Goal: Task Accomplishment & Management: Manage account settings

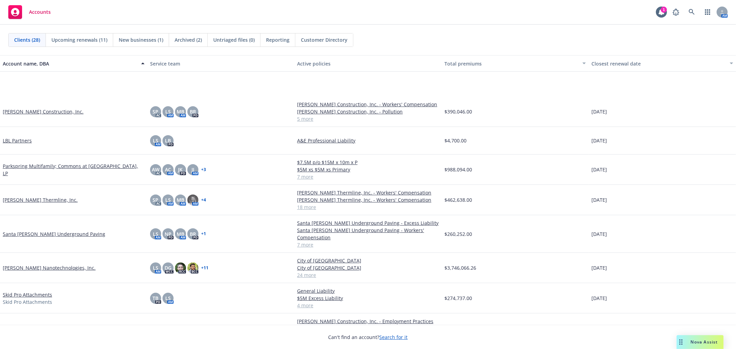
scroll to position [383, 0]
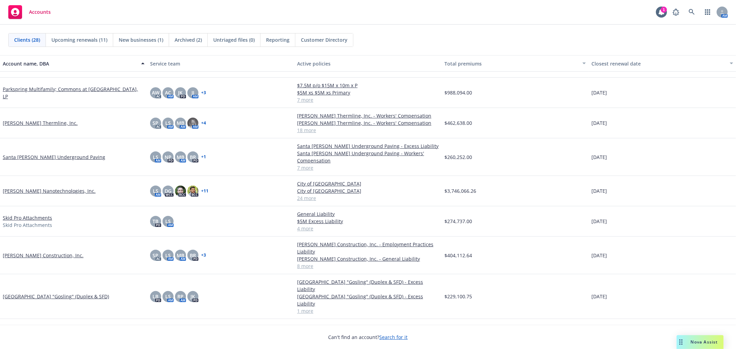
click at [404, 23] on div "Accounts 1 AM" at bounding box center [368, 12] width 736 height 25
click at [403, 24] on div "Accounts 1 AM" at bounding box center [368, 12] width 736 height 25
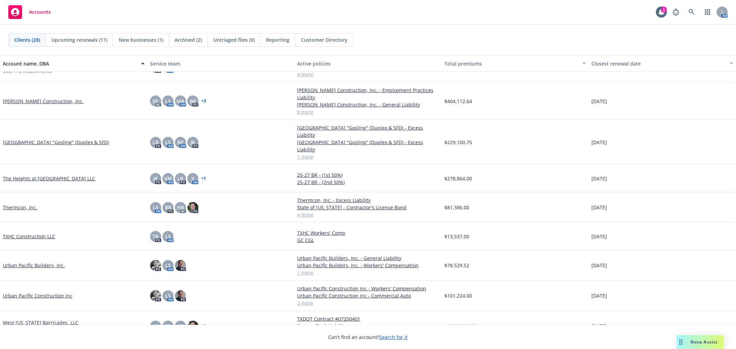
scroll to position [542, 0]
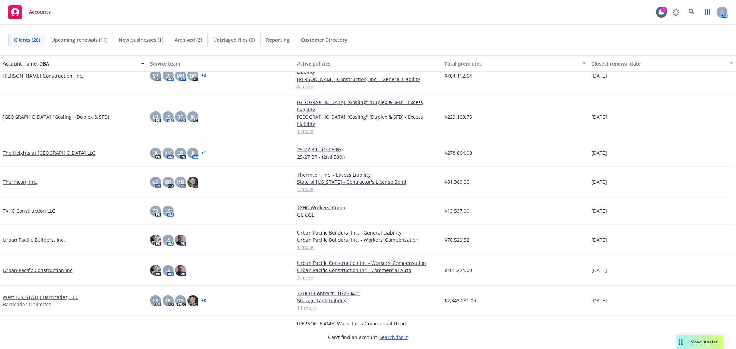
click at [298, 274] on link "2 more" at bounding box center [368, 277] width 142 height 7
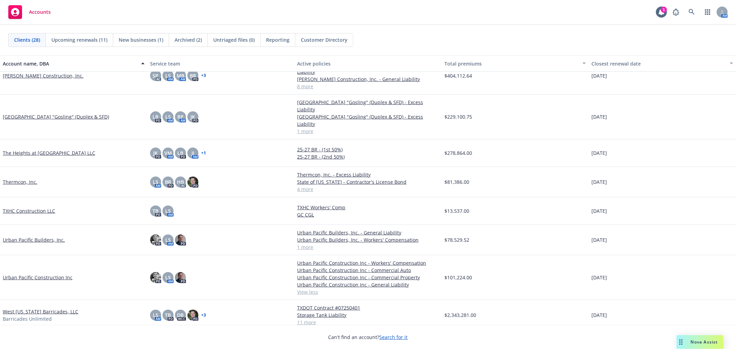
click at [677, 142] on div "03/01/2027" at bounding box center [662, 153] width 147 height 28
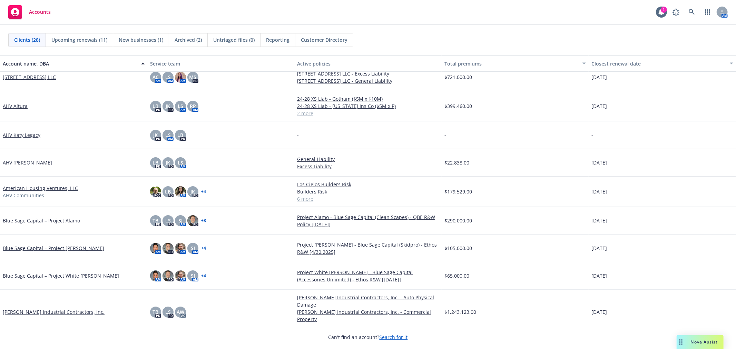
scroll to position [0, 0]
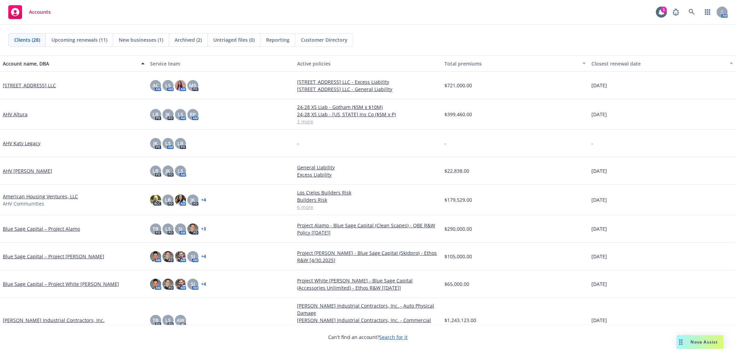
click at [29, 83] on link "5800 North Bay Rd LLC" at bounding box center [29, 85] width 53 height 7
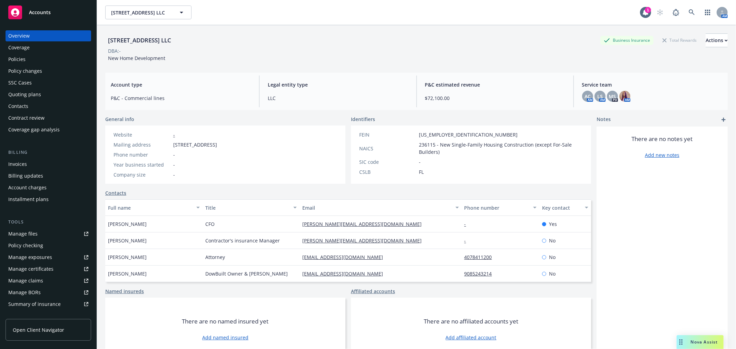
click at [31, 60] on div "Policies" at bounding box center [48, 59] width 80 height 11
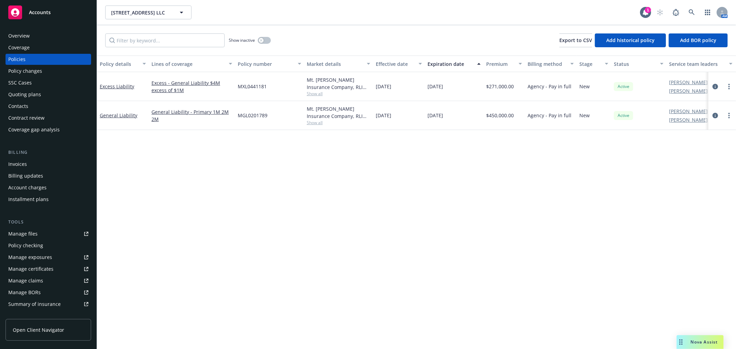
click at [42, 37] on div "Overview" at bounding box center [48, 35] width 80 height 11
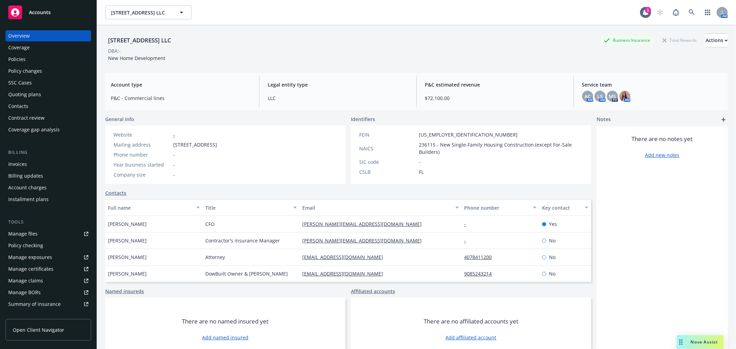
click at [44, 21] on link "Accounts" at bounding box center [49, 12] width 86 height 19
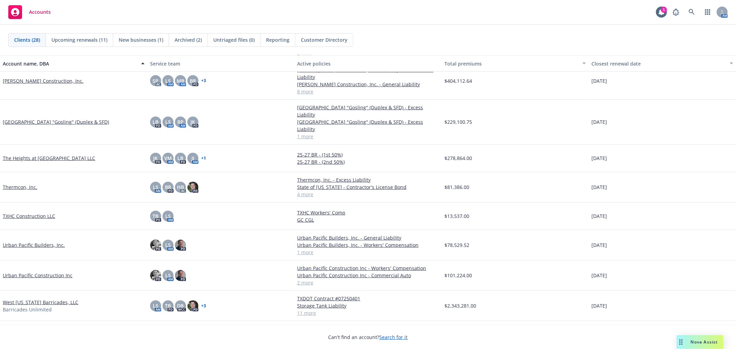
scroll to position [542, 0]
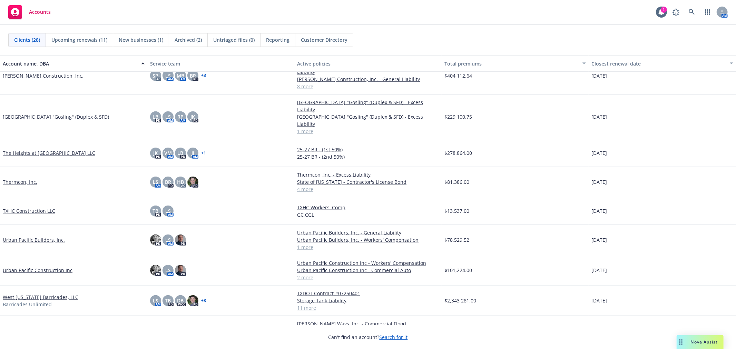
click at [32, 267] on link "Urban Pacific Construction Inc" at bounding box center [38, 270] width 70 height 7
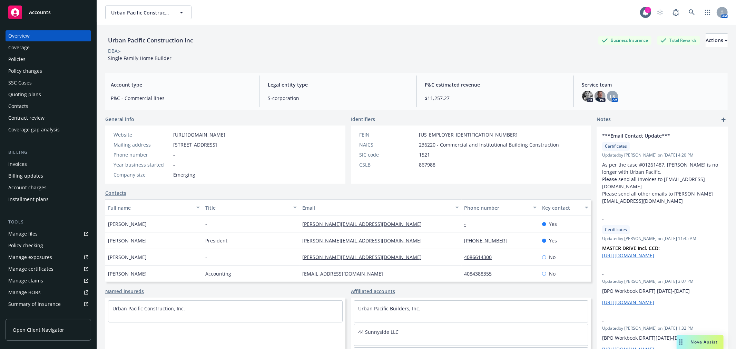
click at [27, 58] on div "Policies" at bounding box center [48, 59] width 80 height 11
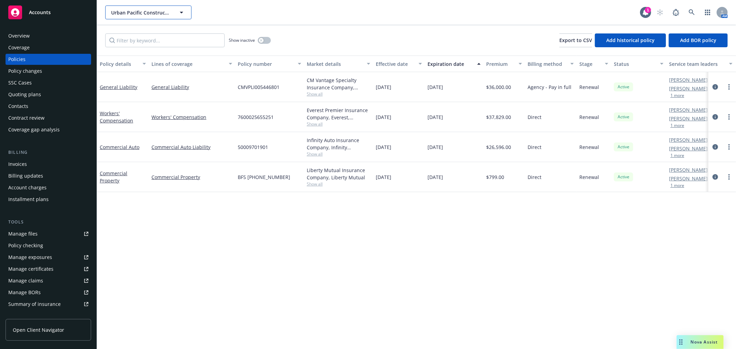
click at [158, 18] on button "Urban Pacific Construction Inc" at bounding box center [148, 13] width 86 height 14
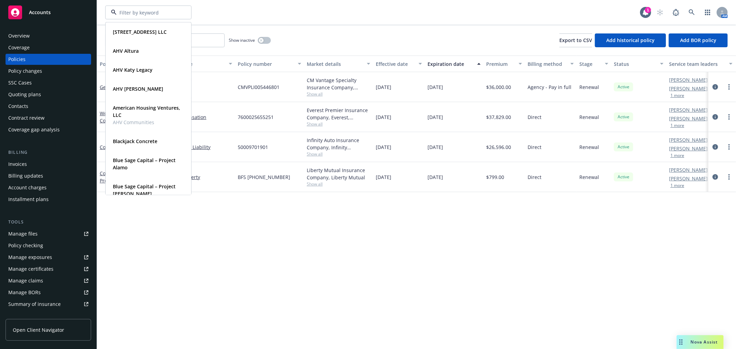
click at [216, 18] on div "5800 North Bay Rd LLC Type Commercial FEIN 16-0009009 AHV Altura Type Commercia…" at bounding box center [372, 13] width 535 height 14
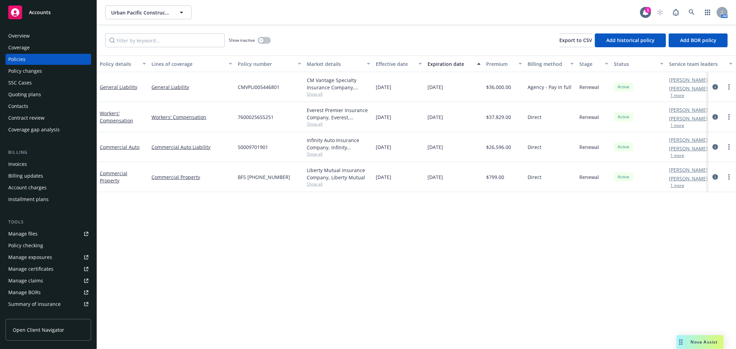
click at [30, 90] on div "Quoting plans" at bounding box center [24, 94] width 33 height 11
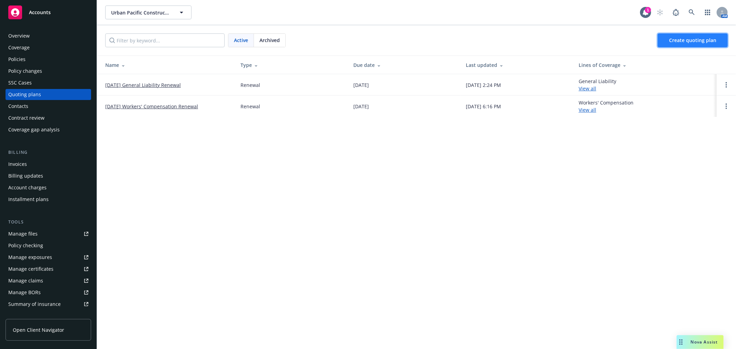
click at [684, 41] on span "Create quoting plan" at bounding box center [692, 40] width 47 height 7
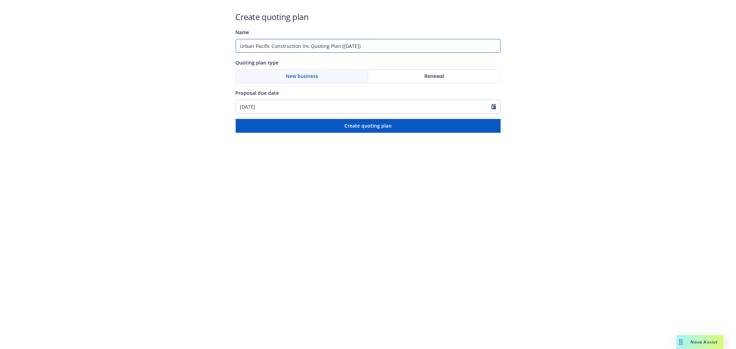
drag, startPoint x: 406, startPoint y: 47, endPoint x: 106, endPoint y: 47, distance: 299.8
click at [107, 47] on div "Create quoting plan Name Urban Pacific Construction Inc Quoting Plan ([DATE]) Q…" at bounding box center [368, 66] width 736 height 133
click at [298, 42] on input "Hacienda" at bounding box center [368, 46] width 265 height 14
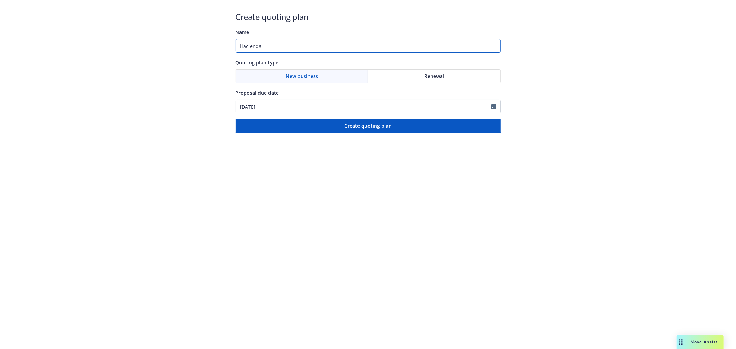
paste input "CC, LLC"
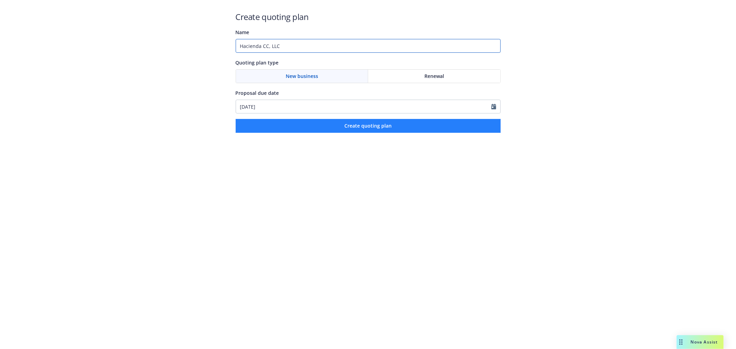
type input "Hacienda CC, LLC"
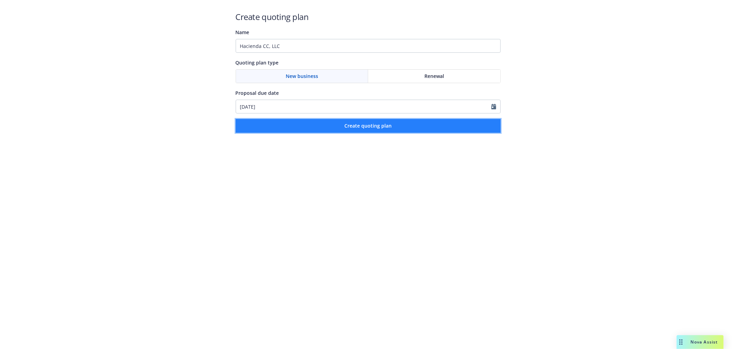
click at [306, 128] on button "Create quoting plan" at bounding box center [368, 126] width 265 height 14
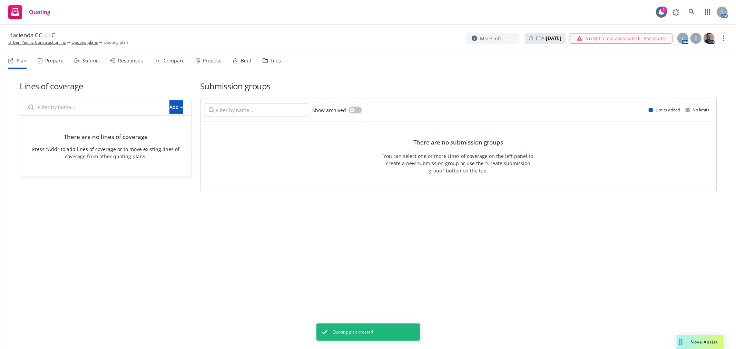
click at [110, 103] on input "Filter by name..." at bounding box center [94, 107] width 141 height 14
click at [165, 104] on div "Add" at bounding box center [176, 107] width 22 height 14
click at [169, 105] on div "Add" at bounding box center [176, 107] width 14 height 13
click at [71, 101] on input "ge" at bounding box center [94, 107] width 141 height 14
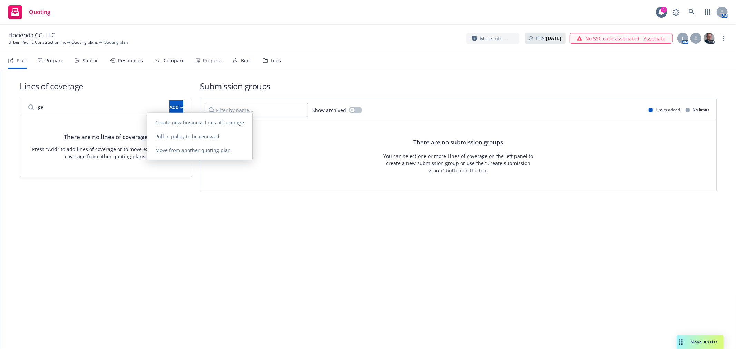
click at [71, 102] on input "ge" at bounding box center [94, 107] width 141 height 14
type input "general"
click at [169, 105] on div "Add" at bounding box center [176, 107] width 14 height 13
click at [181, 121] on link "Create new business lines of coverage" at bounding box center [199, 125] width 105 height 14
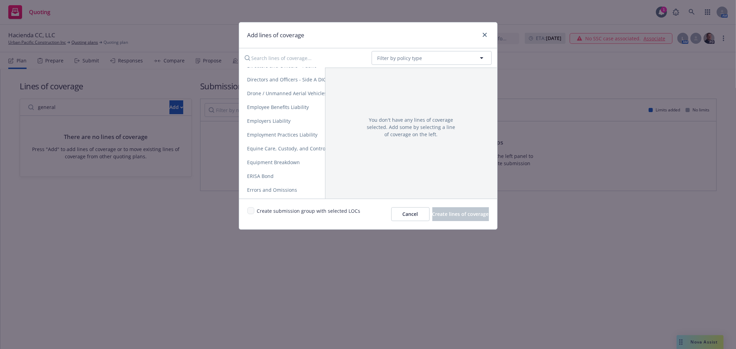
scroll to position [651, 0]
click at [294, 95] on link "General Liability" at bounding box center [331, 102] width 185 height 14
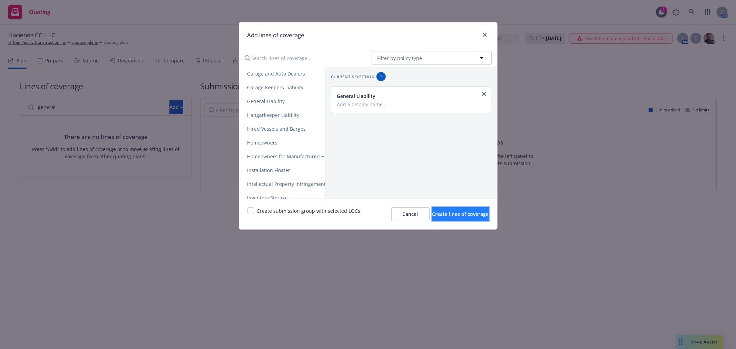
click at [451, 217] on span "Create lines of coverage" at bounding box center [460, 214] width 57 height 7
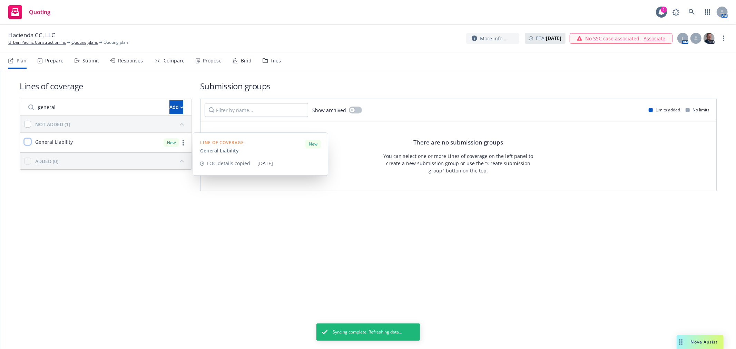
click at [27, 140] on input "checkbox" at bounding box center [27, 141] width 7 height 7
checkbox input "true"
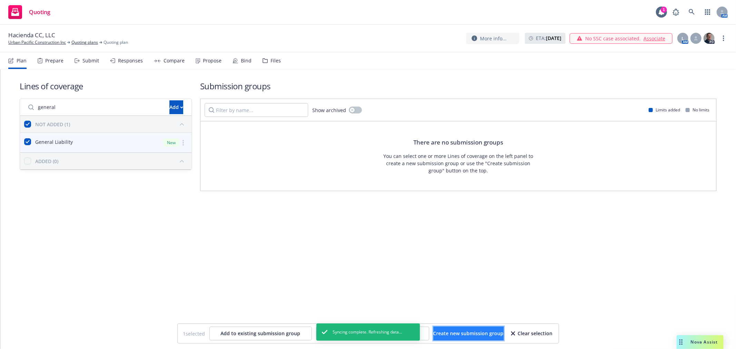
click at [451, 331] on span "Create new submission group" at bounding box center [468, 333] width 70 height 7
checkbox input "false"
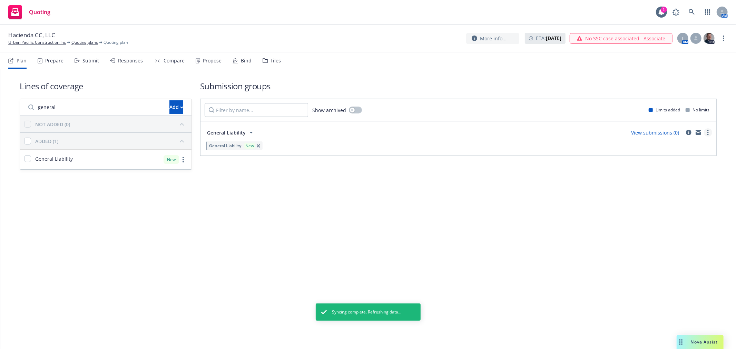
click at [711, 130] on link "more" at bounding box center [708, 132] width 8 height 8
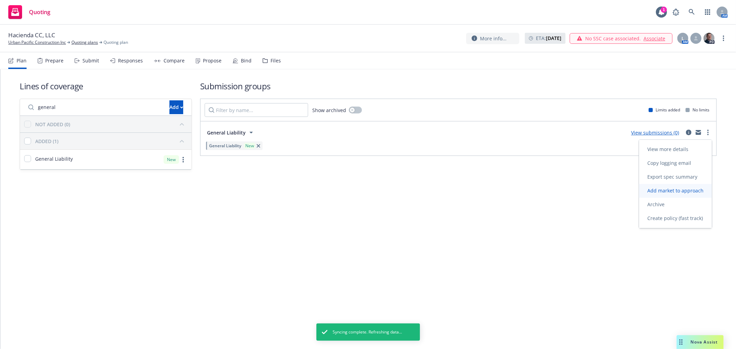
click at [694, 194] on link "Add market to approach" at bounding box center [675, 191] width 73 height 14
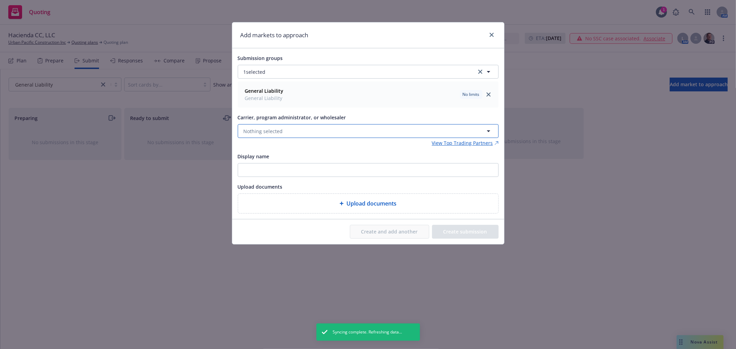
click at [270, 132] on span "Nothing selected" at bounding box center [263, 131] width 39 height 7
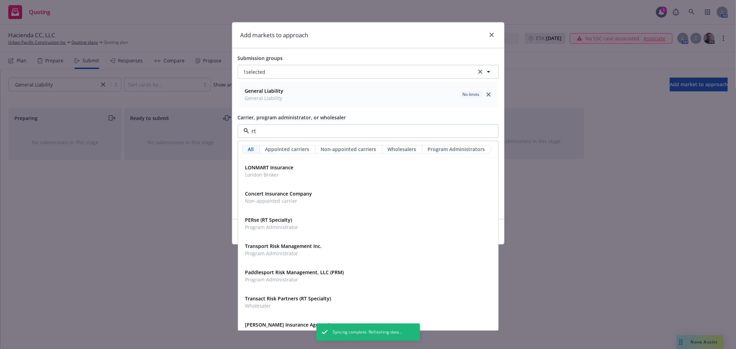
type input "rt s"
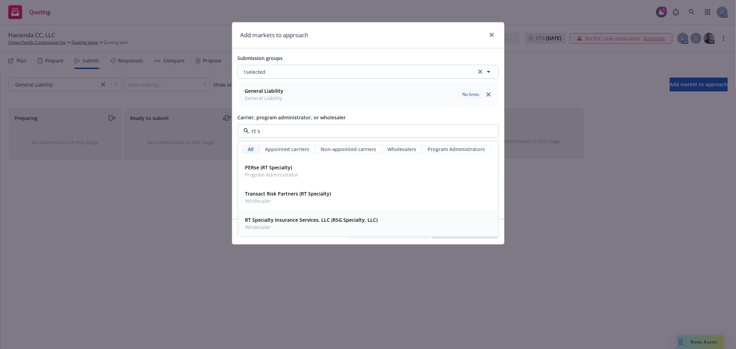
click at [323, 226] on span "Wholesaler" at bounding box center [311, 227] width 132 height 7
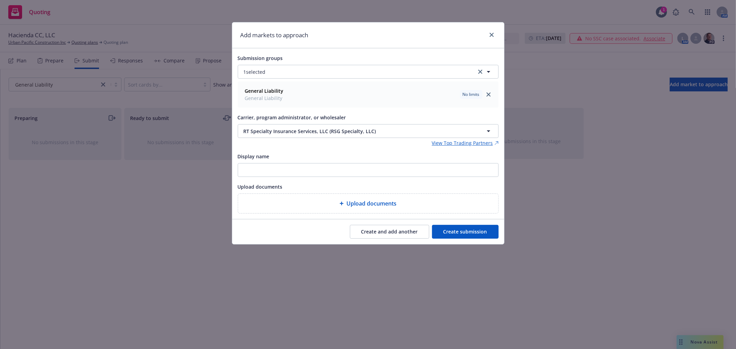
click at [462, 232] on button "Create submission" at bounding box center [465, 232] width 67 height 14
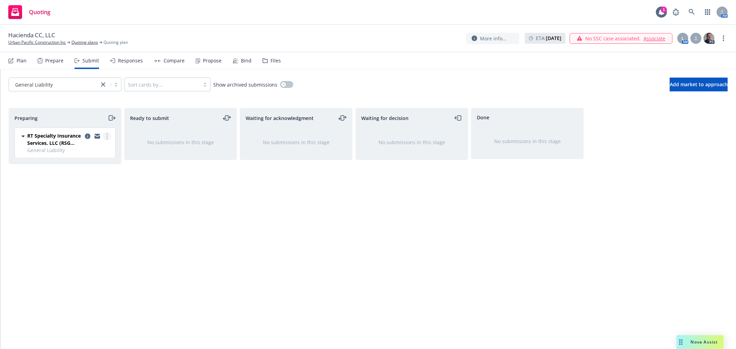
click at [109, 136] on link "more" at bounding box center [107, 136] width 8 height 8
click at [100, 196] on link "Add accepted decision" at bounding box center [76, 192] width 69 height 14
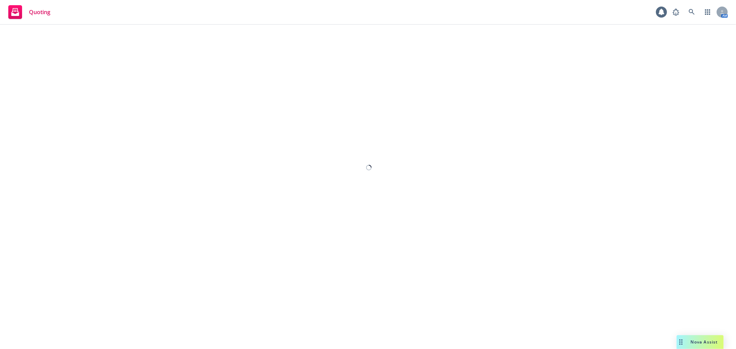
select select "12"
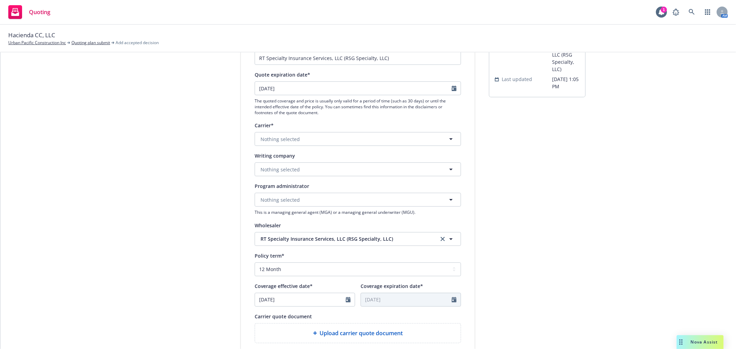
scroll to position [115, 0]
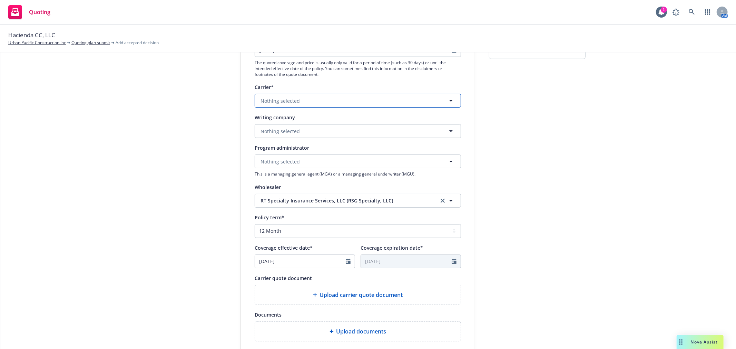
click at [285, 101] on span "Nothing selected" at bounding box center [279, 100] width 39 height 7
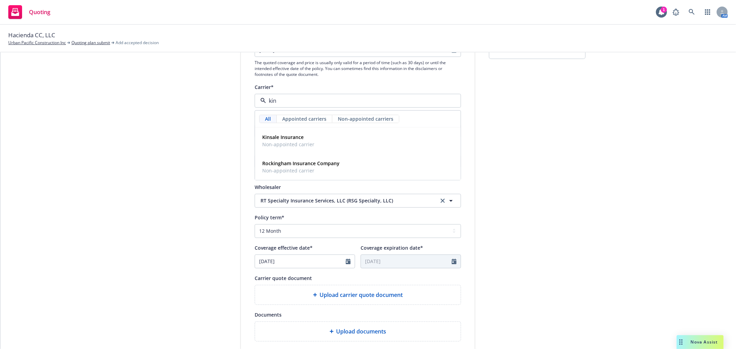
type input "kins"
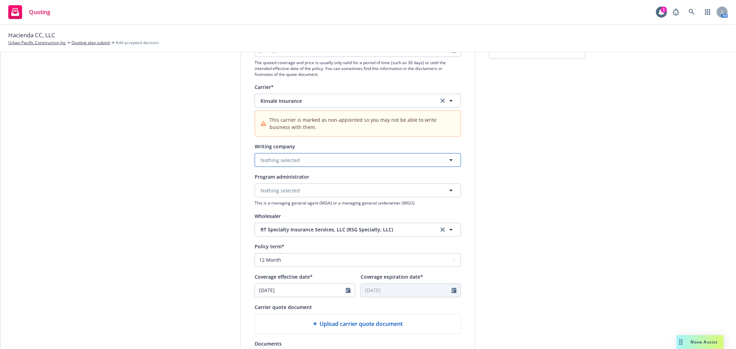
click at [291, 155] on button "Nothing selected" at bounding box center [358, 160] width 206 height 14
click at [290, 179] on strong "Kinsale Insurance Company" at bounding box center [294, 179] width 65 height 7
click at [348, 293] on div at bounding box center [350, 290] width 9 height 13
click at [347, 291] on div at bounding box center [350, 290] width 9 height 13
click at [346, 289] on icon "Calendar" at bounding box center [348, 291] width 5 height 6
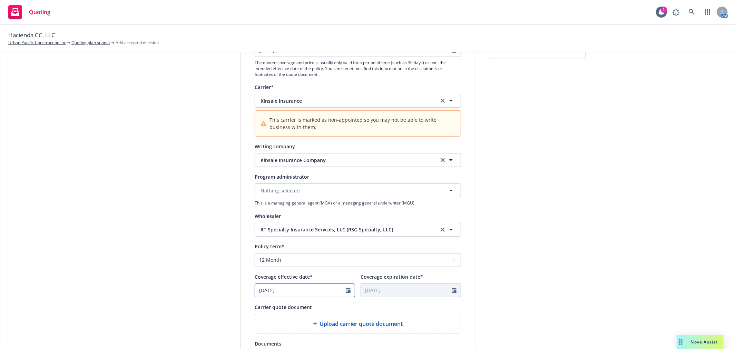
select select "9"
click at [274, 243] on span "15" at bounding box center [274, 243] width 10 height 9
type input "[DATE]"
click at [529, 257] on div "submission Carrier RT Specialty Insurance Services, LLC (RSG Specialty, LLC) La…" at bounding box center [537, 211] width 97 height 492
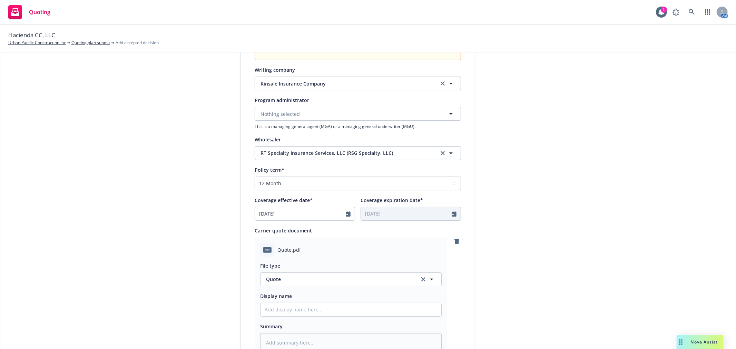
scroll to position [306, 0]
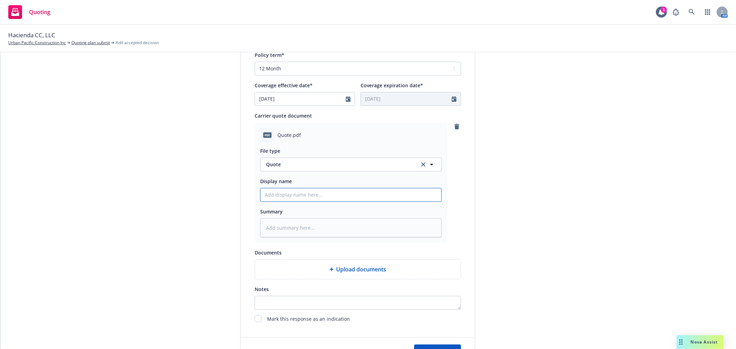
click at [294, 196] on input "Display name" at bounding box center [350, 194] width 181 height 13
type textarea "x"
type input "2"
type textarea "x"
type input "20"
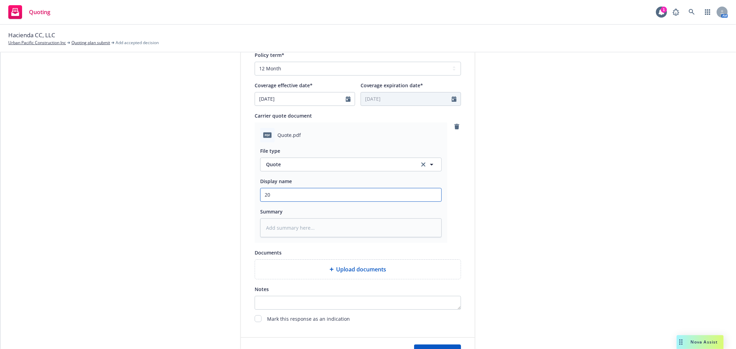
type textarea "x"
type input "202"
type textarea "x"
type input "202"
type textarea "x"
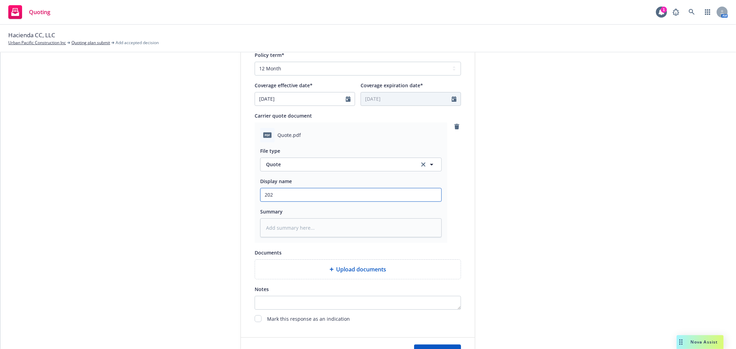
type input "202 5"
type textarea "x"
type input "202"
type textarea "x"
type input "202 5"
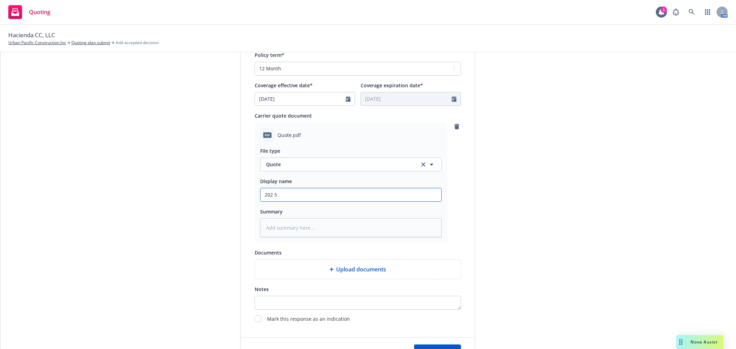
type textarea "x"
type input "202 5"
type textarea "x"
type input "202 5"
type textarea "x"
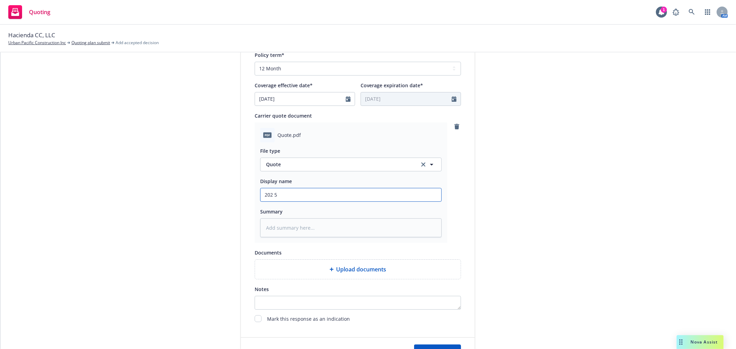
type input "202"
type textarea "x"
type input "202 5"
type textarea "x"
type input "202"
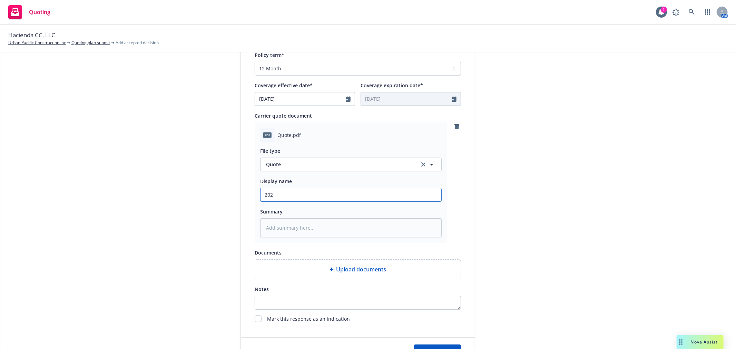
type textarea "x"
type input "202"
type textarea "x"
type input "2025"
type textarea "x"
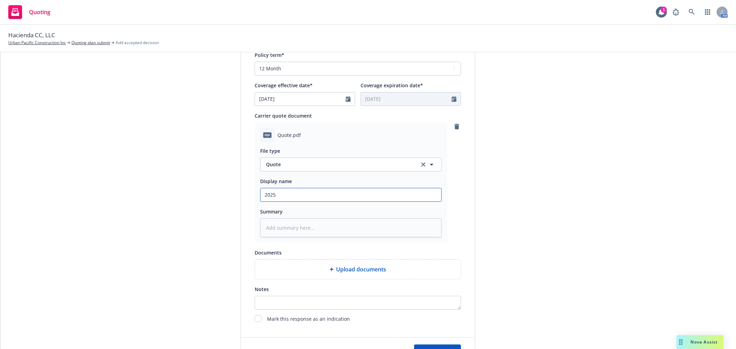
type input "2025 0"
type textarea "x"
type input "2025 09"
type textarea "x"
type input "2025 09"
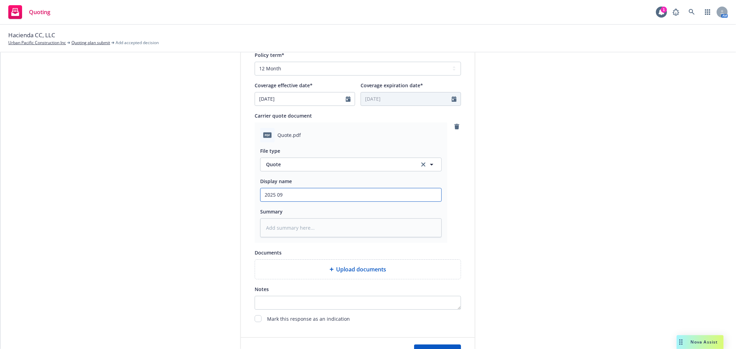
type textarea "x"
type input "2025 09 C"
type textarea "x"
type input "2025 09 CF"
type textarea "x"
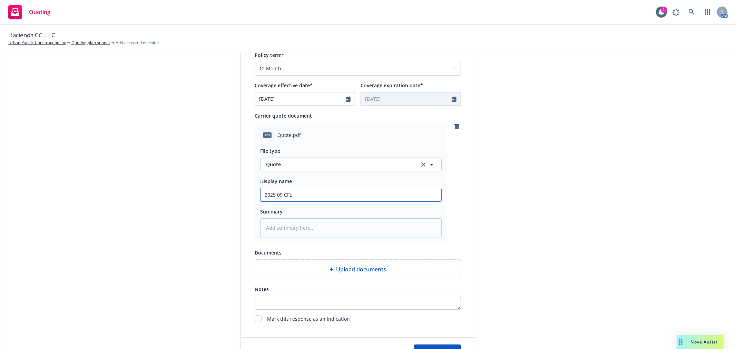
type input "2025 09 CFL"
type textarea "x"
type input "2025 09 CFL Q"
type textarea "x"
type input "2025 09 CFL QU"
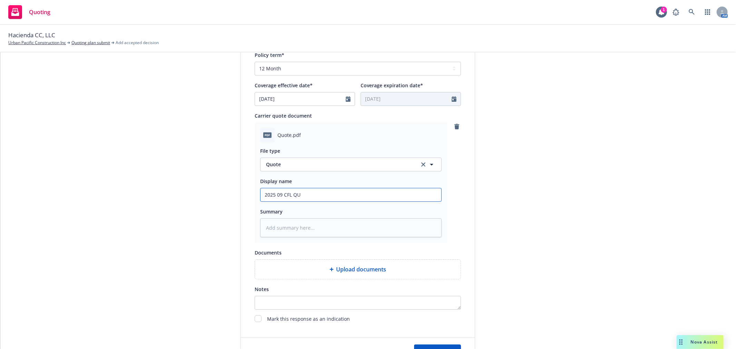
type textarea "x"
type input "2025 09 CFL Q"
type textarea "x"
type input "2025 09 CFL"
type textarea "x"
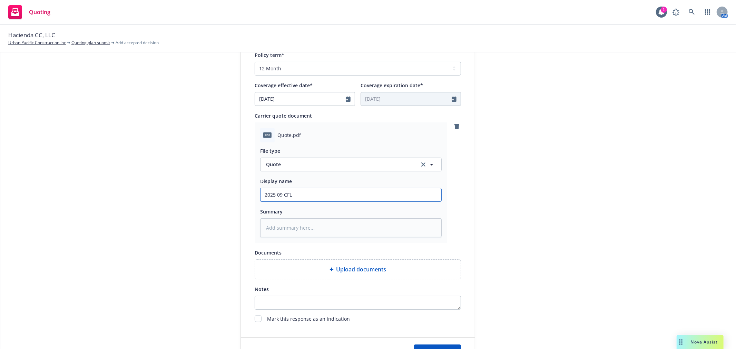
type input "2025 09 CFL"
type textarea "x"
type input "2025 09 CF"
type textarea "x"
type input "2025 09 C"
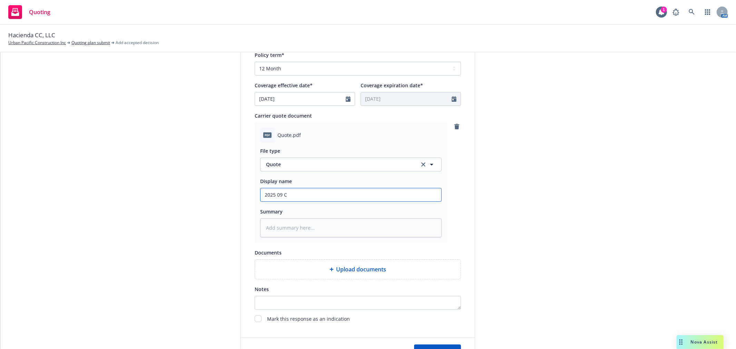
type textarea "x"
type input "2025 09 CG"
type textarea "x"
type input "2025 09 CGL"
type textarea "x"
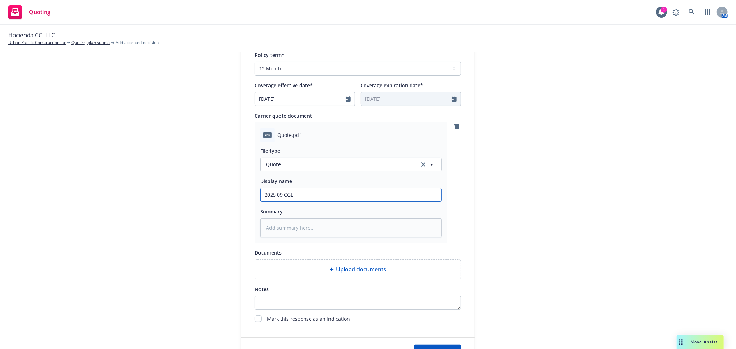
type input "2025 09 CGL"
type textarea "x"
type input "2025 09 CGL Q"
type textarea "x"
type input "2025 09 CGL QI"
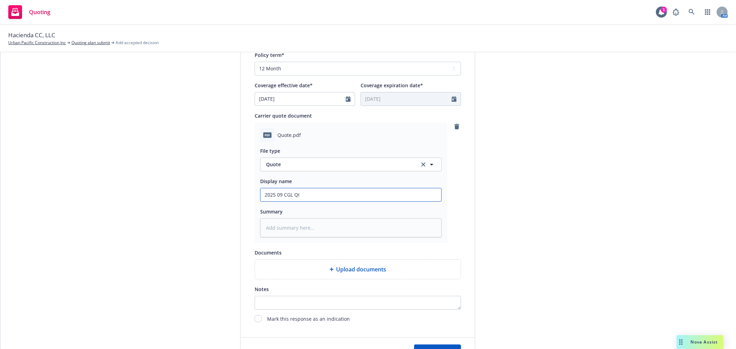
type textarea "x"
type input "2025 09 CGL Q"
type textarea "x"
type input "2025 09 CGL QU"
type textarea "x"
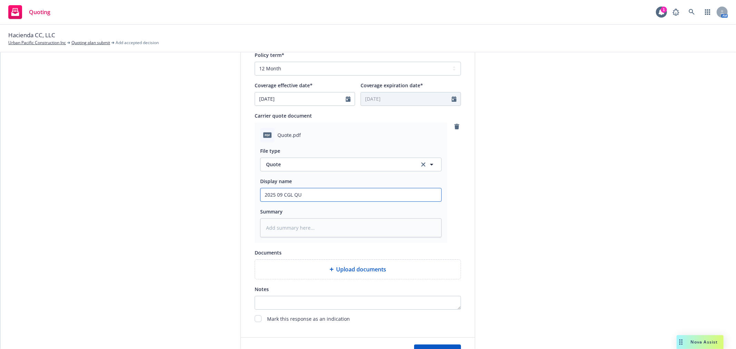
type input "2025 09 CGL QUO"
type textarea "x"
type input "2025 09 CGL QUO"
type textarea "x"
type input "2025 09 CGL QUO K"
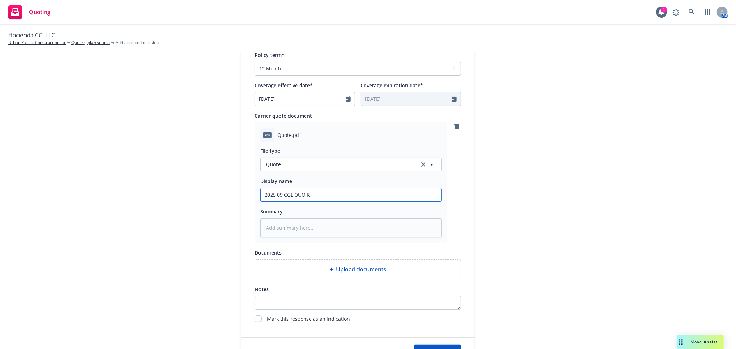
type textarea "x"
type input "2025 09 CGL QUO Ki"
type textarea "x"
type input "2025 09 CGL QUO Kin"
type textarea "x"
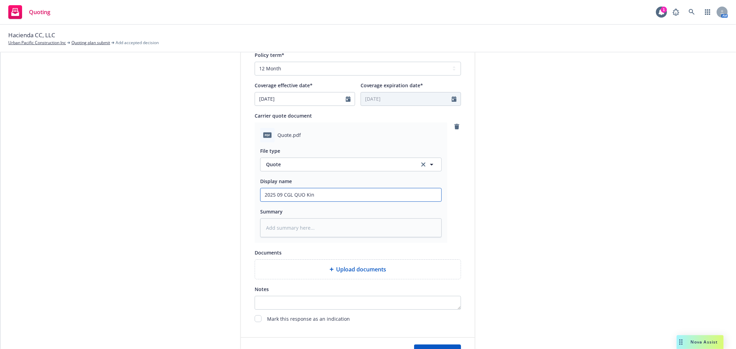
type input "2025 09 CGL QUO Kins"
type textarea "x"
type input "2025 09 CGL QUO Kinsa"
type textarea "x"
type input "2025 09 CGL QUO Kinsal"
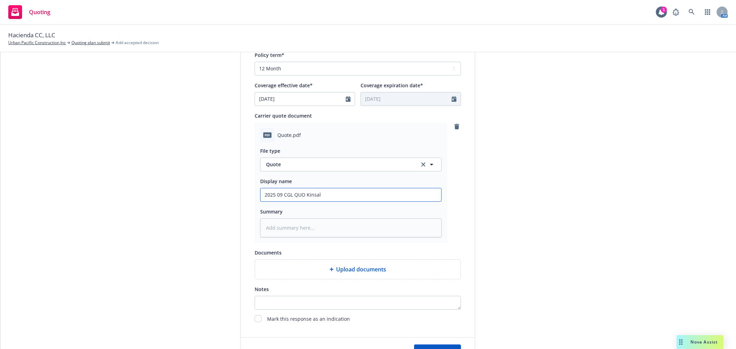
type textarea "x"
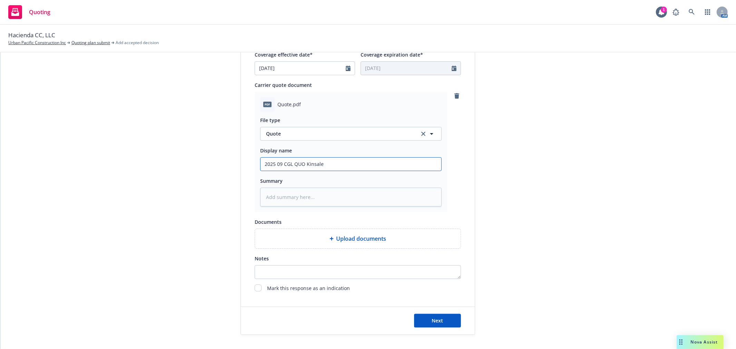
scroll to position [368, 0]
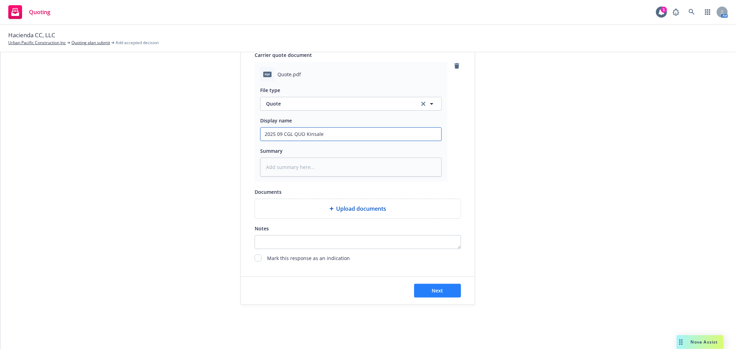
type input "2025 09 CGL QUO Kinsale"
click at [440, 287] on span "Next" at bounding box center [437, 290] width 11 height 7
type textarea "x"
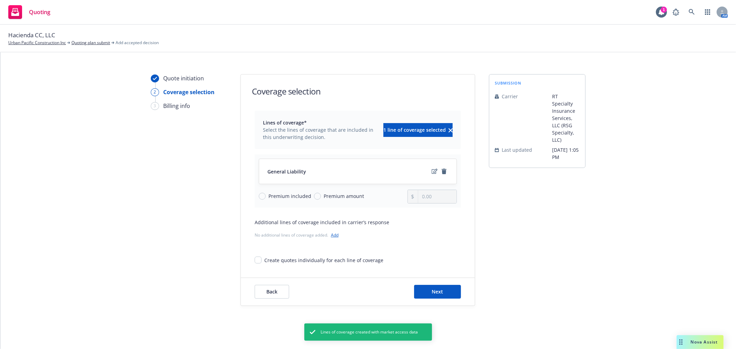
scroll to position [7, 0]
click at [449, 284] on button "Next" at bounding box center [437, 291] width 47 height 14
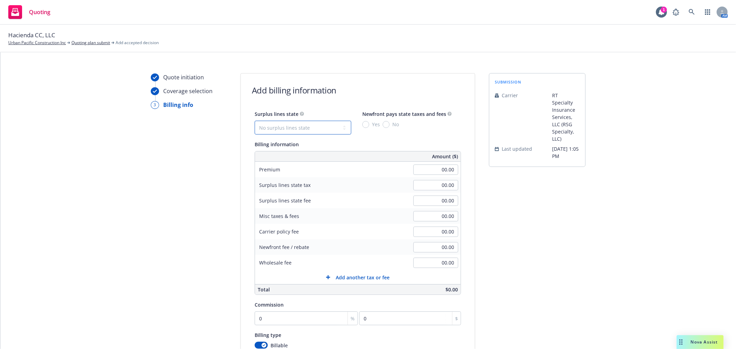
click at [285, 125] on select "No surplus lines state Alaska Alabama Arkansas Arizona California Colorado Conn…" at bounding box center [303, 128] width 97 height 14
select select "CA"
click at [255, 121] on select "No surplus lines state Alaska Alabama Arkansas Arizona California Colorado Conn…" at bounding box center [303, 128] width 97 height 14
click at [383, 124] on input "No" at bounding box center [386, 124] width 7 height 7
radio input "true"
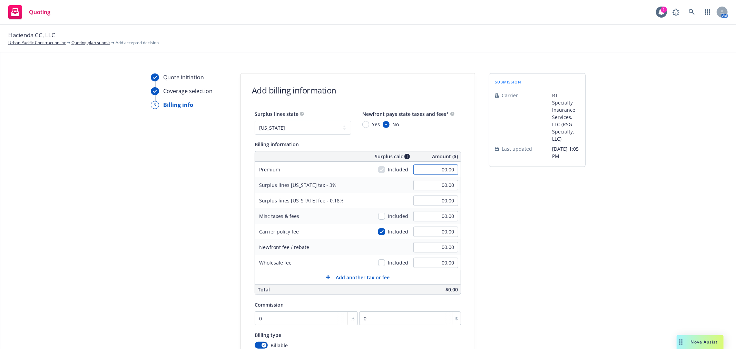
click at [427, 171] on input "00.00" at bounding box center [435, 170] width 45 height 10
type input "2,000.00"
type input "60.00"
type input "3.60"
click at [445, 233] on input "00.00" at bounding box center [435, 232] width 45 height 10
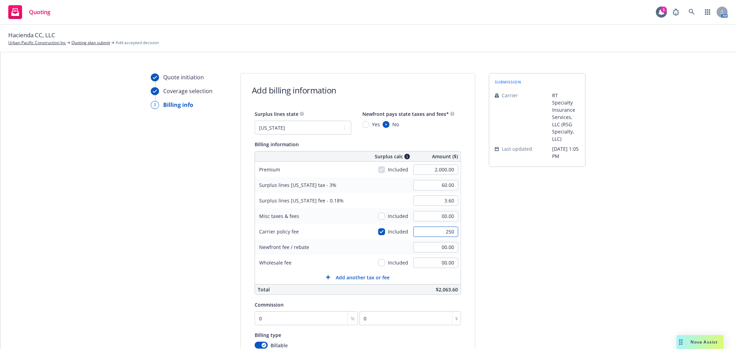
type input "250"
type input "67.50"
type input "4.05"
type input "250.00"
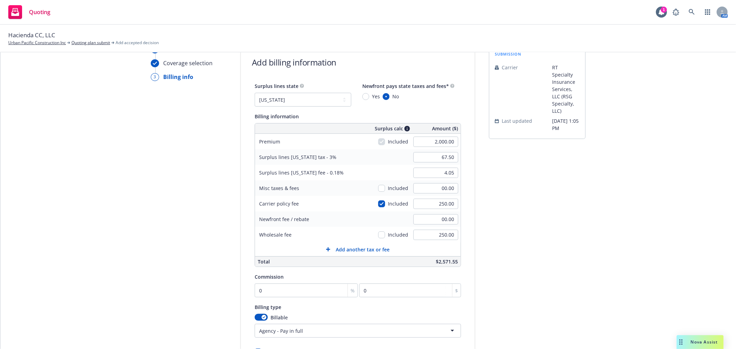
scroll to position [83, 0]
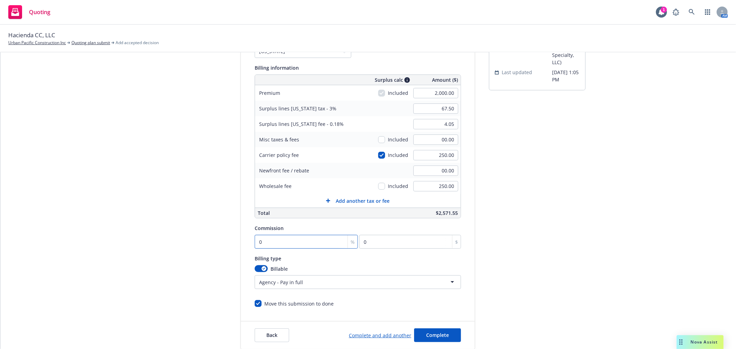
click at [275, 240] on input "0" at bounding box center [306, 242] width 103 height 14
type input "1"
type input "20"
type input "10"
type input "200"
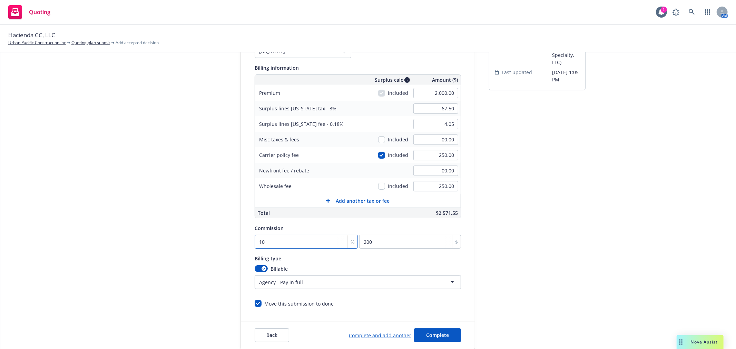
type input "10"
click at [554, 286] on div "submission Carrier RT Specialty Insurance Services, LLC (RSG Specialty, LLC) La…" at bounding box center [537, 173] width 97 height 353
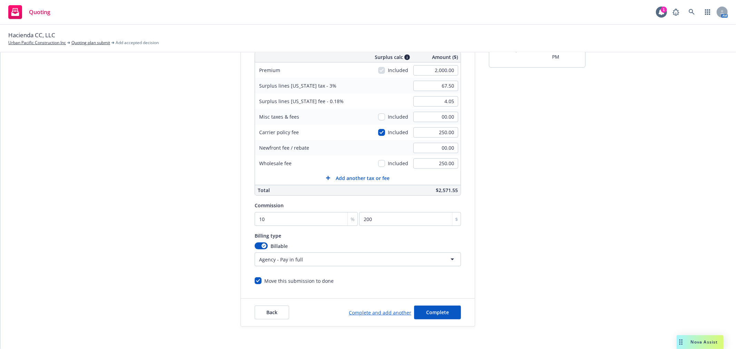
scroll to position [128, 0]
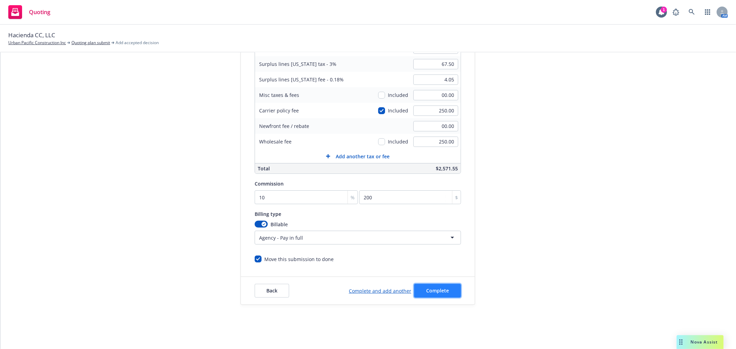
click at [437, 296] on button "Complete" at bounding box center [437, 291] width 47 height 14
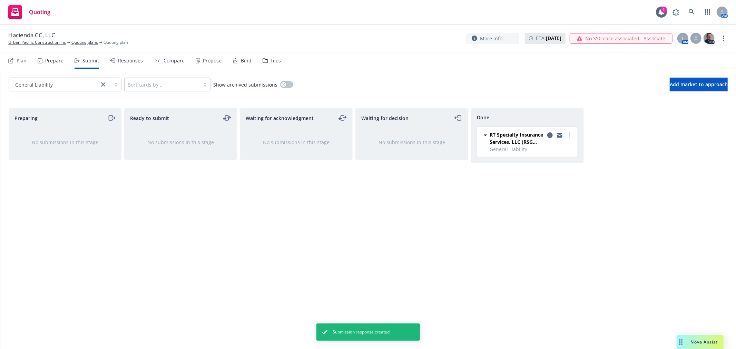
click at [121, 65] on div "Responses" at bounding box center [126, 60] width 33 height 17
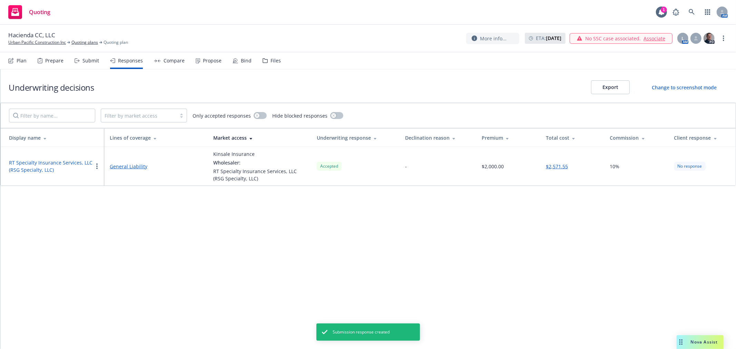
click at [182, 59] on div "Plan Prepare Submit Responses Compare Propose Bind Files" at bounding box center [144, 60] width 273 height 17
click at [179, 61] on div "Compare" at bounding box center [174, 61] width 21 height 6
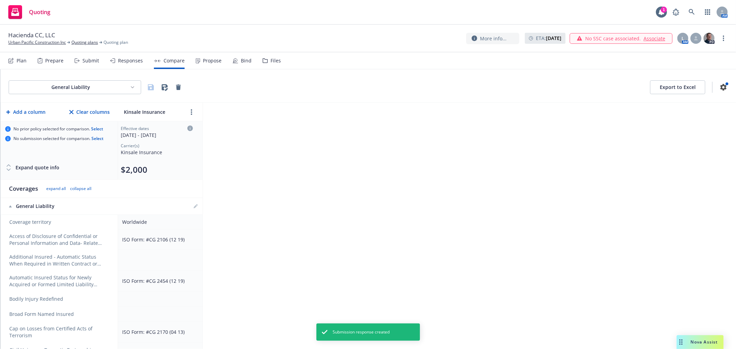
click at [203, 60] on div "Propose" at bounding box center [212, 61] width 19 height 6
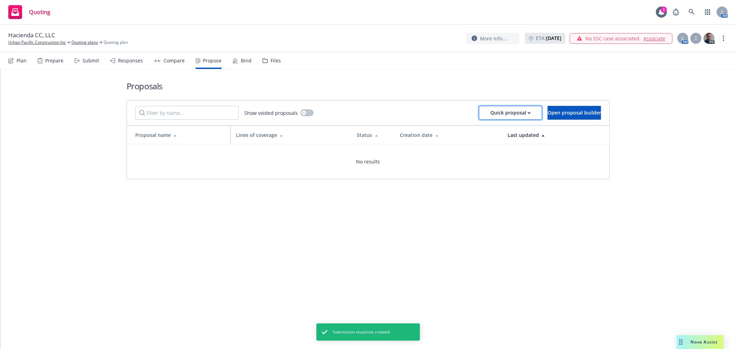
click at [512, 117] on button "Quick proposal" at bounding box center [510, 113] width 63 height 14
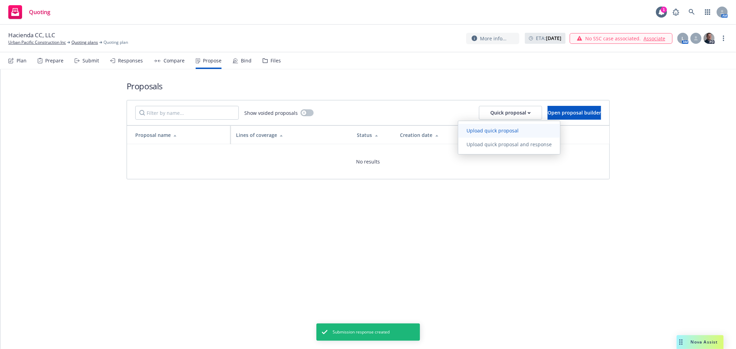
click at [505, 128] on span "Upload quick proposal" at bounding box center [492, 130] width 69 height 7
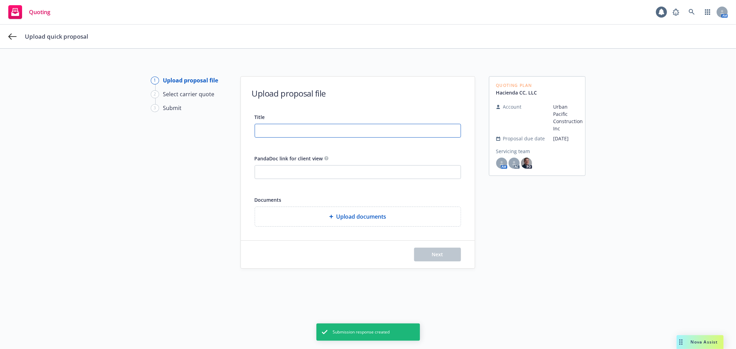
click at [295, 126] on input "Title" at bounding box center [358, 130] width 206 height 13
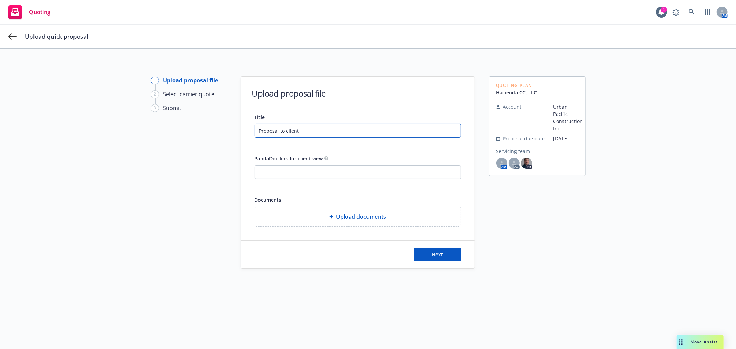
type input "Proposal to client"
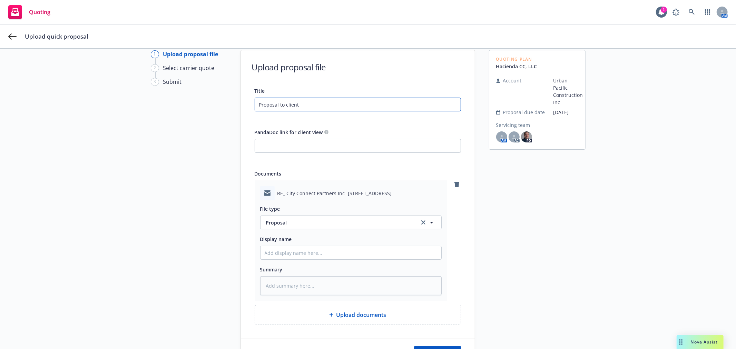
scroll to position [38, 0]
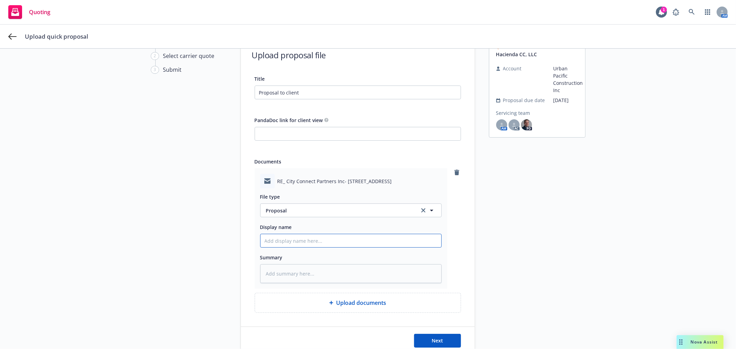
click at [305, 244] on input "Display name" at bounding box center [350, 240] width 181 height 13
type textarea "x"
type input "2"
type textarea "x"
type input "20"
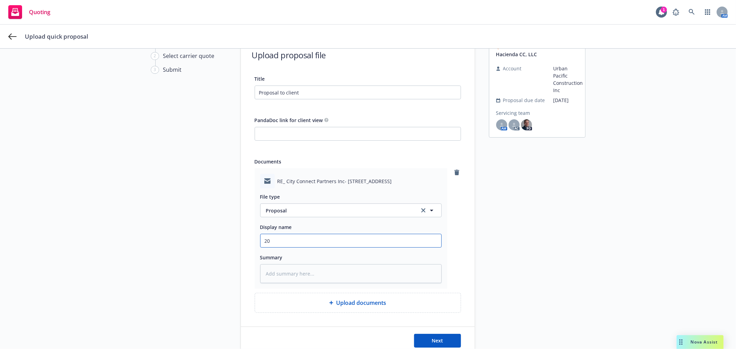
type textarea "x"
type input "202"
type textarea "x"
type input "2025"
type textarea "x"
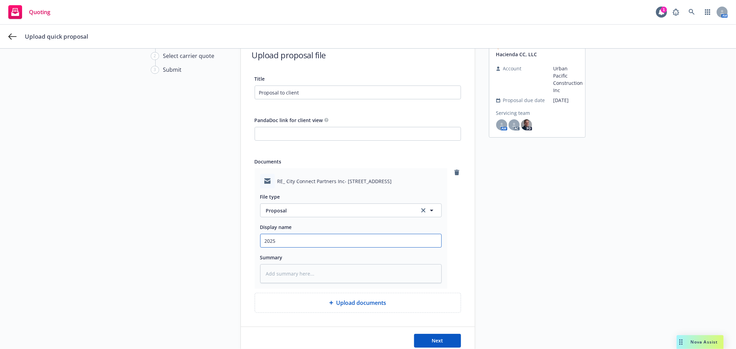
type input "2025"
type textarea "x"
type input "2025 0"
type textarea "x"
type input "2025 09"
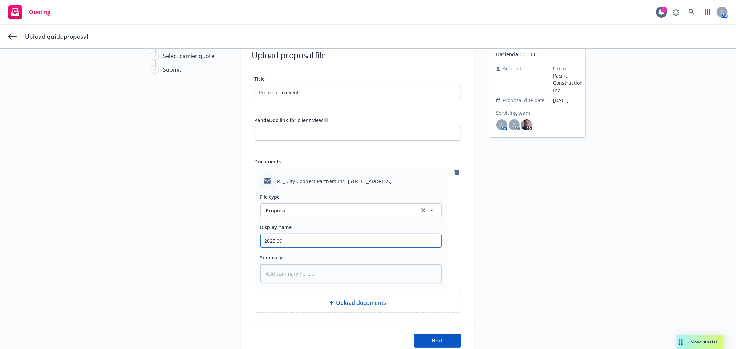
type textarea "x"
type input "2025 09"
type textarea "x"
type input "2025 09 C"
type textarea "x"
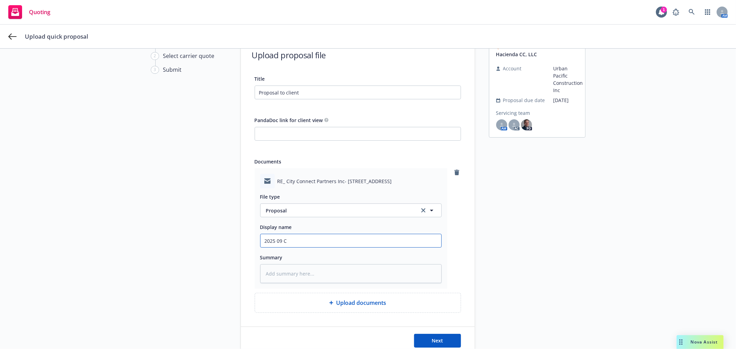
type input "2025 09 CG"
type textarea "x"
type input "2025 09 CGL"
type textarea "x"
type input "2025 09 CG"
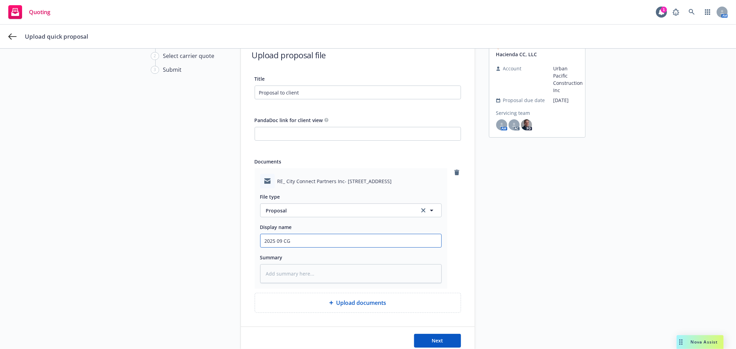
type textarea "x"
type input "2025 09 CGL"
type textarea "x"
type input "2025 09 CGL"
type textarea "x"
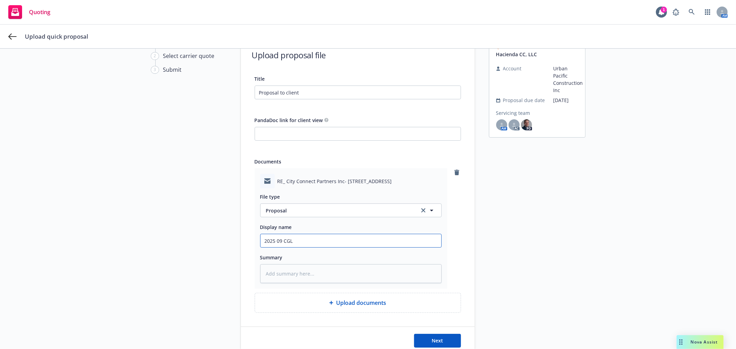
type input "2025 09 CGL P"
type textarea "x"
type input "2025 09 CGL PR"
type textarea "x"
type input "2025 09 CGL PRO"
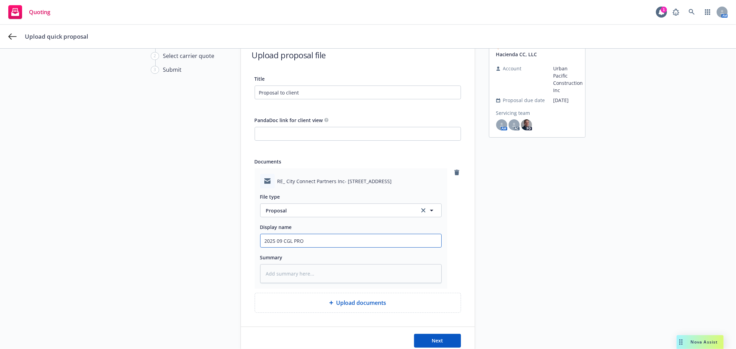
type textarea "x"
type input "2025 09 CGL PRO"
type textarea "x"
type input "2025 09 CGL PRO P"
type textarea "x"
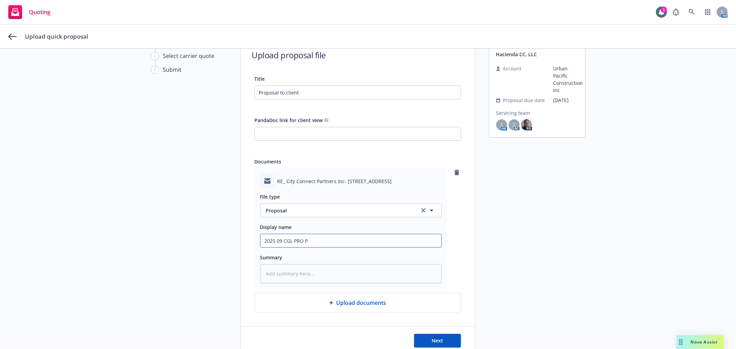
type input "2025 09 CGL PRO Pr"
type textarea "x"
type input "2025 09 CGL PRO Pro"
type textarea "x"
type input "2025 09 CGL PRO Prop"
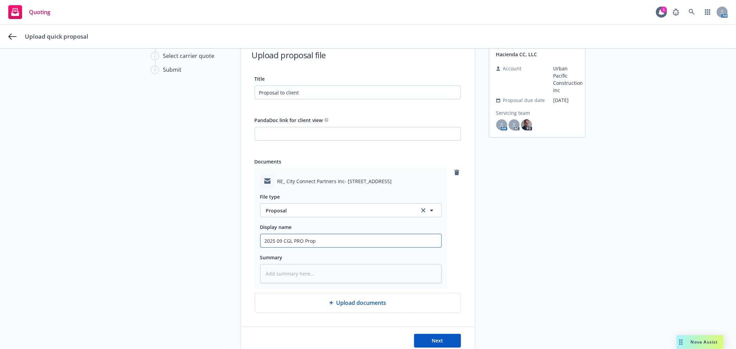
type textarea "x"
type input "2025 09 CGL PRO Propos"
type textarea "x"
type input "2025 09 CGL PRO Proposa"
type textarea "x"
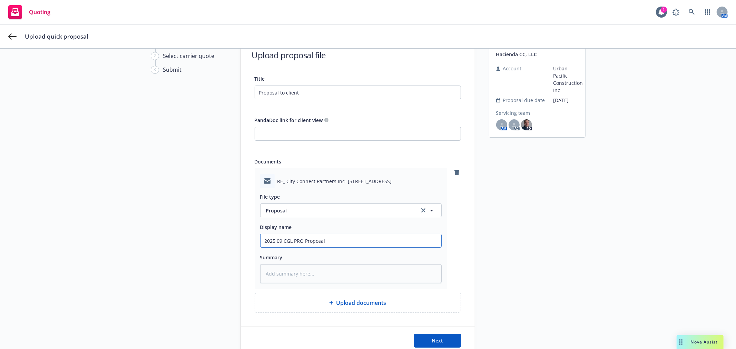
type input "2025 09 CGL PRO Proposals"
type textarea "x"
type input "2025 09 CGL PRO Proposals"
type textarea "x"
type input "2025 09 CGL PRO Proposals e"
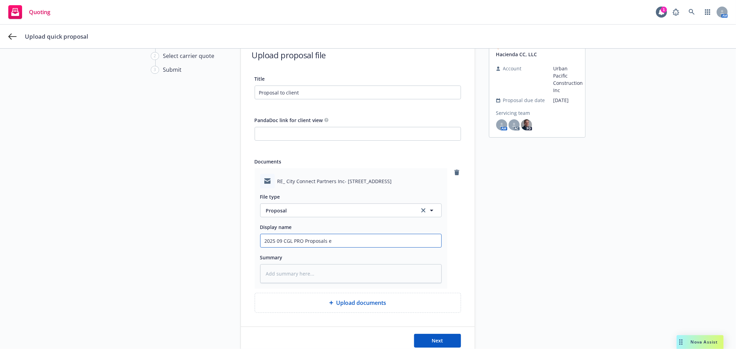
type textarea "x"
type input "2025 09 CGL PRO Proposals en"
type textarea "x"
type input "2025 09 CGL PRO Proposals ent"
type textarea "x"
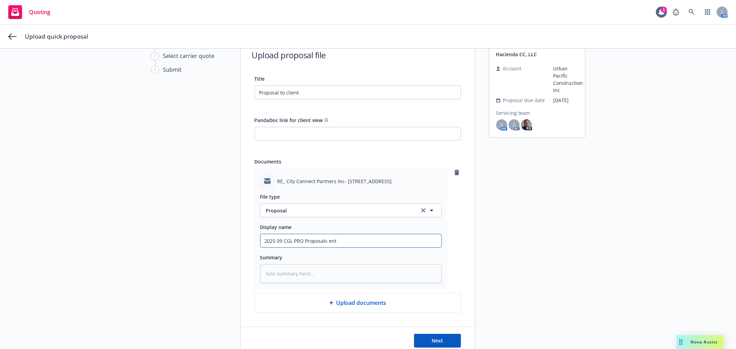
type input "2025 09 CGL PRO Proposals en"
type textarea "x"
type input "2025 09 CGL PRO Proposals e"
type textarea "x"
type input "2025 09 CGL PRO Proposals"
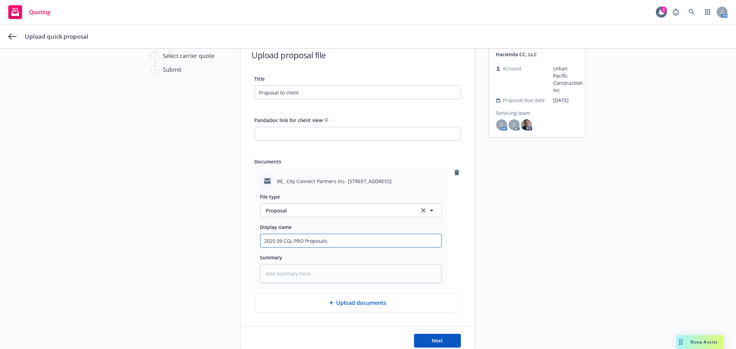
type textarea "x"
type input "2025 09 CGL PRO Proposals"
type textarea "x"
type input "2025 09 CGL PRO Proposal"
type textarea "x"
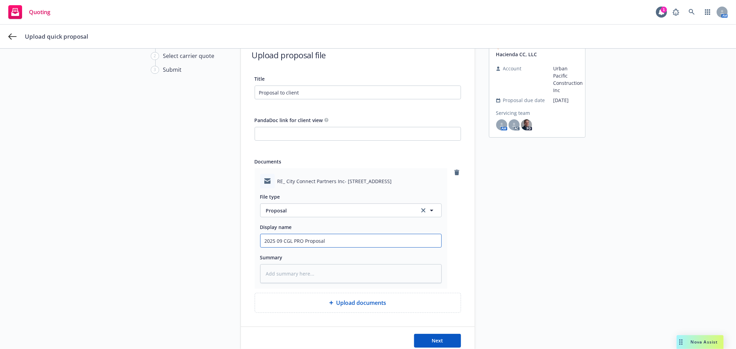
type input "2025 09 CGL PRO Proposal"
type textarea "x"
type input "2025 09 CGL PRO Proposal s"
type textarea "x"
type input "2025 09 CGL PRO Proposal se"
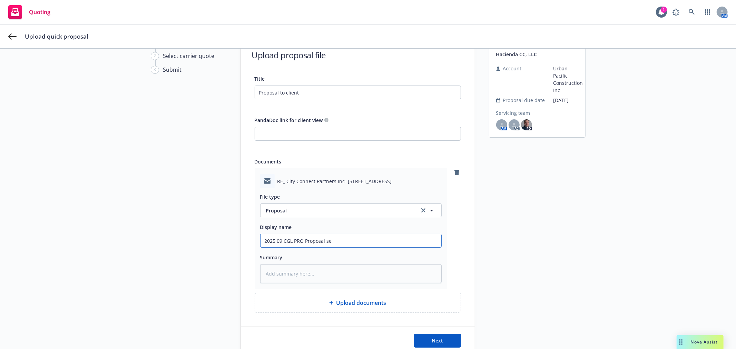
type textarea "x"
type input "2025 09 CGL PRO Proposal sen"
type textarea "x"
type input "2025 09 CGL PRO Proposal sent"
type textarea "x"
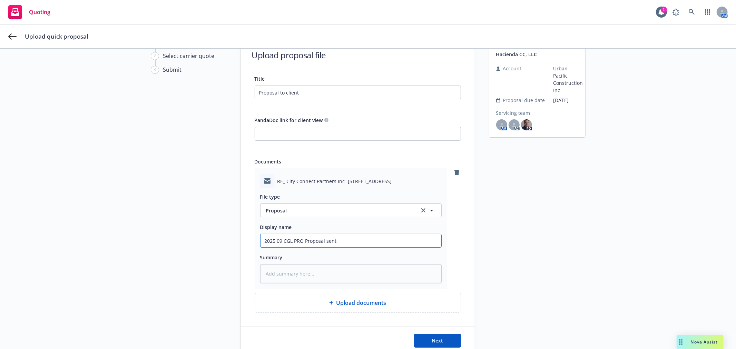
type input "2025 09 CGL PRO Proposal sent"
type textarea "x"
type input "2025 09 CGL PRO Proposal sent t"
type textarea "x"
type input "2025 09 CGL PRO Proposal sent to"
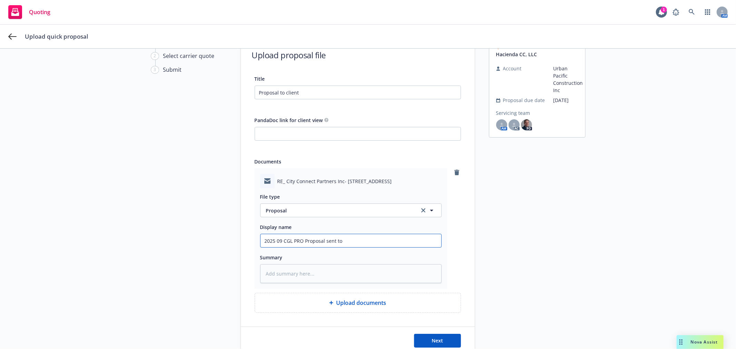
type textarea "x"
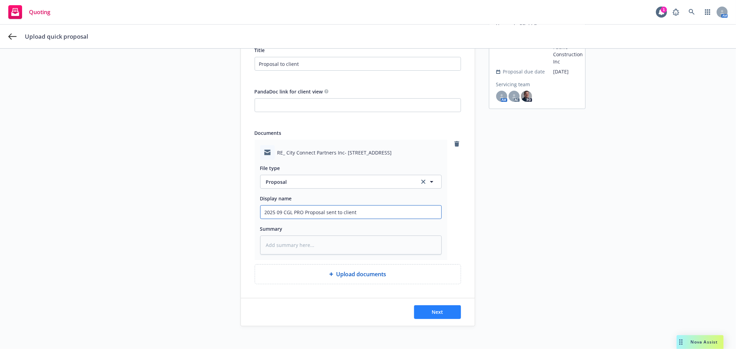
scroll to position [89, 0]
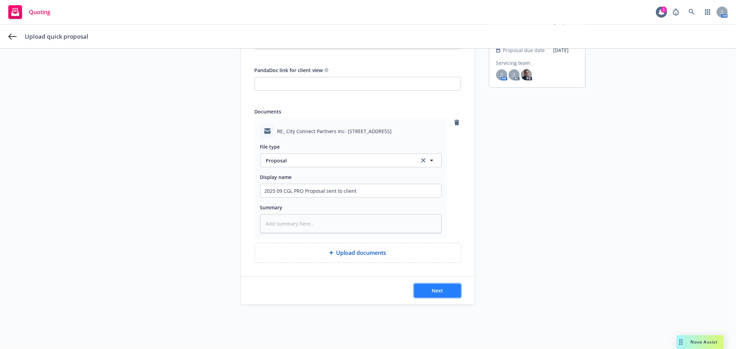
click at [427, 291] on button "Next" at bounding box center [437, 291] width 47 height 14
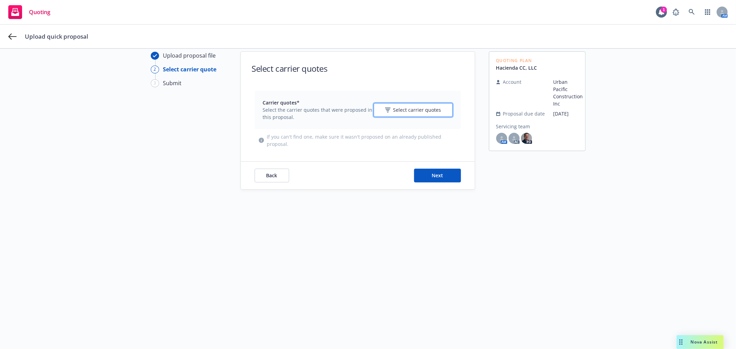
click at [411, 112] on span "Select carrier quotes" at bounding box center [417, 109] width 48 height 7
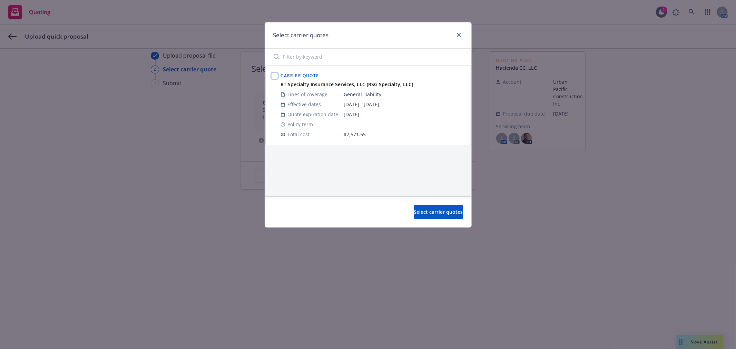
click at [276, 77] on input "checkbox" at bounding box center [274, 75] width 7 height 7
click at [433, 213] on span "Select carrier quotes" at bounding box center [438, 212] width 49 height 7
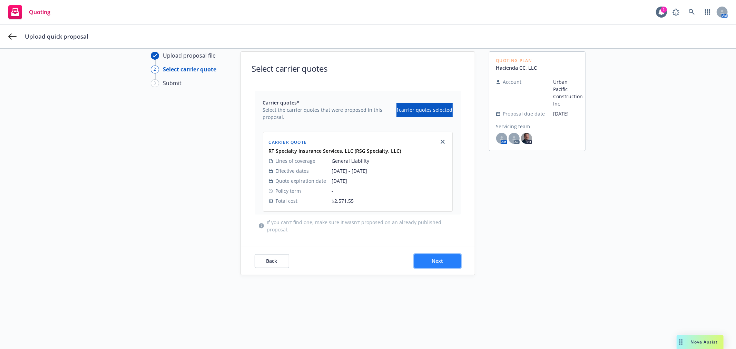
click at [422, 267] on button "Next" at bounding box center [437, 261] width 47 height 14
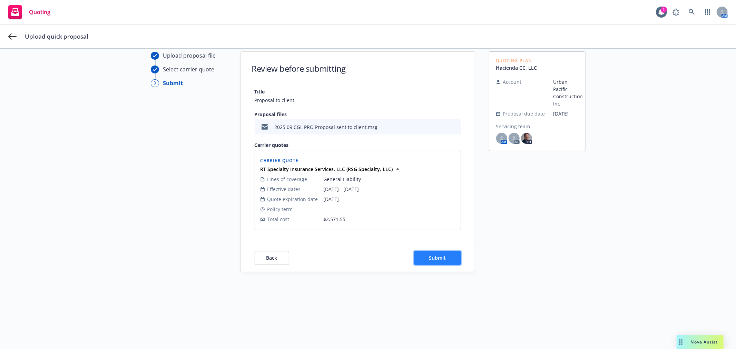
click at [437, 253] on button "Submit" at bounding box center [437, 258] width 47 height 14
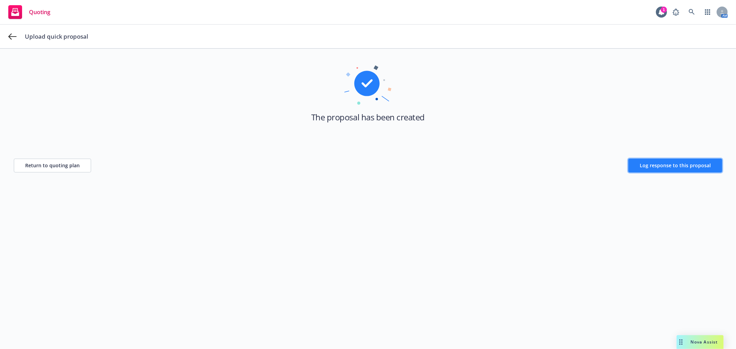
click at [667, 164] on span "Log response to this proposal" at bounding box center [675, 165] width 71 height 7
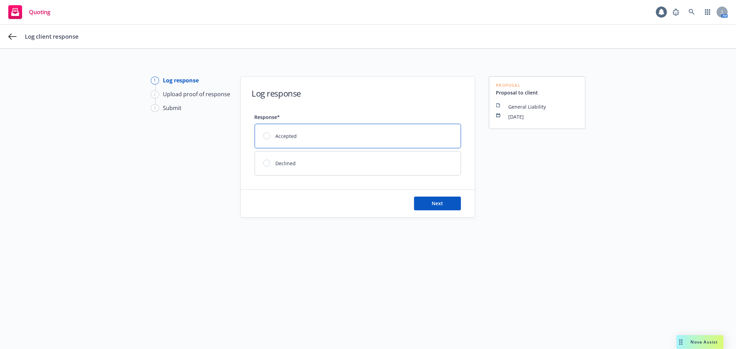
click at [313, 140] on div "Accepted" at bounding box center [358, 136] width 206 height 24
click at [453, 205] on button "Next" at bounding box center [437, 204] width 47 height 14
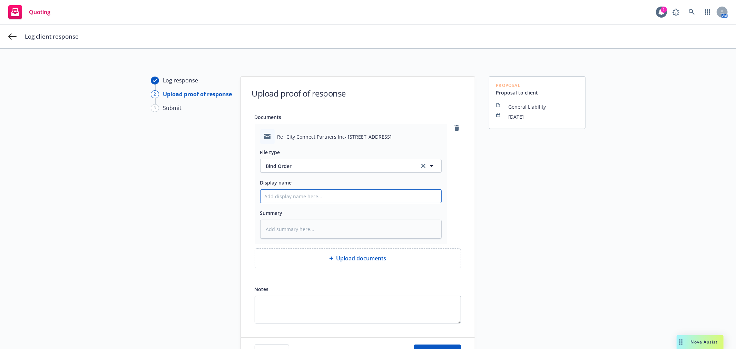
click at [286, 199] on input "Display name" at bounding box center [350, 196] width 181 height 13
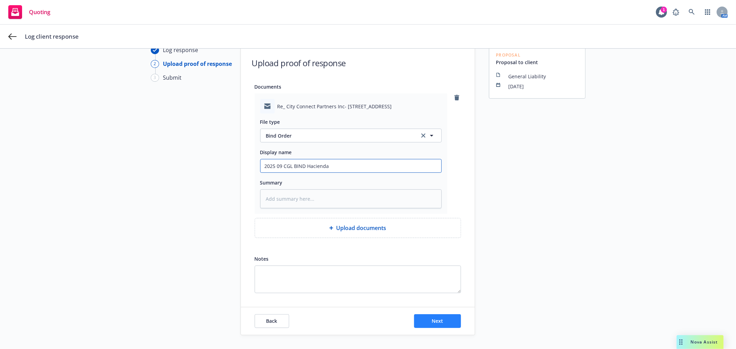
scroll to position [61, 0]
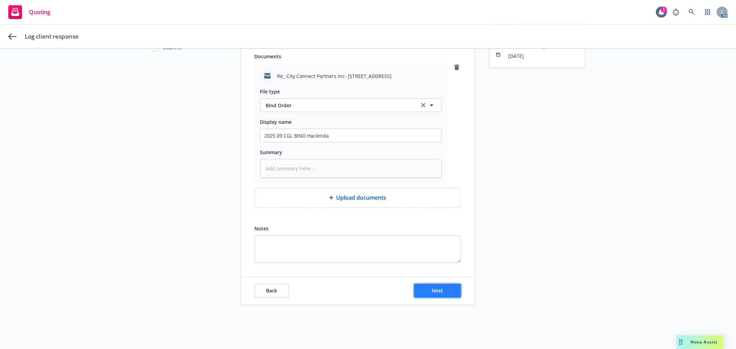
click at [436, 294] on button "Next" at bounding box center [437, 291] width 47 height 14
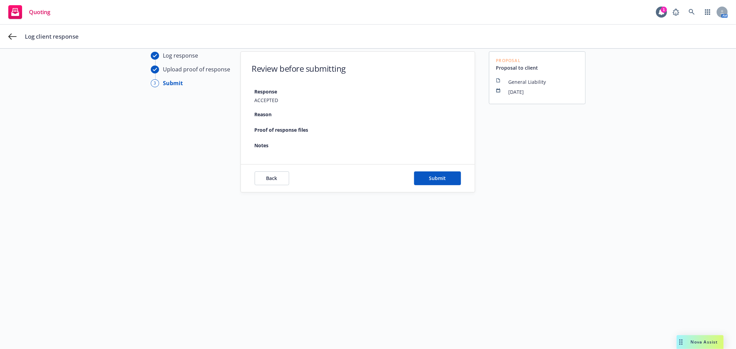
scroll to position [25, 0]
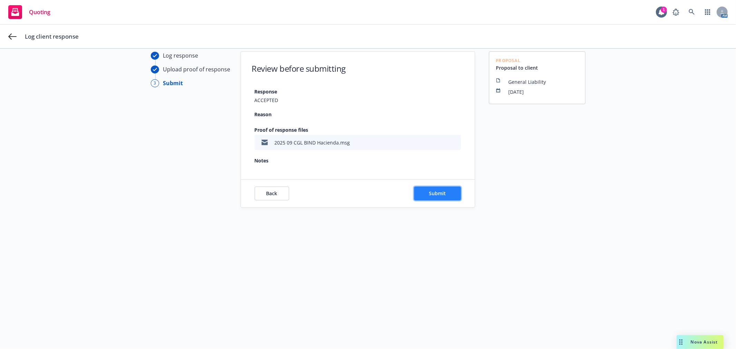
click at [432, 188] on button "Submit" at bounding box center [437, 194] width 47 height 14
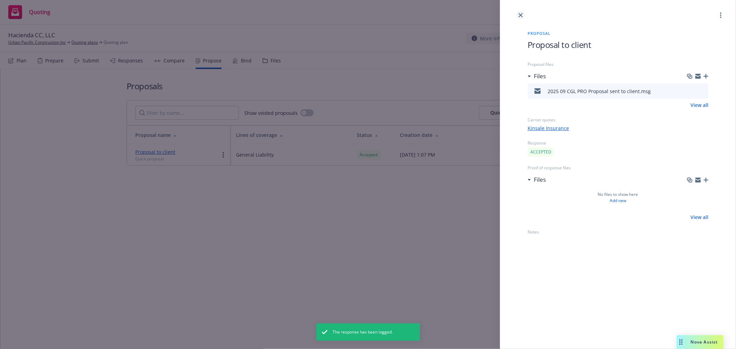
click at [522, 13] on icon "close" at bounding box center [521, 15] width 4 height 4
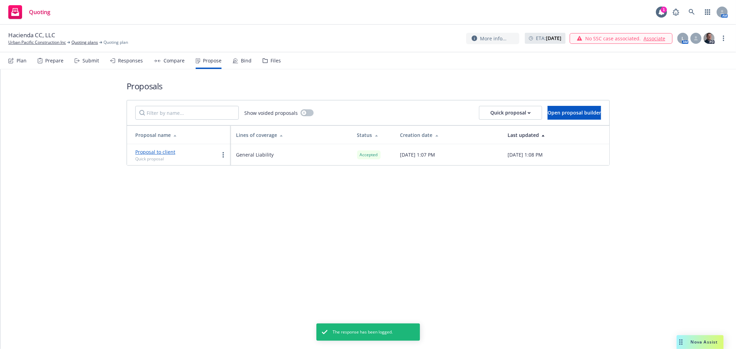
click at [239, 63] on div "Bind" at bounding box center [242, 60] width 19 height 17
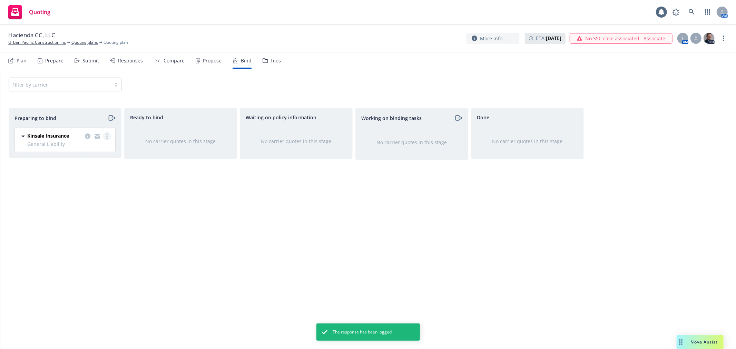
click at [108, 135] on link "more" at bounding box center [107, 136] width 8 height 8
click at [84, 161] on link "Log bind order" at bounding box center [77, 165] width 68 height 14
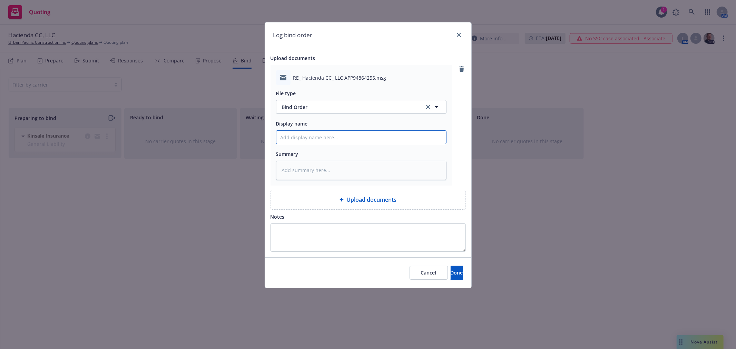
click at [311, 134] on input "Display name" at bounding box center [361, 137] width 170 height 13
click at [451, 279] on button "Done" at bounding box center [457, 273] width 12 height 14
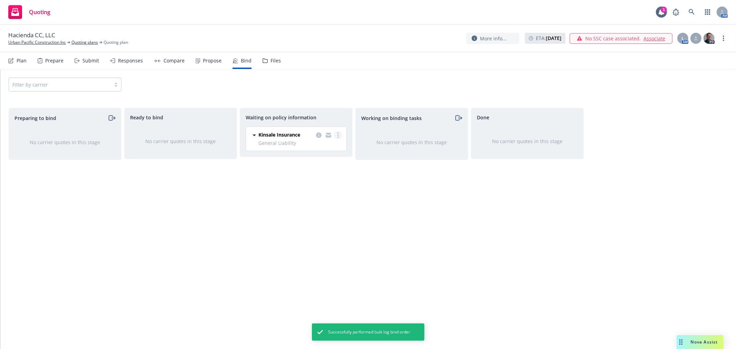
click at [337, 135] on link "more" at bounding box center [338, 135] width 8 height 8
click at [315, 146] on span "Create policies" at bounding box center [304, 149] width 51 height 7
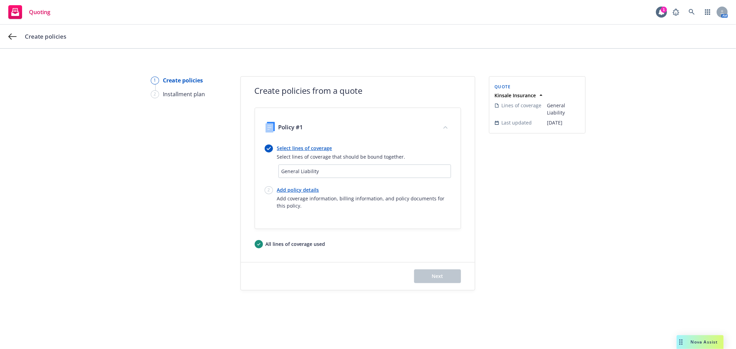
click at [306, 171] on span "General Liability" at bounding box center [365, 171] width 166 height 7
drag, startPoint x: 326, startPoint y: 177, endPoint x: 326, endPoint y: 173, distance: 4.2
click at [326, 177] on div "General Liability" at bounding box center [365, 171] width 172 height 13
click at [326, 165] on div "General Liability" at bounding box center [365, 171] width 172 height 13
click at [308, 145] on link "Select lines of coverage" at bounding box center [341, 148] width 128 height 7
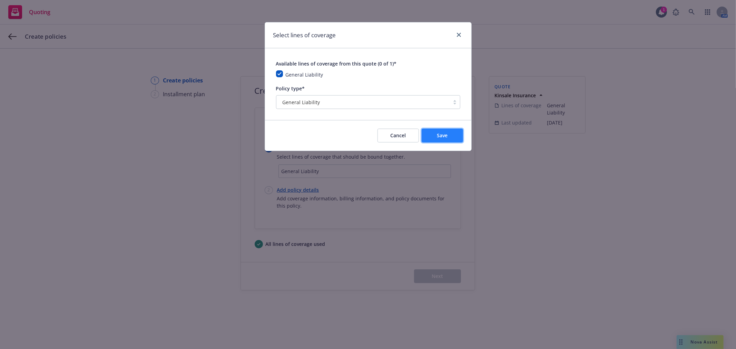
click at [453, 137] on button "Save" at bounding box center [442, 136] width 41 height 14
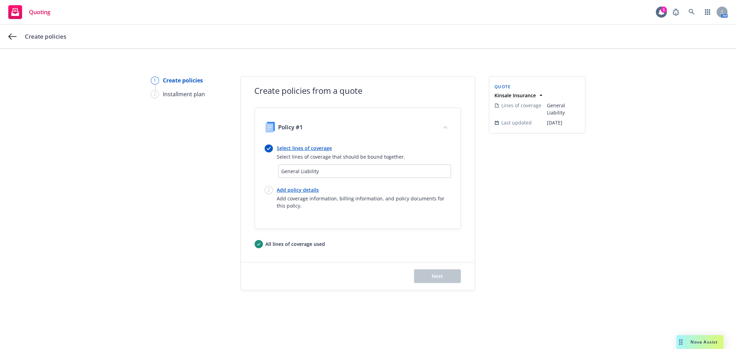
click at [290, 192] on link "Add policy details" at bounding box center [364, 189] width 174 height 7
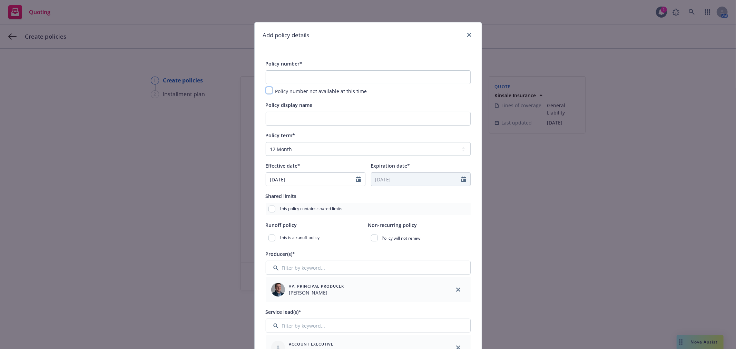
click at [266, 88] on input "checkbox" at bounding box center [269, 90] width 7 height 7
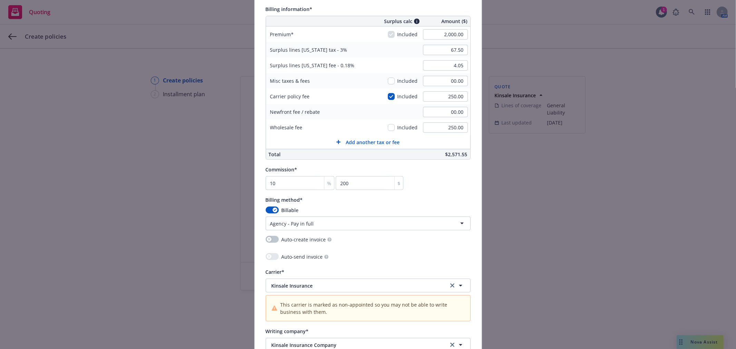
scroll to position [268, 0]
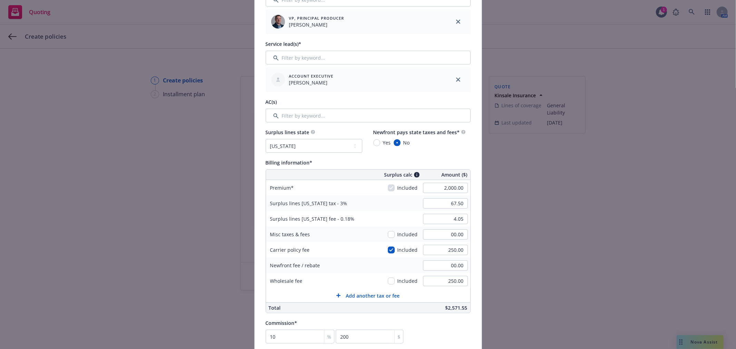
click at [324, 124] on div "Policy number* Policy number not available at this time Policy display name Pol…" at bounding box center [368, 242] width 205 height 902
click at [326, 119] on input "Filter by keyword..." at bounding box center [368, 116] width 205 height 14
click at [326, 118] on input "Filter by keyword..." at bounding box center [368, 116] width 205 height 14
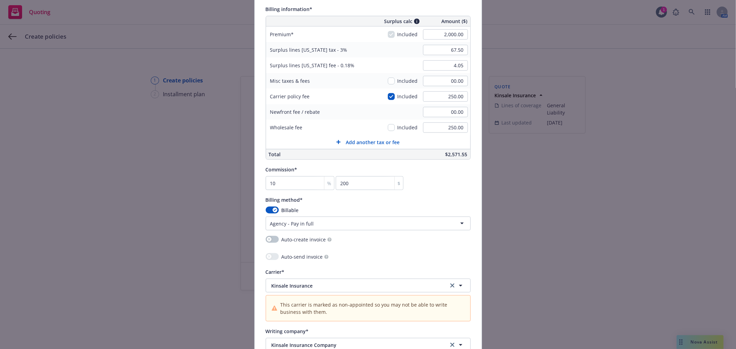
scroll to position [536, 0]
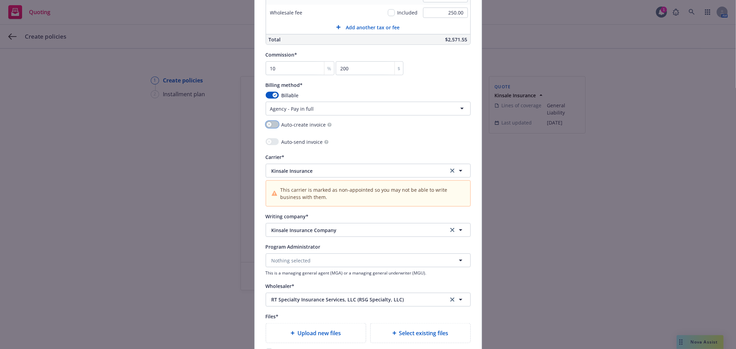
click at [268, 125] on icon "button" at bounding box center [269, 124] width 3 height 3
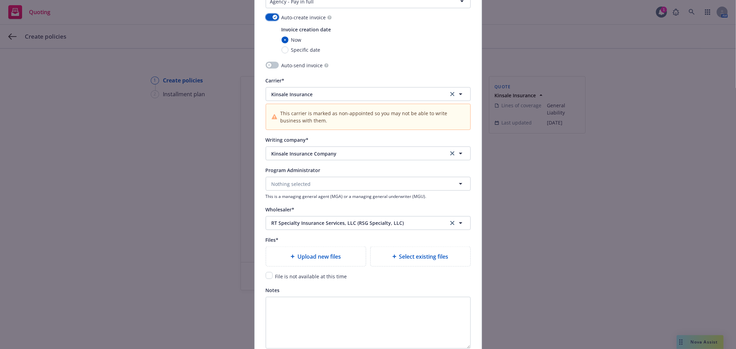
scroll to position [651, 0]
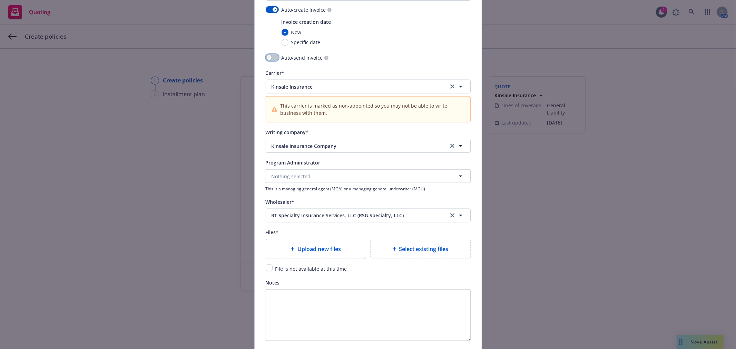
click at [272, 59] on button "button" at bounding box center [272, 57] width 13 height 7
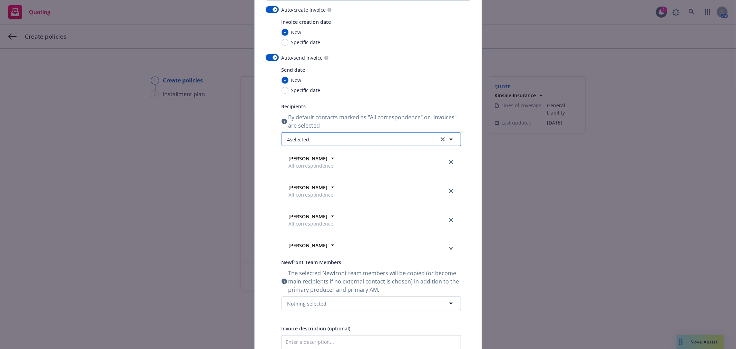
click at [356, 143] on button "4 selected" at bounding box center [371, 139] width 179 height 14
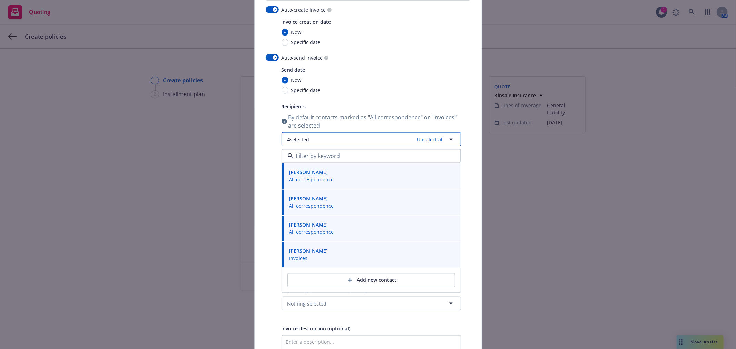
click at [357, 141] on button "4 selected Unselect all" at bounding box center [371, 139] width 179 height 14
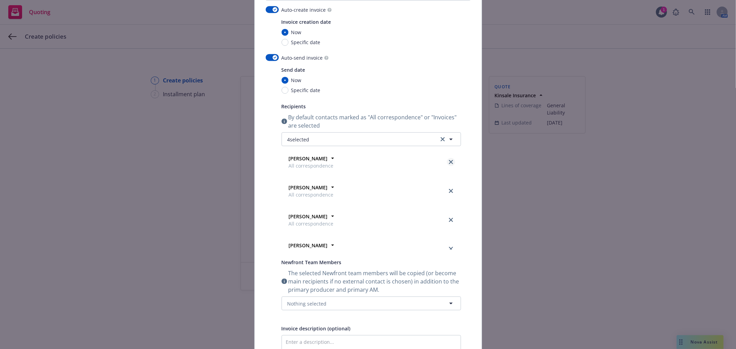
click at [449, 163] on icon "close" at bounding box center [451, 162] width 4 height 4
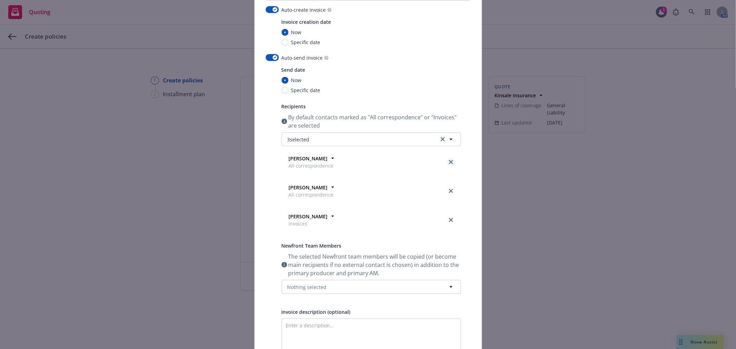
click at [449, 162] on icon "close" at bounding box center [451, 162] width 4 height 4
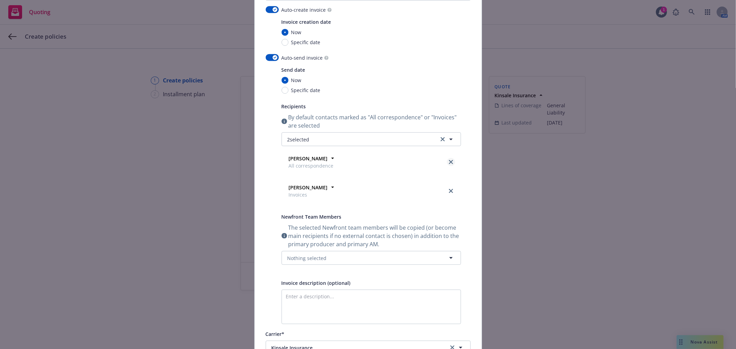
click at [449, 164] on icon "close" at bounding box center [451, 162] width 4 height 4
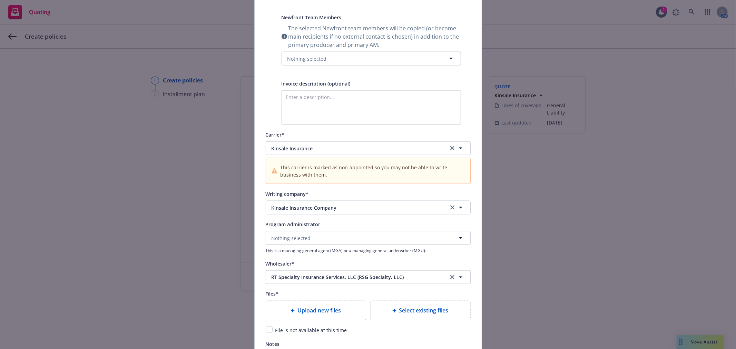
scroll to position [728, 0]
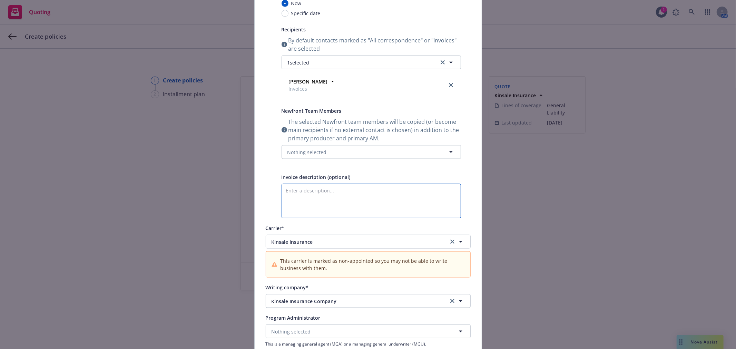
click at [332, 190] on textarea "Enter a description..." at bounding box center [371, 201] width 179 height 35
paste textarea "Hacienda CC, LLC"
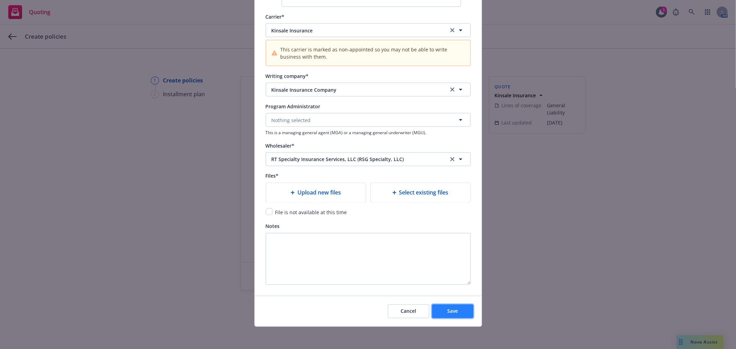
click at [446, 317] on button "Save" at bounding box center [452, 312] width 41 height 14
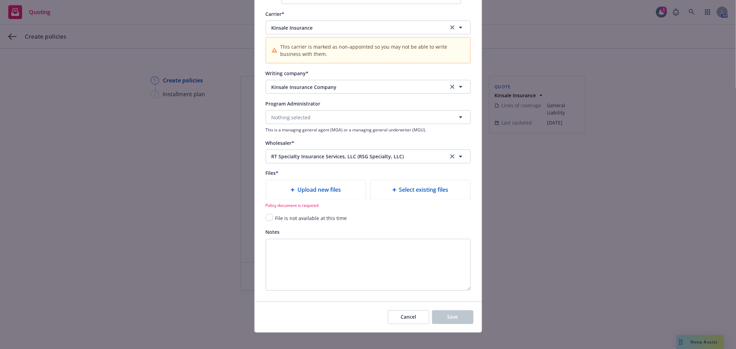
drag, startPoint x: 264, startPoint y: 223, endPoint x: 295, endPoint y: 239, distance: 34.1
click at [266, 221] on input "checkbox" at bounding box center [269, 217] width 7 height 7
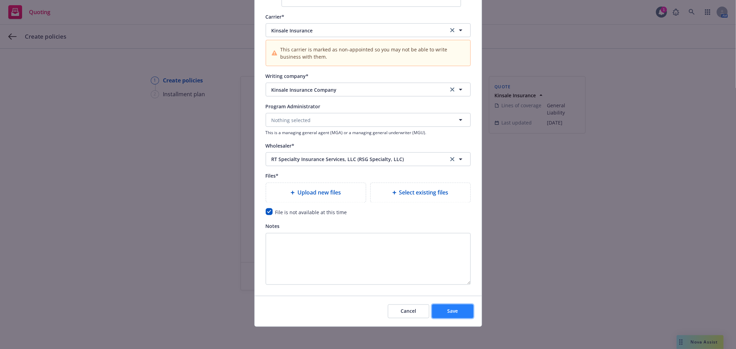
click at [466, 312] on button "Save" at bounding box center [452, 312] width 41 height 14
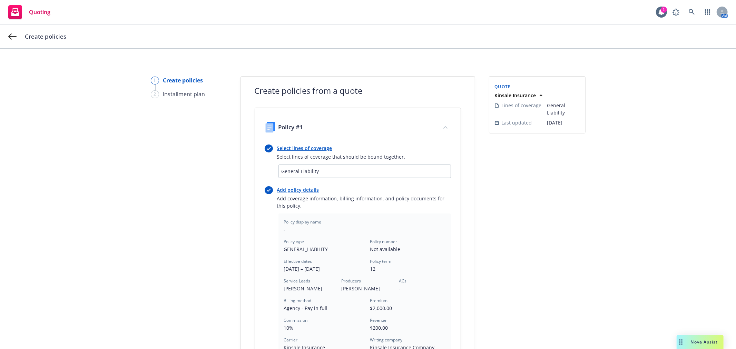
scroll to position [179, 0]
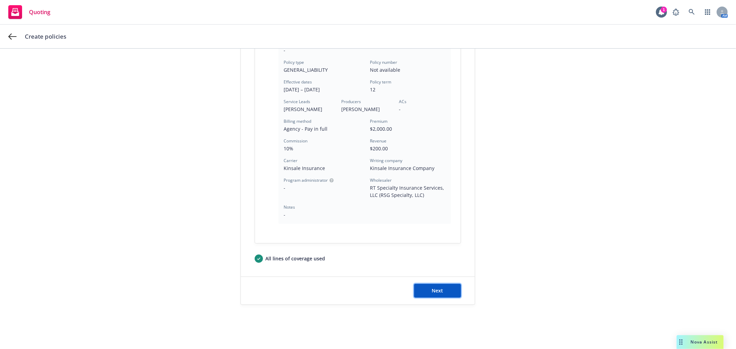
click at [445, 289] on button "Next" at bounding box center [437, 291] width 47 height 14
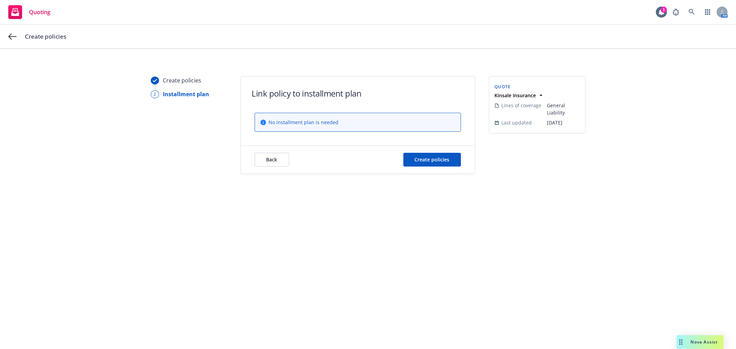
scroll to position [0, 0]
click at [439, 161] on span "Create policies" at bounding box center [432, 159] width 35 height 7
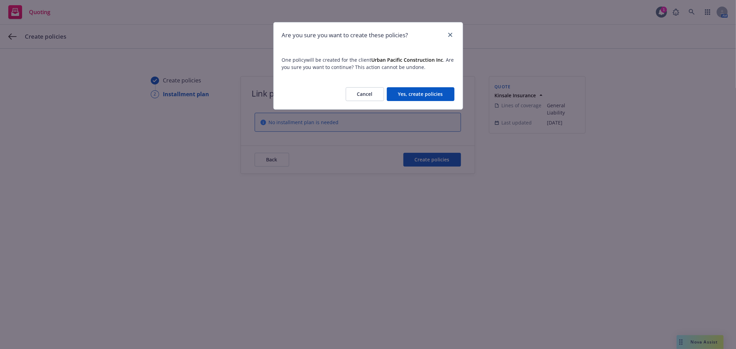
click at [412, 99] on button "Yes, create policies" at bounding box center [421, 94] width 68 height 14
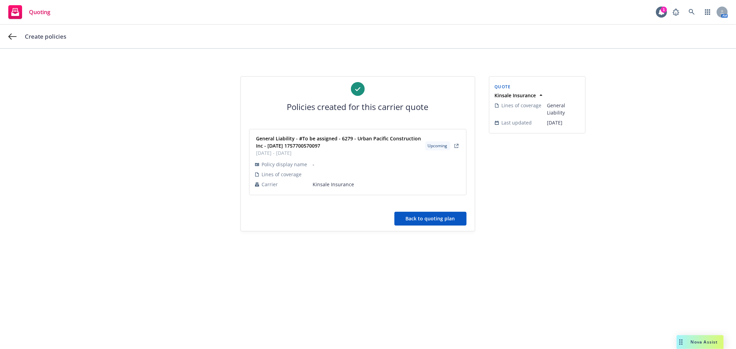
click at [448, 221] on button "Back to quoting plan" at bounding box center [430, 219] width 72 height 14
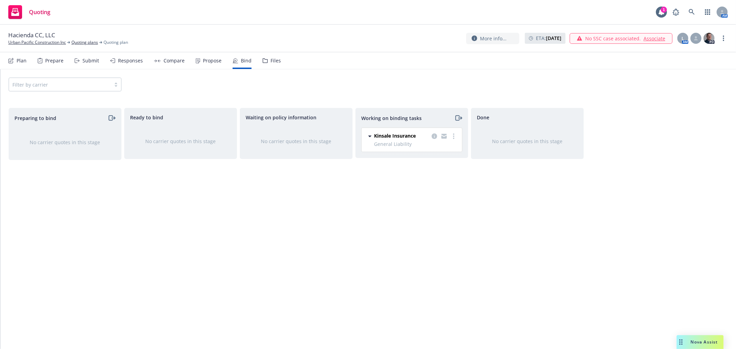
click at [12, 12] on rect at bounding box center [15, 12] width 14 height 14
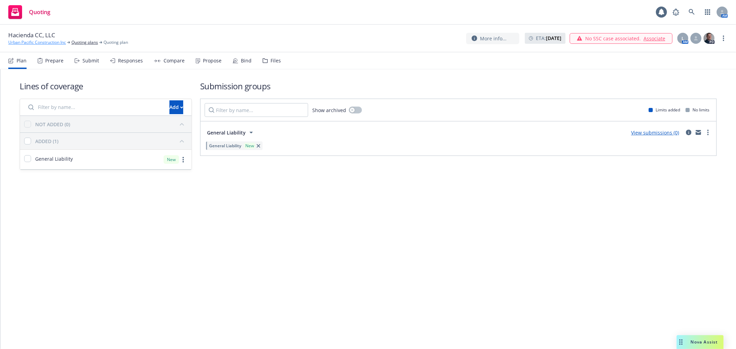
click at [16, 40] on link "Urban Pacific Construction Inc" at bounding box center [37, 42] width 58 height 6
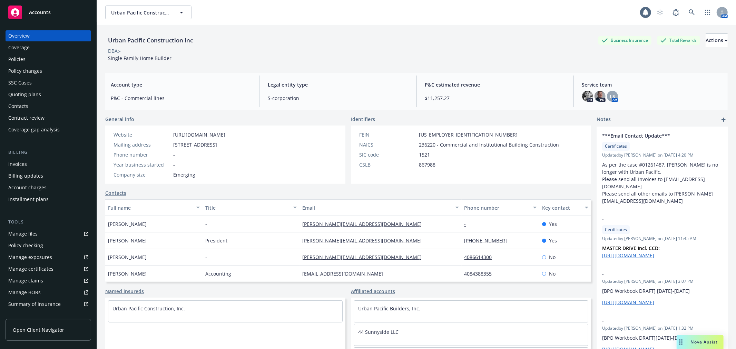
click at [39, 55] on div "Policies" at bounding box center [48, 59] width 80 height 11
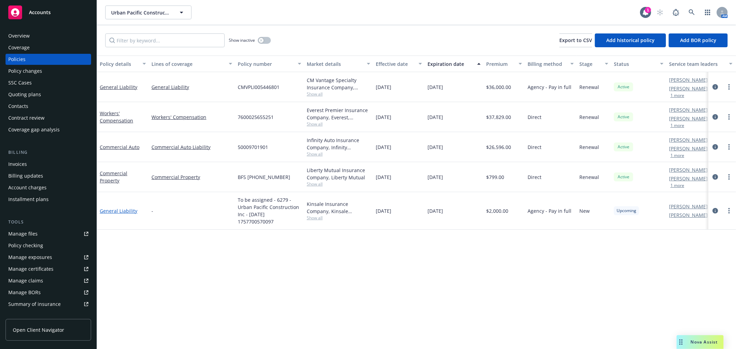
click at [125, 209] on link "General Liability" at bounding box center [119, 211] width 38 height 7
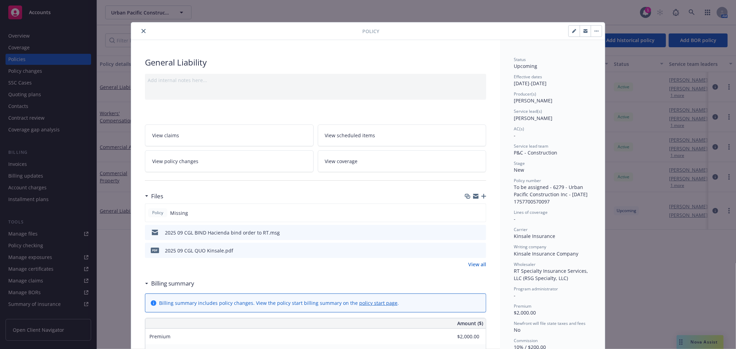
click at [572, 30] on icon "button" at bounding box center [574, 31] width 4 height 4
select select "NEW"
select select "12"
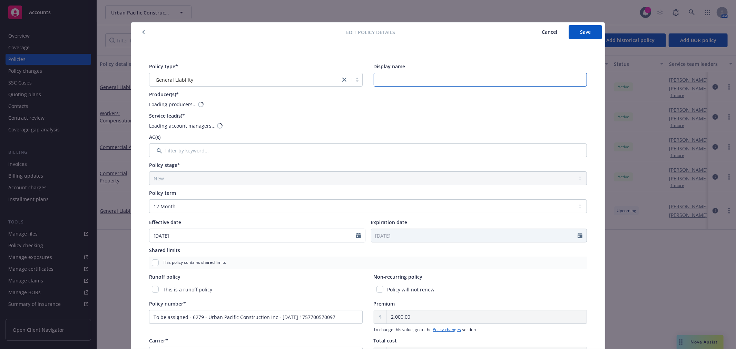
click at [381, 73] on input "Display name" at bounding box center [481, 80] width 214 height 14
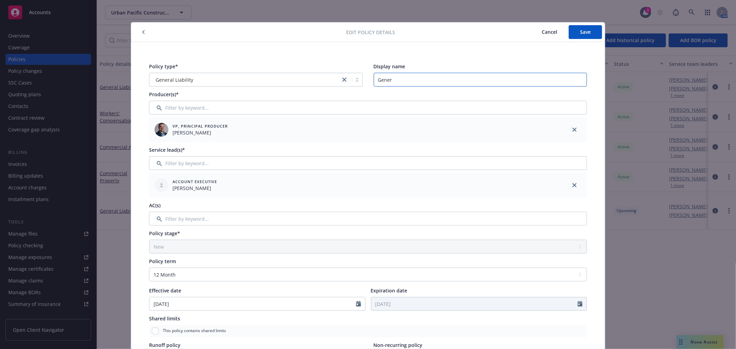
click at [417, 78] on input "Gener" at bounding box center [481, 80] width 214 height 14
click at [431, 80] on input "General Liability" at bounding box center [481, 80] width 214 height 14
type input "General Liability- Hacienda CC LLC"
click at [574, 130] on link "close" at bounding box center [574, 130] width 8 height 8
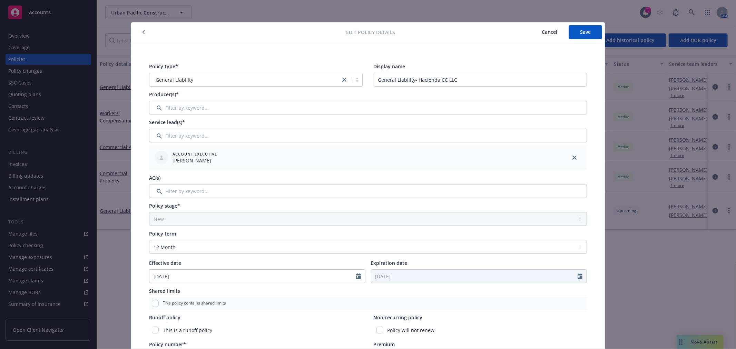
click at [311, 91] on div "Producer(s)*" at bounding box center [368, 94] width 438 height 7
click at [303, 99] on div "Producer(s)*" at bounding box center [368, 103] width 438 height 24
click at [299, 105] on input "Filter by keyword..." at bounding box center [368, 108] width 438 height 14
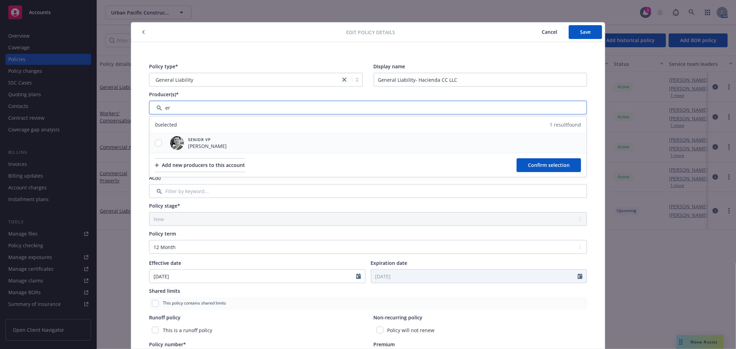
type input "er"
click at [158, 138] on div at bounding box center [158, 143] width 18 height 19
click at [158, 146] on input "checkbox" at bounding box center [158, 143] width 7 height 7
checkbox input "true"
click at [563, 163] on span "Confirm selection" at bounding box center [549, 165] width 42 height 7
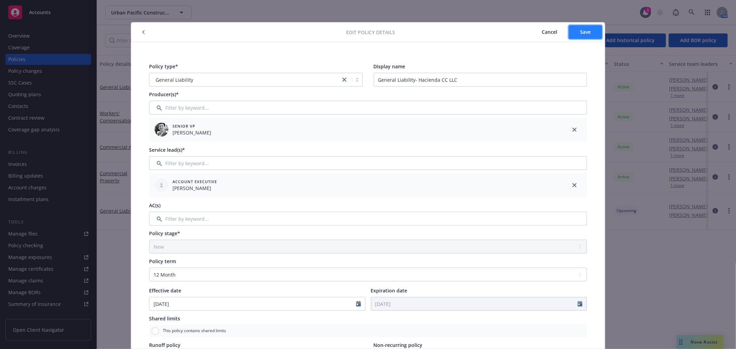
click at [585, 30] on span "Save" at bounding box center [585, 32] width 11 height 7
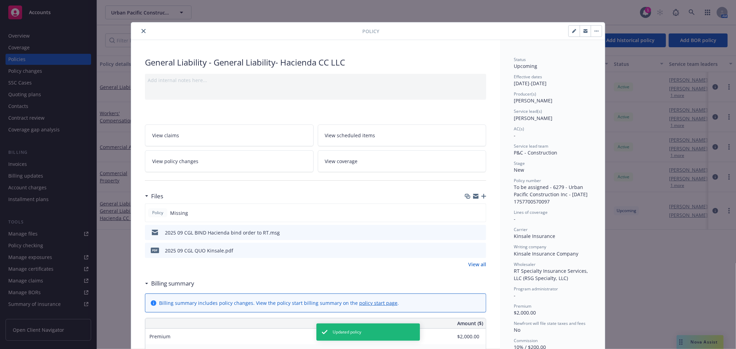
drag, startPoint x: 144, startPoint y: 33, endPoint x: 142, endPoint y: 30, distance: 3.9
click at [144, 33] on div at bounding box center [248, 31] width 228 height 8
click at [141, 29] on icon "close" at bounding box center [143, 31] width 4 height 4
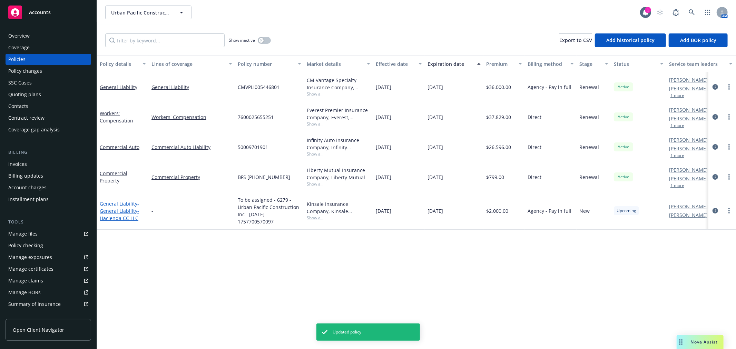
click at [109, 204] on link "General Liability - General Liability- Hacienda CC LLC" at bounding box center [119, 210] width 39 height 21
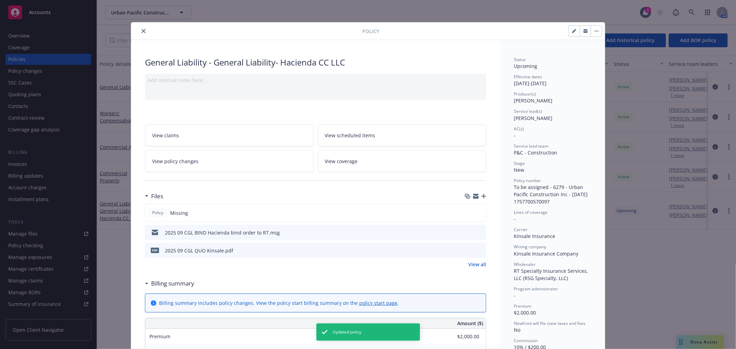
scroll to position [21, 0]
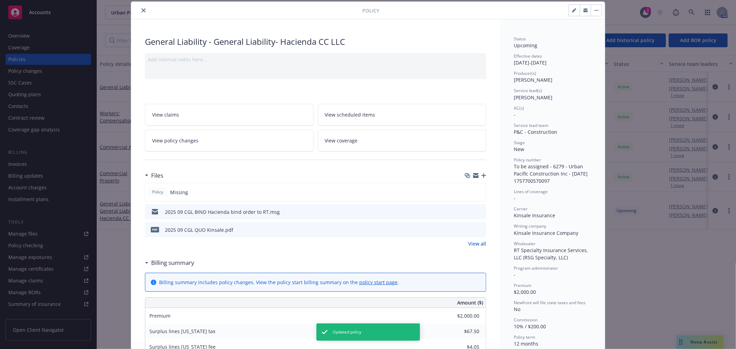
click at [573, 11] on icon "button" at bounding box center [574, 10] width 4 height 4
select select "NEW"
select select "12"
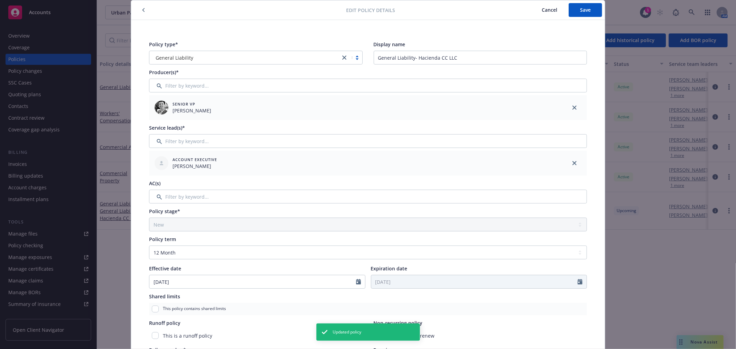
scroll to position [0, 0]
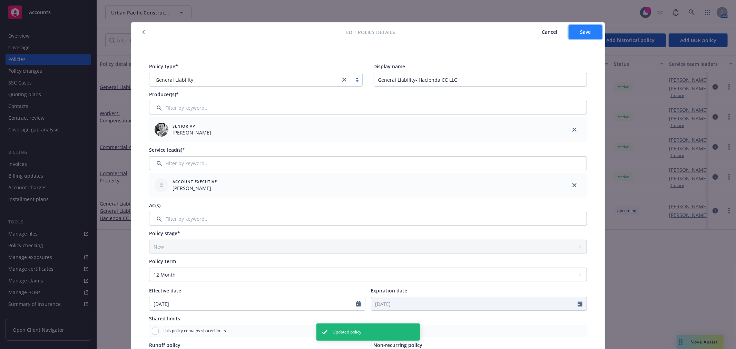
click at [582, 35] on button "Save" at bounding box center [585, 32] width 33 height 14
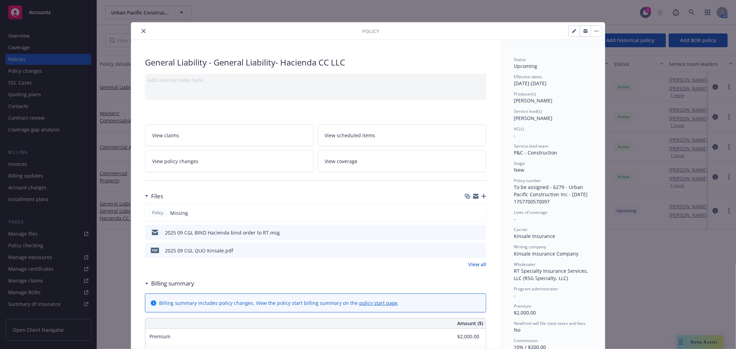
click at [392, 165] on link "View coverage" at bounding box center [402, 161] width 169 height 22
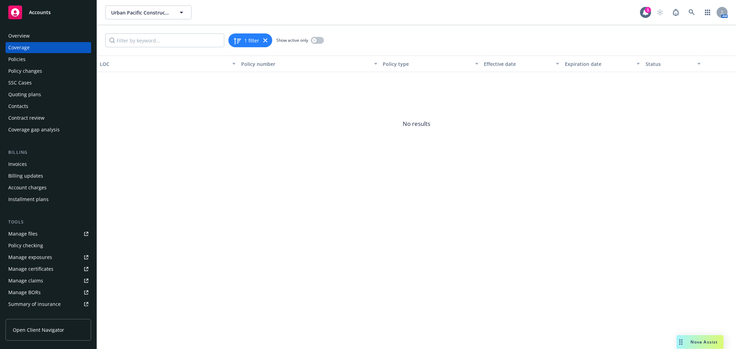
click at [39, 61] on div "Policies" at bounding box center [48, 59] width 80 height 11
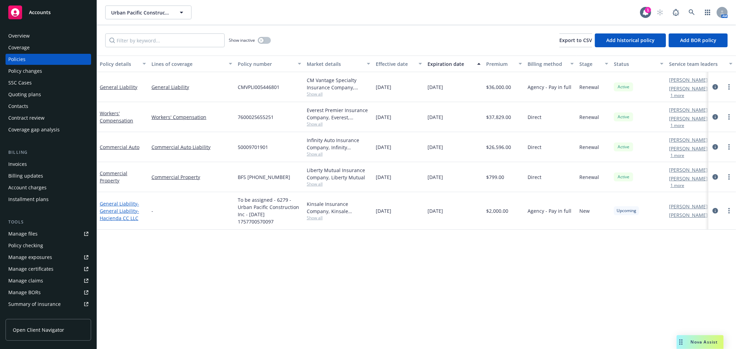
click at [118, 208] on span "- General Liability- Hacienda CC LLC" at bounding box center [119, 210] width 39 height 21
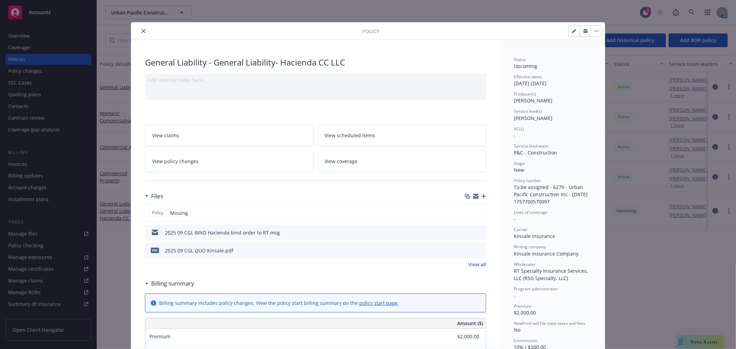
scroll to position [21, 0]
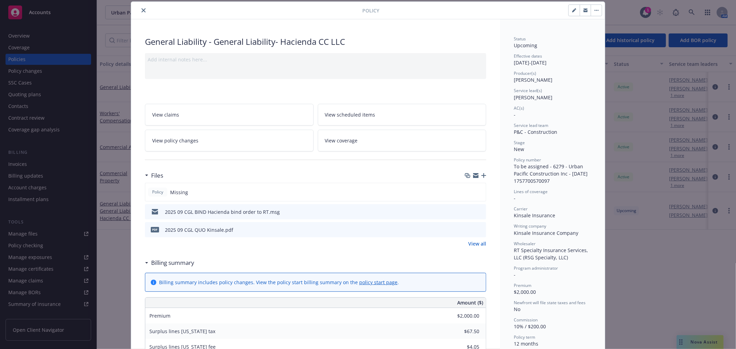
click at [594, 10] on icon "button" at bounding box center [596, 10] width 4 height 1
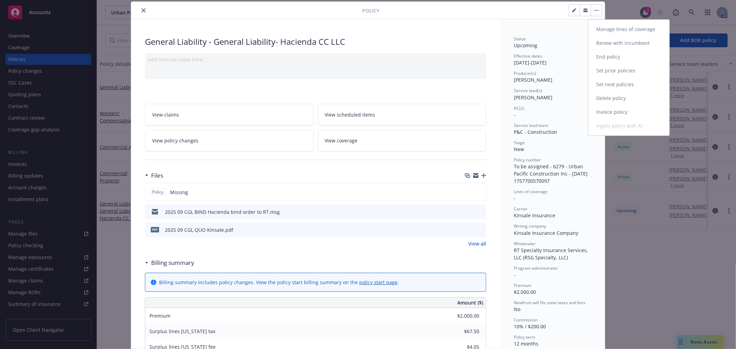
click at [630, 30] on link "Manage lines of coverage" at bounding box center [628, 29] width 81 height 14
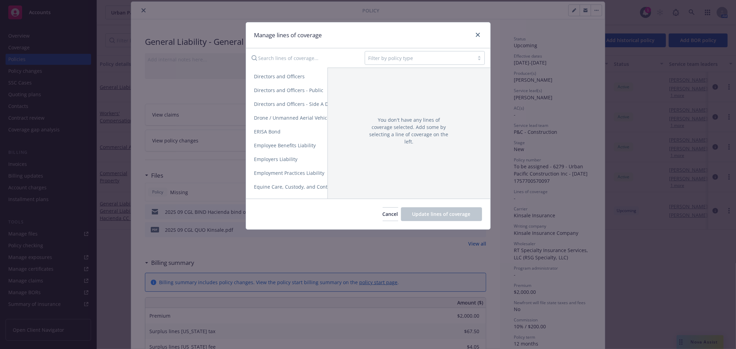
scroll to position [575, 0]
click at [299, 160] on link "General Liability" at bounding box center [338, 164] width 185 height 14
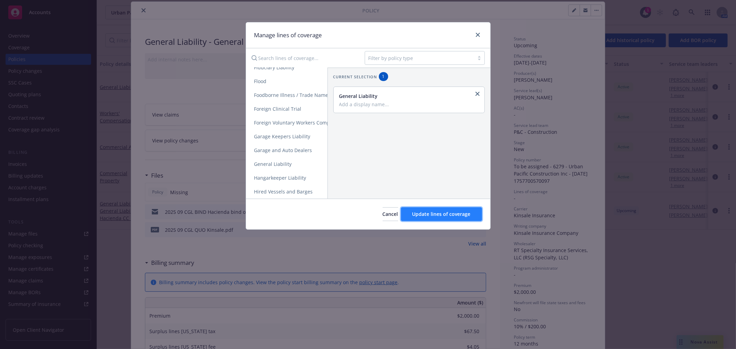
click at [459, 217] on span "Update lines of coverage" at bounding box center [441, 214] width 58 height 7
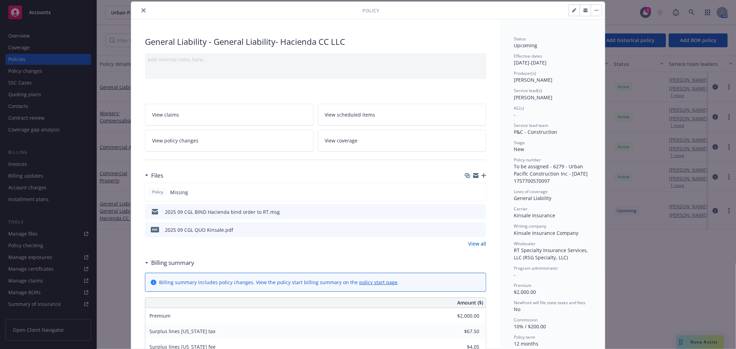
click at [141, 9] on icon "close" at bounding box center [143, 10] width 4 height 4
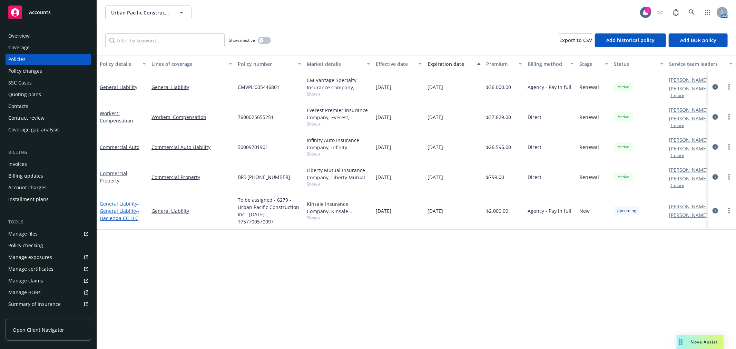
click at [124, 203] on link "General Liability - General Liability- Hacienda CC LLC" at bounding box center [119, 210] width 39 height 21
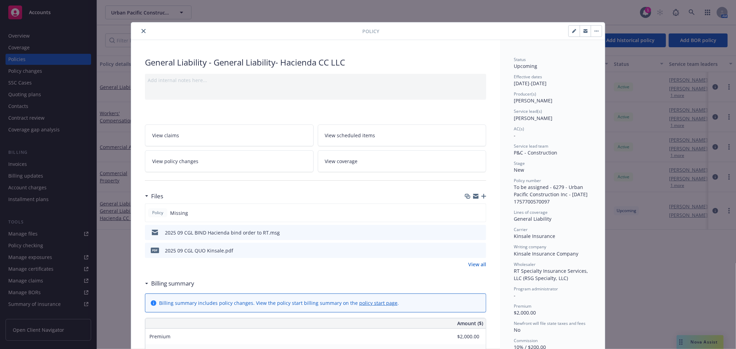
scroll to position [21, 0]
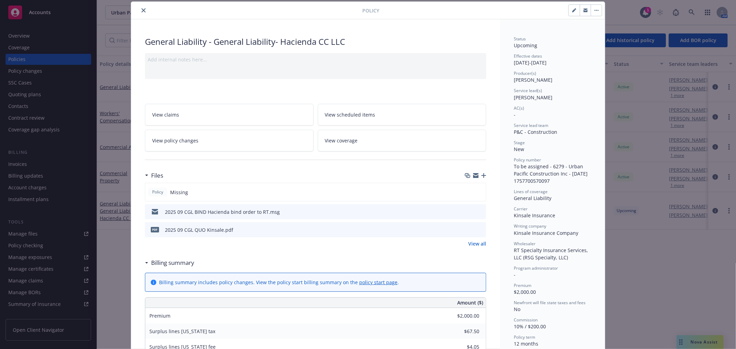
click at [572, 9] on icon "button" at bounding box center [573, 10] width 3 height 3
select select "NEW"
select select "12"
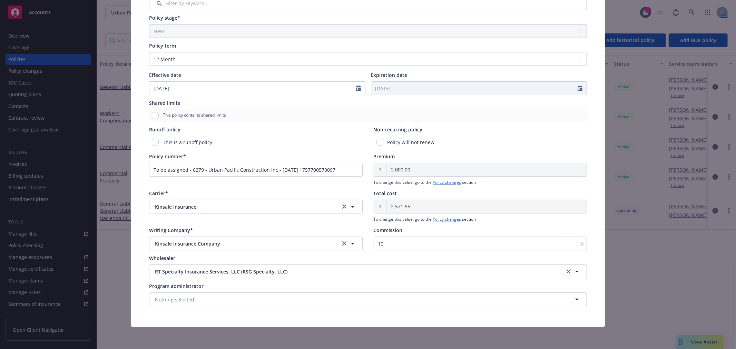
scroll to position [0, 0]
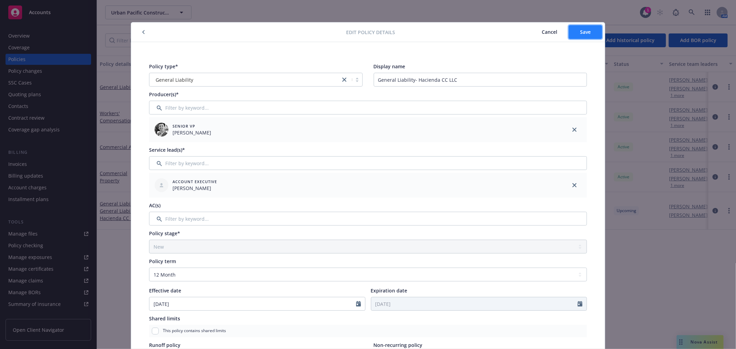
click at [572, 35] on button "Save" at bounding box center [585, 32] width 33 height 14
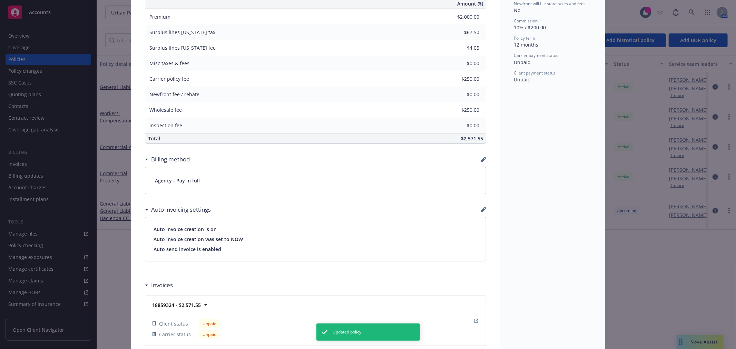
scroll to position [418, 0]
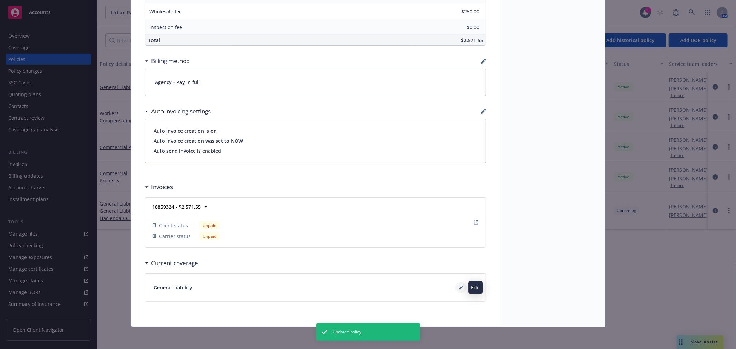
click at [460, 290] on button at bounding box center [460, 287] width 11 height 11
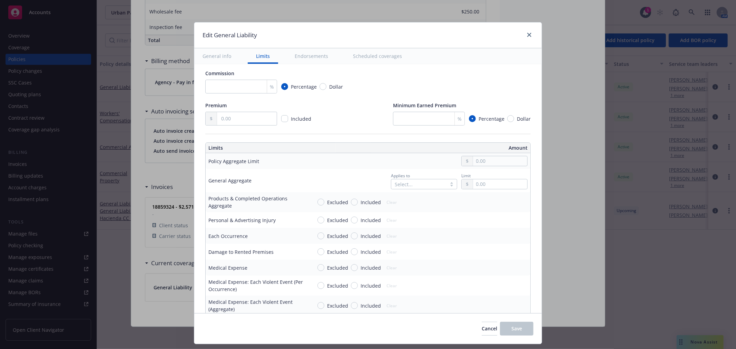
scroll to position [115, 0]
click at [419, 182] on div "Select..." at bounding box center [424, 183] width 66 height 10
click at [435, 201] on div "Per location" at bounding box center [417, 199] width 58 height 7
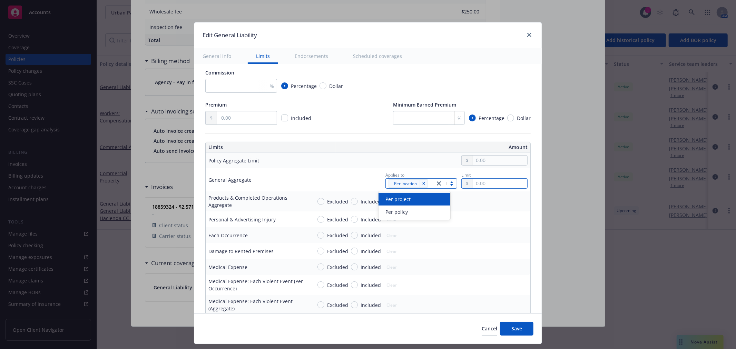
click at [494, 181] on input "text" at bounding box center [500, 184] width 54 height 10
click at [421, 183] on icon "Remove [object Object]" at bounding box center [423, 183] width 5 height 5
click at [418, 183] on div "Select... Select all" at bounding box center [424, 183] width 66 height 10
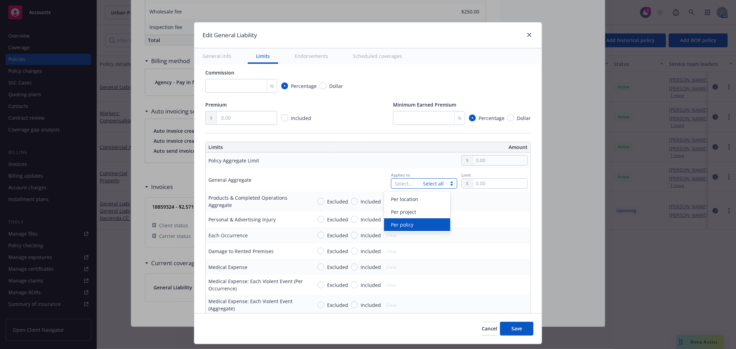
click at [407, 228] on span "Per policy" at bounding box center [402, 224] width 22 height 7
click at [482, 184] on input "text" at bounding box center [500, 184] width 54 height 10
type input "2,000,000.00"
click at [491, 223] on button "$2,000,000.00" at bounding box center [490, 226] width 59 height 13
click at [324, 203] on span "Excluded" at bounding box center [336, 201] width 24 height 7
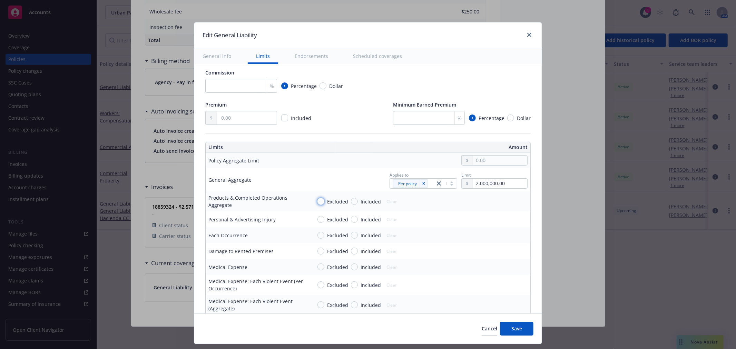
click at [319, 203] on input "Excluded" at bounding box center [320, 201] width 7 height 7
radio input "true"
click at [358, 219] on span "Included" at bounding box center [369, 219] width 23 height 7
click at [353, 219] on input "Included" at bounding box center [354, 219] width 7 height 7
radio input "true"
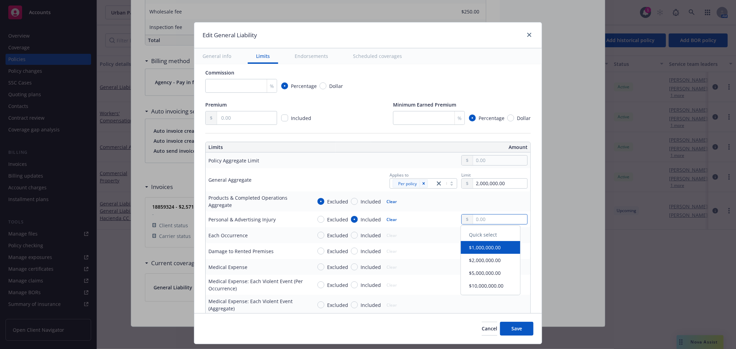
click at [498, 218] on input "text" at bounding box center [500, 220] width 54 height 10
type input "1,000,000.00"
drag, startPoint x: 499, startPoint y: 247, endPoint x: 493, endPoint y: 246, distance: 6.1
click at [498, 248] on button "$1,000,000.00" at bounding box center [490, 250] width 59 height 13
click at [351, 236] on input "Included" at bounding box center [354, 235] width 7 height 7
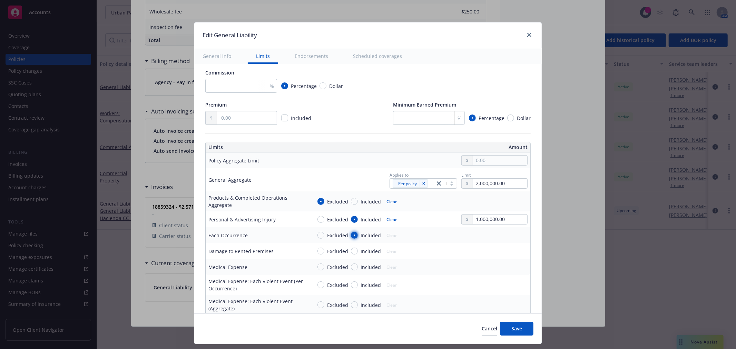
radio input "true"
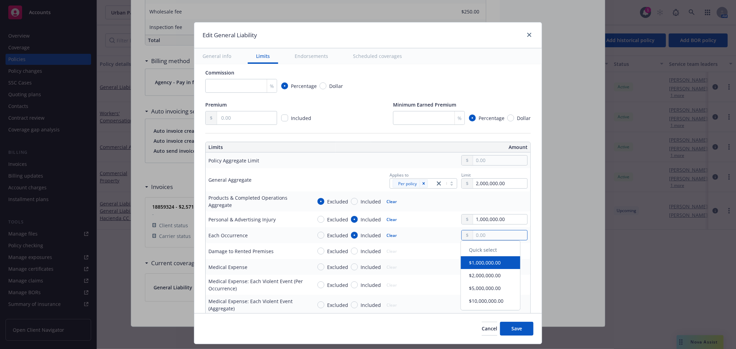
click at [482, 238] on input "text" at bounding box center [500, 235] width 54 height 10
type input "1,000,000.00"
click at [483, 265] on button "$1,000,000.00" at bounding box center [490, 265] width 59 height 13
click at [361, 252] on span "Included" at bounding box center [371, 251] width 20 height 7
click at [356, 252] on input "Included" at bounding box center [354, 251] width 7 height 7
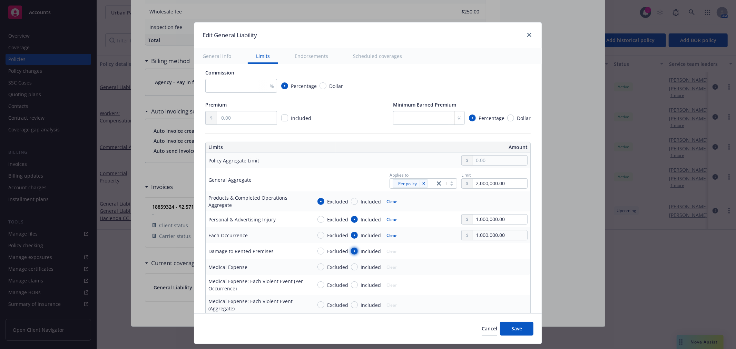
radio input "true"
click at [476, 249] on input "text" at bounding box center [500, 251] width 54 height 10
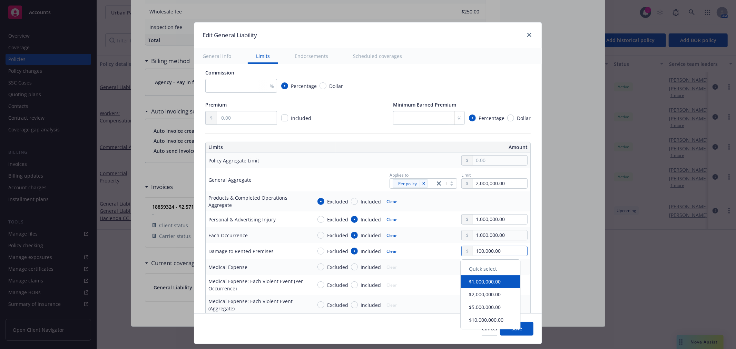
type input "100,000.00"
drag, startPoint x: 347, startPoint y: 269, endPoint x: 351, endPoint y: 269, distance: 3.8
click at [351, 269] on input "Included" at bounding box center [354, 267] width 7 height 7
radio input "true"
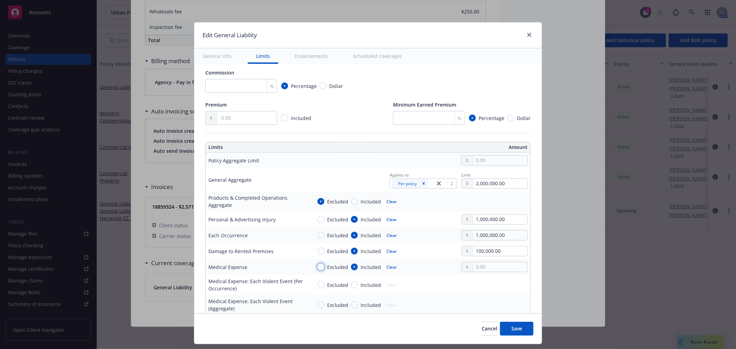
click at [317, 267] on input "Excluded" at bounding box center [320, 267] width 7 height 7
radio input "true"
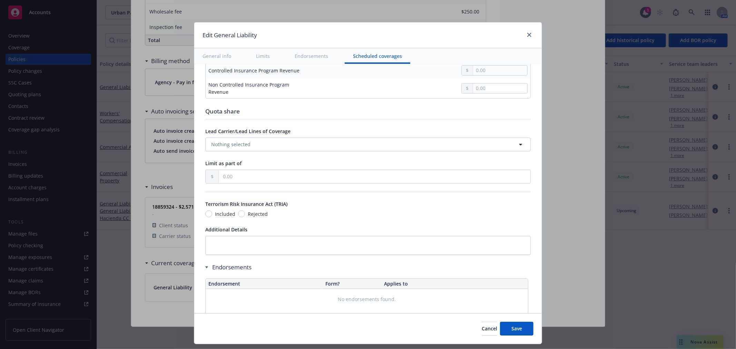
scroll to position [767, 0]
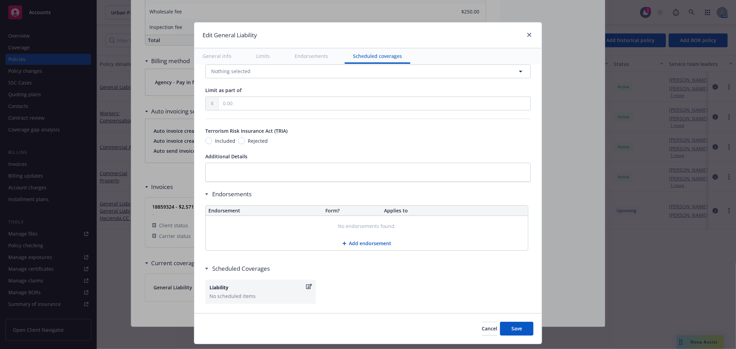
click at [238, 138] on div "Rejected" at bounding box center [253, 140] width 30 height 7
click at [238, 138] on input "Rejected" at bounding box center [241, 140] width 7 height 7
radio input "true"
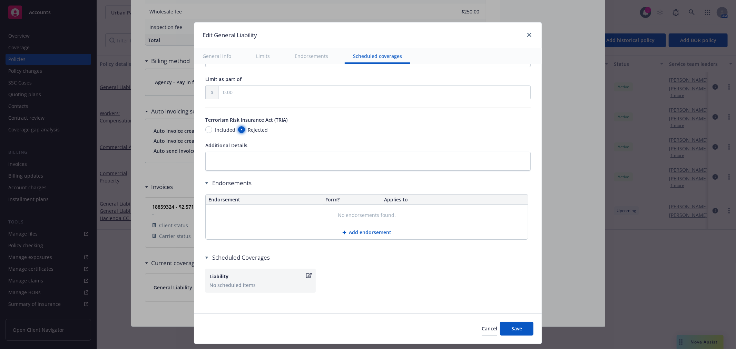
scroll to position [782, 0]
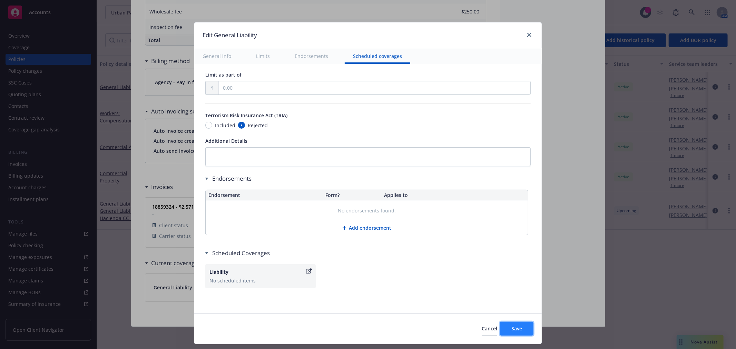
click at [520, 330] on span "Save" at bounding box center [516, 328] width 11 height 7
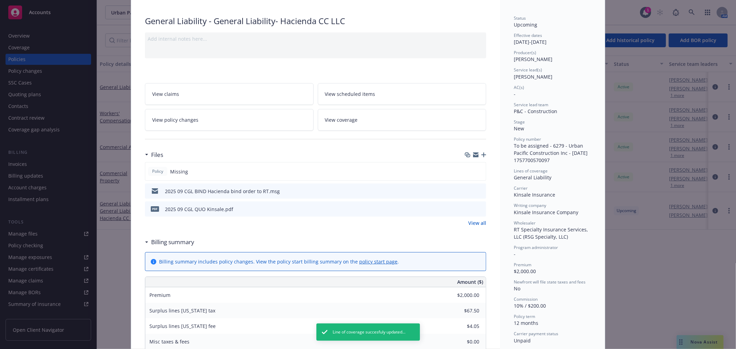
scroll to position [0, 0]
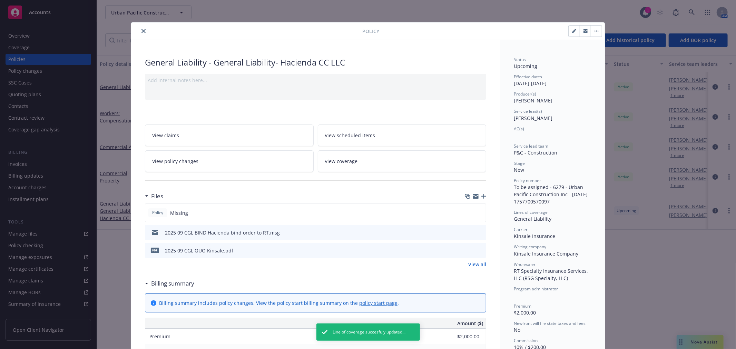
click at [141, 35] on div "Policy" at bounding box center [368, 31] width 474 height 18
click at [144, 32] on div at bounding box center [248, 31] width 228 height 8
click at [142, 31] on icon "close" at bounding box center [143, 31] width 4 height 4
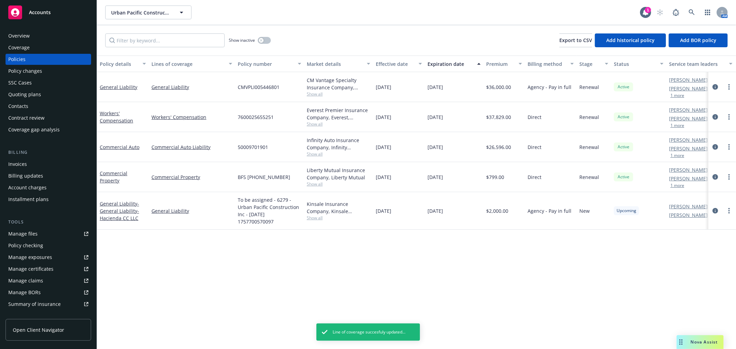
click at [52, 35] on div "Overview" at bounding box center [48, 35] width 80 height 11
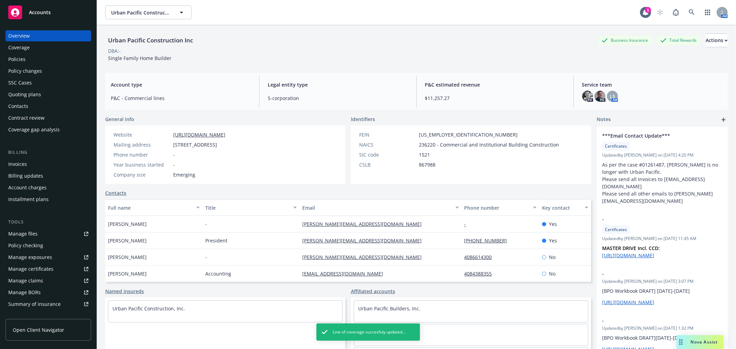
click at [67, 14] on div "Accounts" at bounding box center [48, 13] width 80 height 14
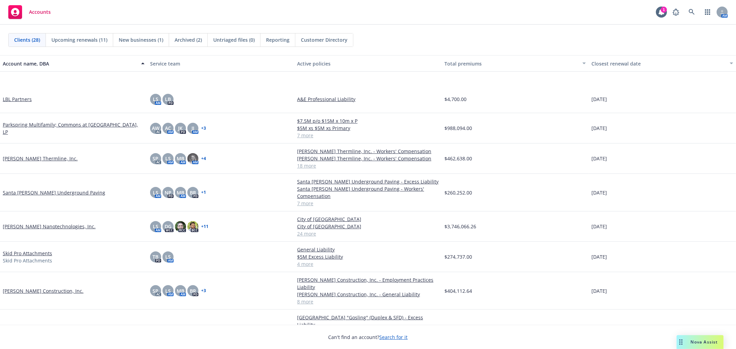
scroll to position [519, 0]
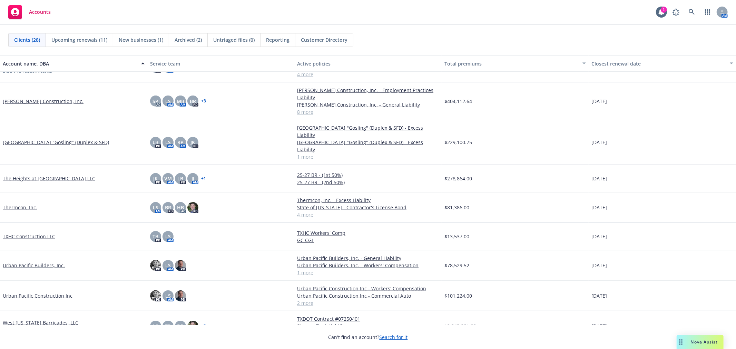
click at [58, 292] on link "Urban Pacific Construction Inc" at bounding box center [38, 295] width 70 height 7
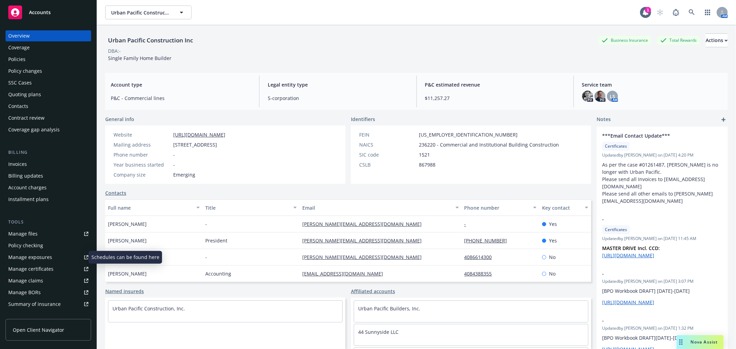
click at [43, 255] on div "Manage exposures" at bounding box center [30, 257] width 44 height 11
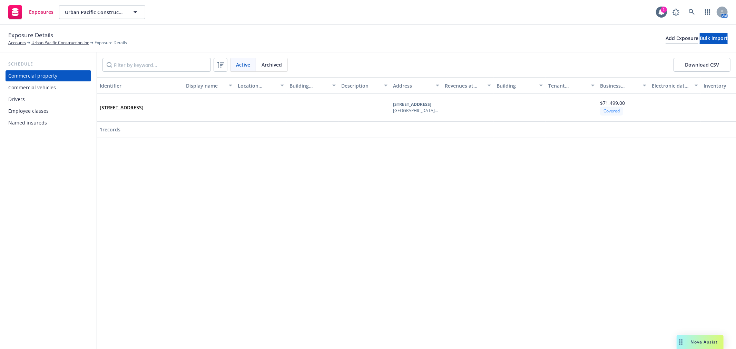
click at [34, 128] on div "Named insureds" at bounding box center [27, 122] width 39 height 11
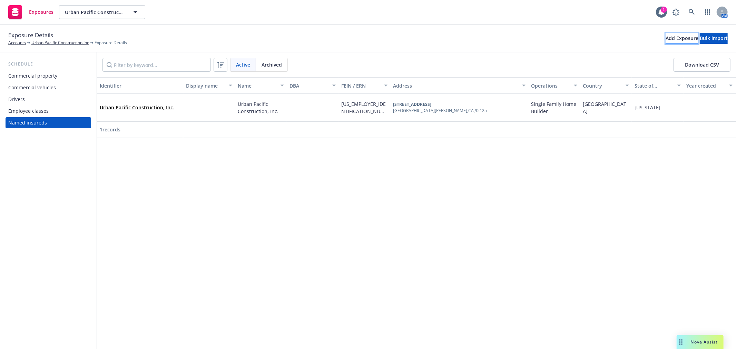
click at [666, 37] on div "Add Exposure" at bounding box center [682, 38] width 33 height 10
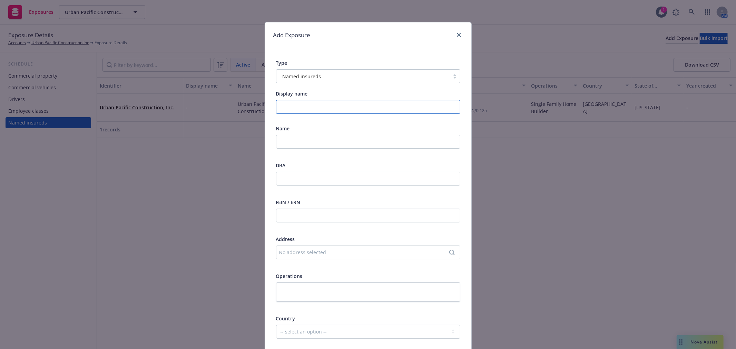
click at [295, 104] on input "Display name" at bounding box center [368, 107] width 184 height 14
paste input "Hacienda CC, LLC"
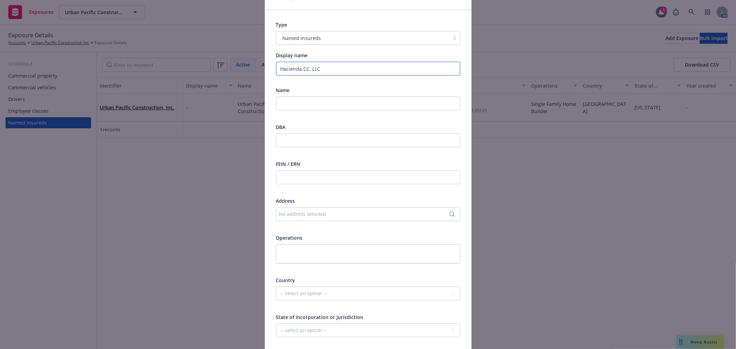
scroll to position [77, 0]
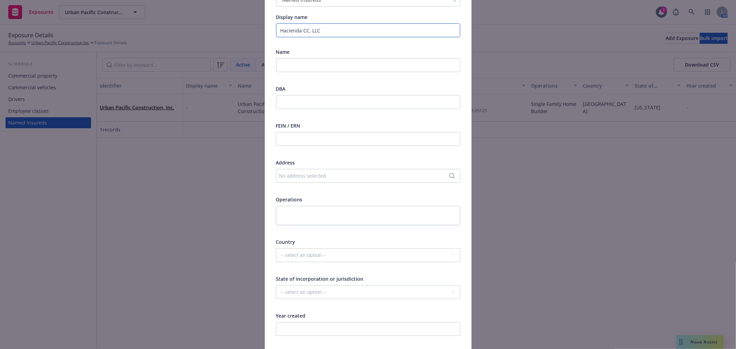
type input "Hacienda CC, LLC"
click at [308, 176] on div "No address selected" at bounding box center [364, 175] width 171 height 7
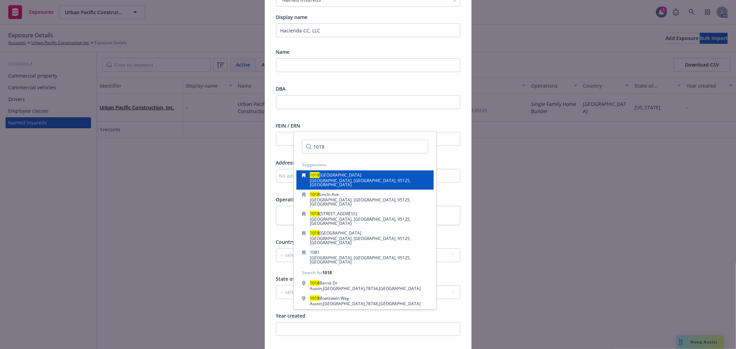
type input "1018"
click at [370, 177] on div "1018 Lincoln Avenue San Jose, CA, 95125, USA" at bounding box center [365, 180] width 126 height 14
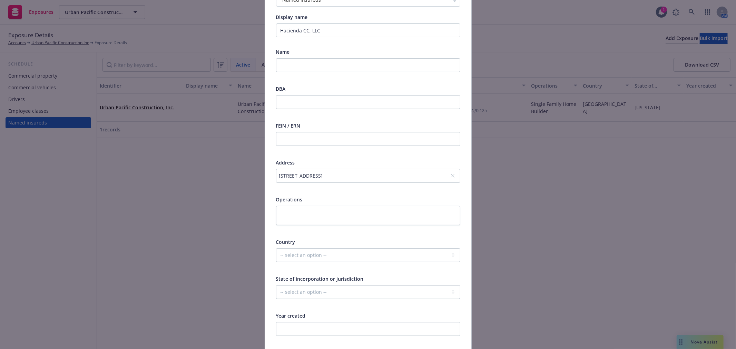
click at [377, 199] on div "Operations" at bounding box center [368, 199] width 184 height 7
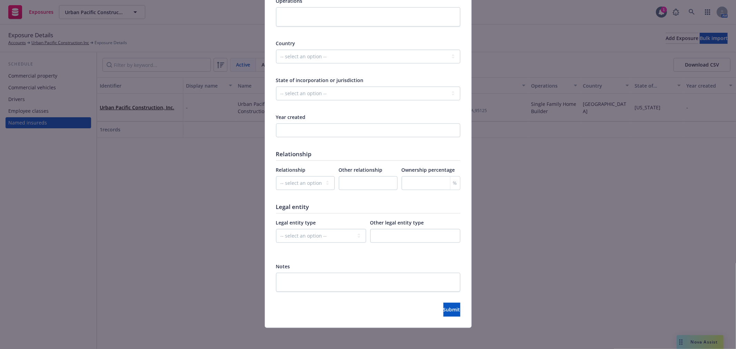
scroll to position [276, 0]
click at [443, 306] on span "Submit" at bounding box center [451, 309] width 17 height 7
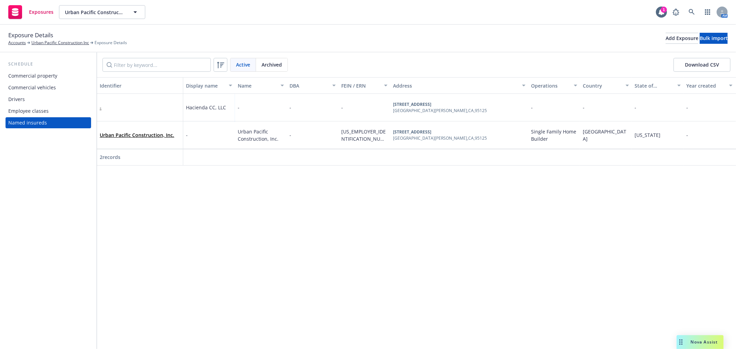
click at [194, 108] on span "Hacienda CC, LLC" at bounding box center [206, 107] width 40 height 7
click at [153, 108] on div "-" at bounding box center [140, 107] width 80 height 19
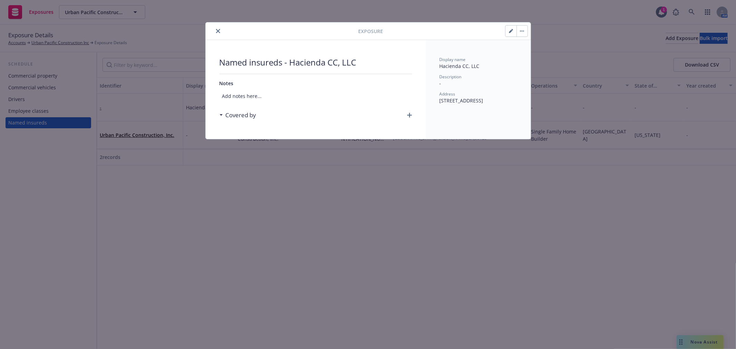
click at [508, 29] on button "button" at bounding box center [510, 31] width 11 height 11
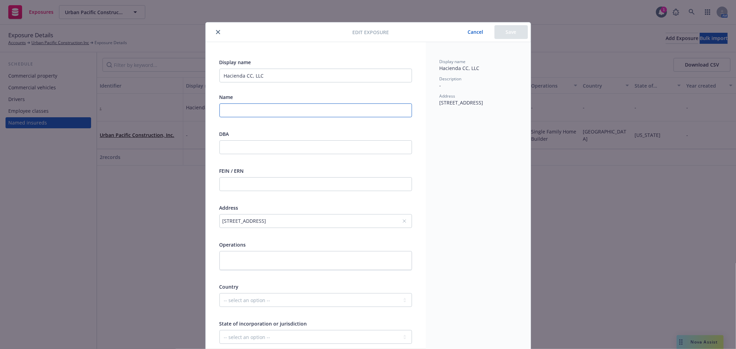
click at [245, 115] on input "text" at bounding box center [315, 111] width 193 height 14
paste input "Hacienda CC, LLC"
type input "Hacienda CC, LLC"
drag, startPoint x: 283, startPoint y: 72, endPoint x: 87, endPoint y: 42, distance: 198.8
click at [95, 45] on div "Edit exposure Cancel Save Display name Hacienda CC, LLC Name Hacienda CC, LLC D…" at bounding box center [368, 174] width 736 height 349
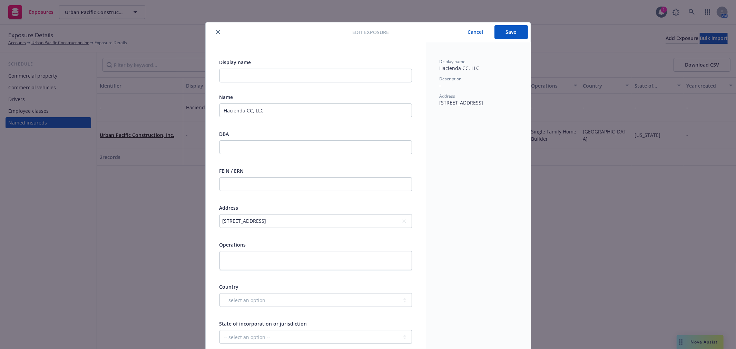
click at [506, 33] on button "Save" at bounding box center [510, 32] width 33 height 14
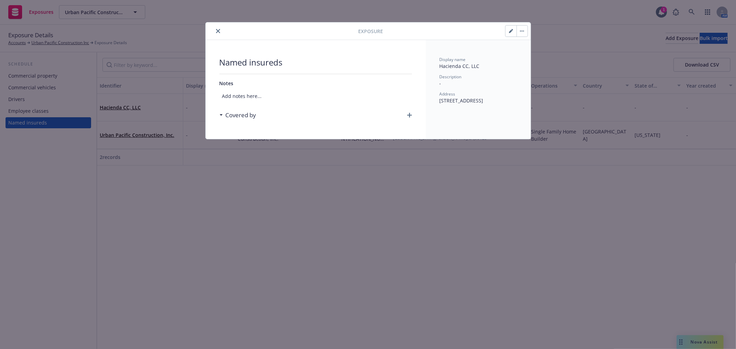
click at [401, 114] on div "Covered by" at bounding box center [315, 115] width 193 height 14
click at [412, 115] on div "Named insureds Notes Add notes here... Covered by" at bounding box center [316, 89] width 220 height 99
click at [408, 115] on icon "button" at bounding box center [409, 115] width 5 height 5
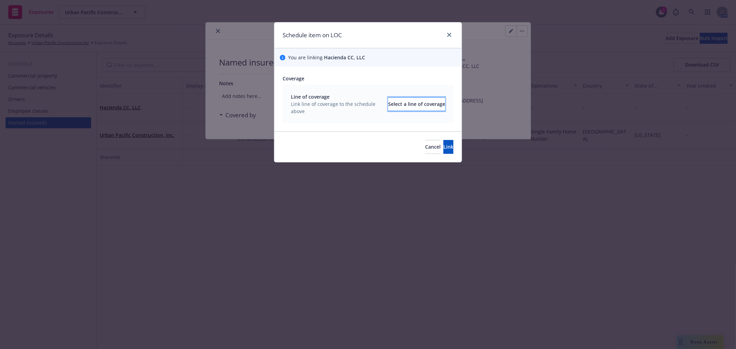
click at [398, 102] on div "Select a line of coverage" at bounding box center [416, 104] width 57 height 13
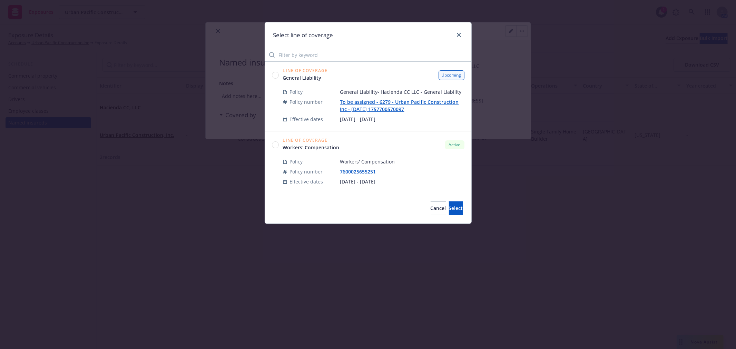
click at [275, 74] on circle at bounding box center [275, 75] width 7 height 7
click at [450, 210] on span "Select" at bounding box center [456, 208] width 14 height 7
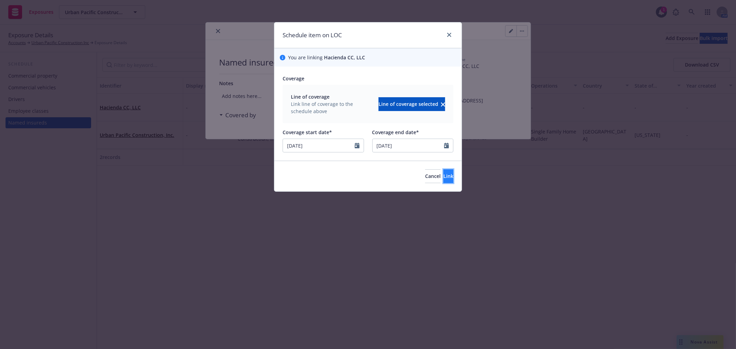
click at [443, 178] on span "Link" at bounding box center [448, 176] width 10 height 7
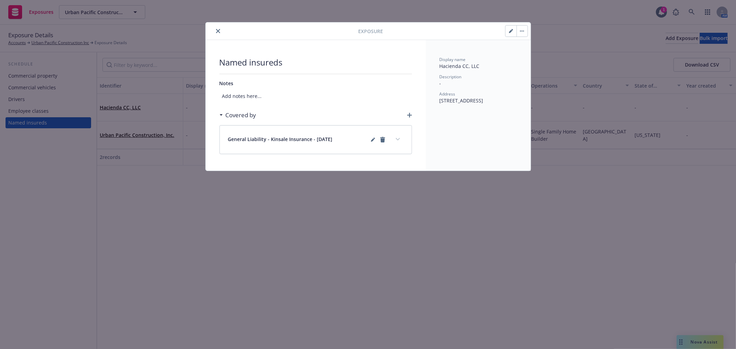
click at [220, 28] on button "close" at bounding box center [218, 31] width 8 height 8
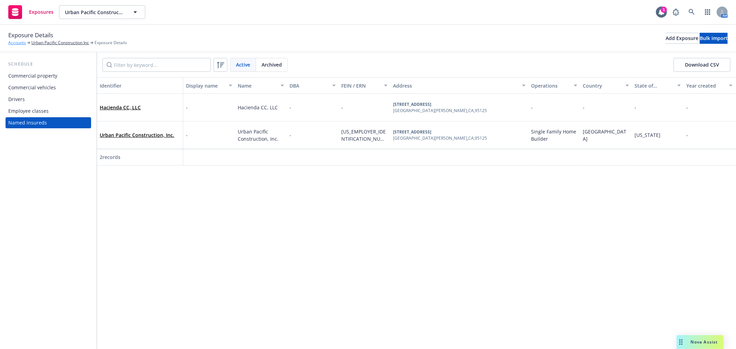
click at [17, 43] on link "Accounts" at bounding box center [17, 43] width 18 height 6
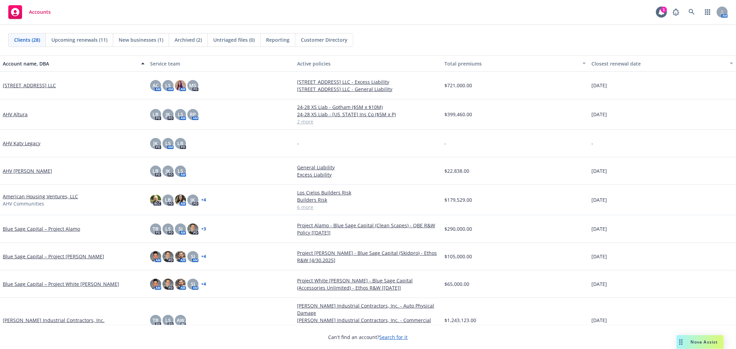
drag, startPoint x: 453, startPoint y: 36, endPoint x: 445, endPoint y: 42, distance: 9.8
click at [453, 36] on div "Clients (28) Upcoming renewals (11) New businesses (1) Archived (2) Untriaged f…" at bounding box center [367, 40] width 719 height 14
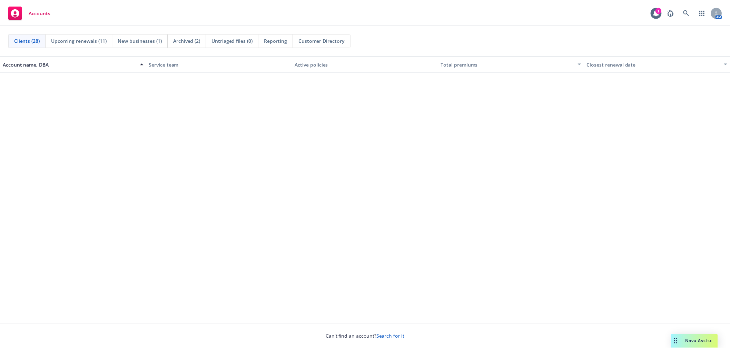
scroll to position [345, 0]
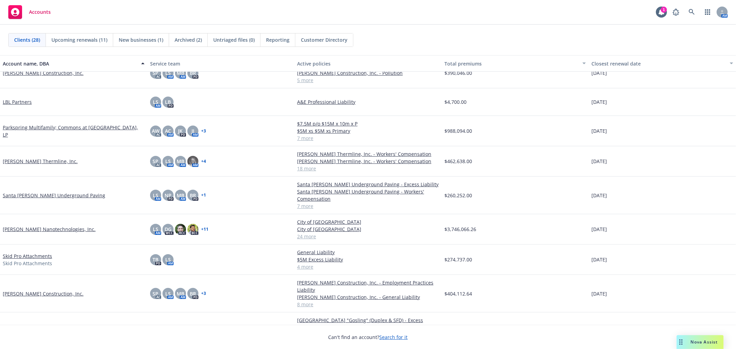
click at [26, 218] on div "Sila Nanotechnologies, Inc." at bounding box center [73, 229] width 147 height 30
click at [26, 226] on link "Sila Nanotechnologies, Inc." at bounding box center [49, 229] width 93 height 7
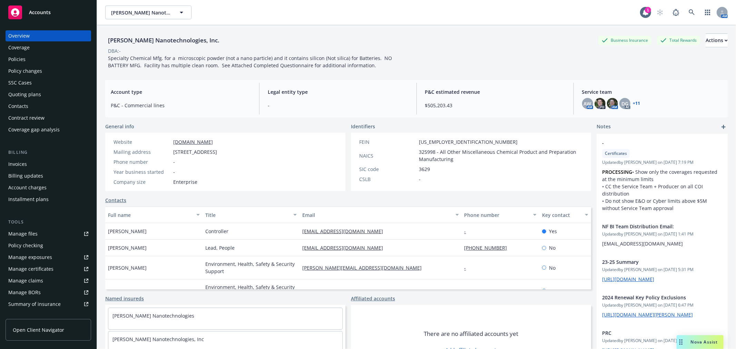
click at [44, 66] on div "Policy changes" at bounding box center [48, 71] width 80 height 11
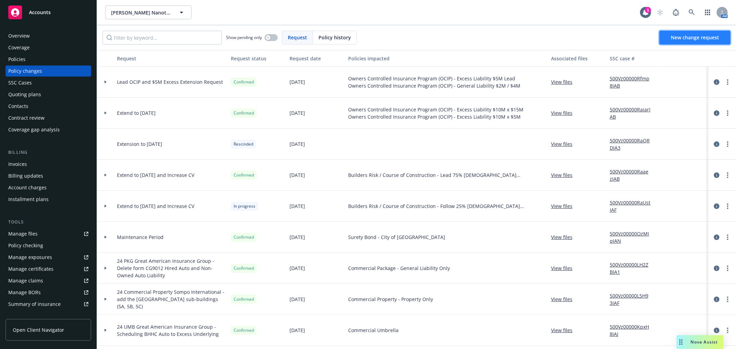
click at [694, 37] on span "New change request" at bounding box center [695, 37] width 48 height 7
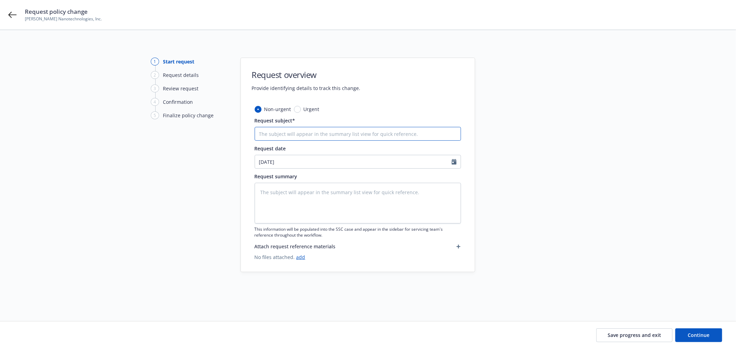
click at [292, 131] on input "Request subject*" at bounding box center [358, 134] width 206 height 14
type textarea "x"
type input "C"
type textarea "x"
type input "Cha"
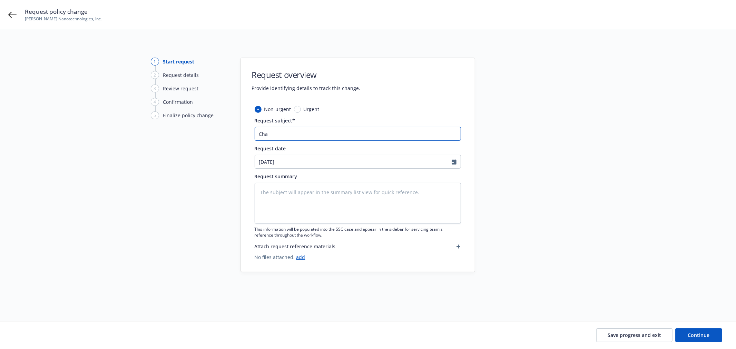
type textarea "x"
type input "Chan"
type textarea "x"
type input "Chang"
type textarea "x"
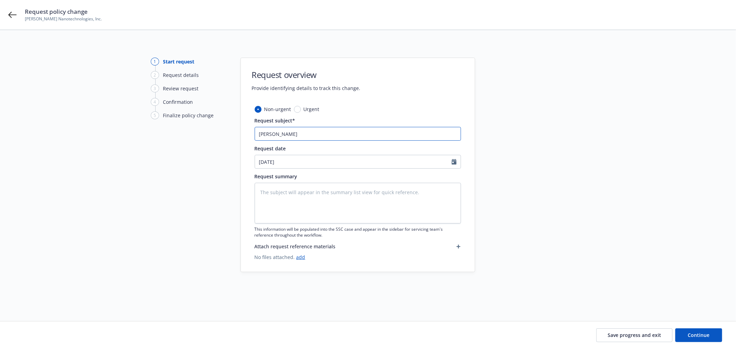
type input "Change"
type textarea "x"
type input "Change"
type textarea "x"
type input "Change i"
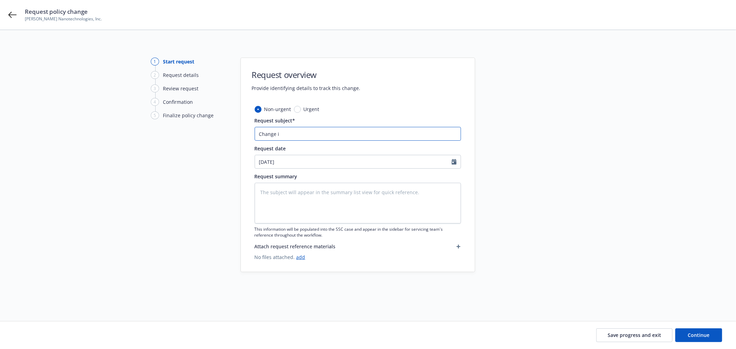
type textarea "x"
type input "Change in"
type textarea "x"
type input "Change in"
type textarea "x"
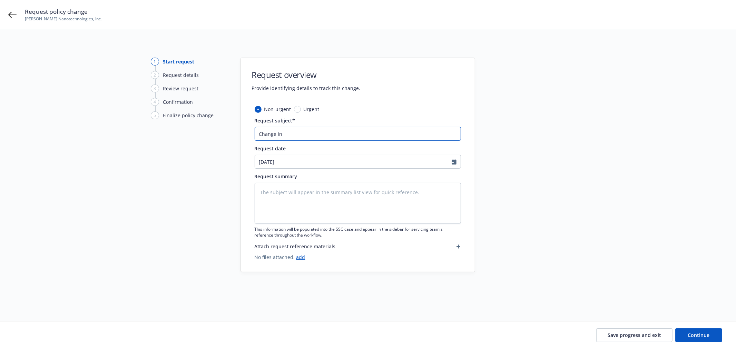
type input "Change in s"
type textarea "x"
type input "Change in sc"
type textarea "x"
type input "Change in sco"
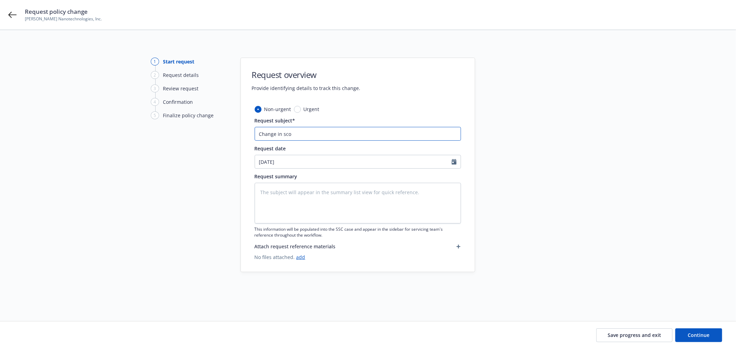
type textarea "x"
type input "Change in scop"
type textarea "x"
type input "Change in scope"
type textarea "x"
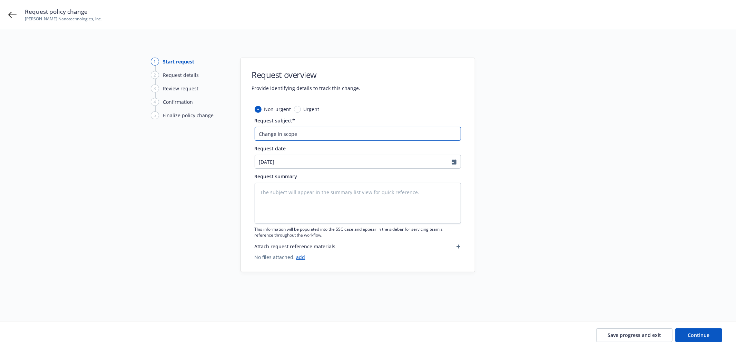
type input "Change in scop"
type textarea "x"
type input "Change in sco"
type textarea "x"
type input "Change in sc"
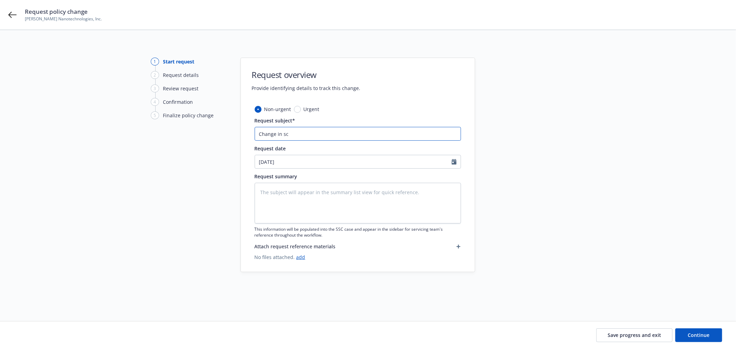
type textarea "x"
type input "Change in s"
type textarea "x"
type input "Change in"
type textarea "x"
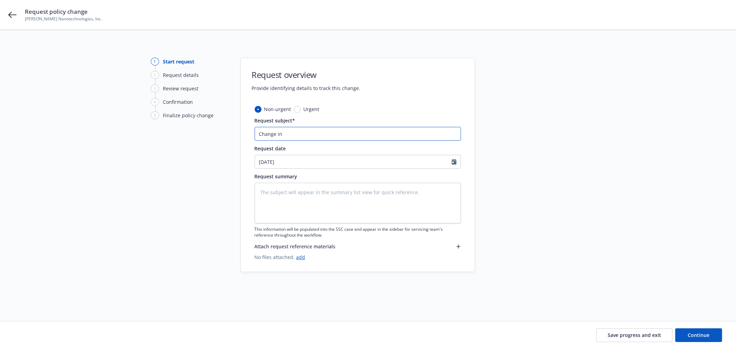
type input "Change in p"
type textarea "x"
type input "Change in pr"
type textarea "x"
type input "Change in pro"
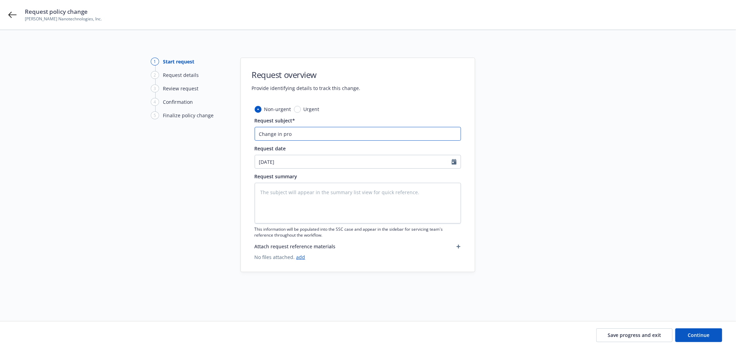
type textarea "x"
type input "Change in proj"
type textarea "x"
type input "Change in proje"
type textarea "x"
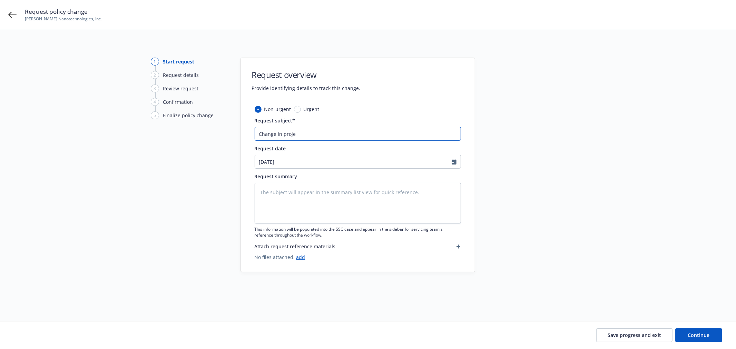
type input "Change in projec"
type textarea "x"
type input "Change in project"
type textarea "x"
type input "Change in project"
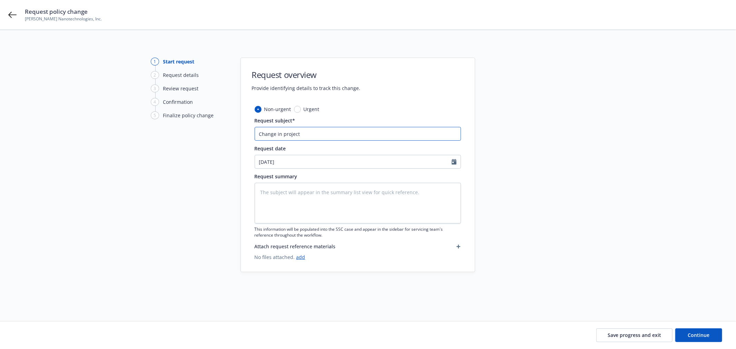
type textarea "x"
type input "Change in project s"
type textarea "x"
type input "Change in project sc"
type textarea "x"
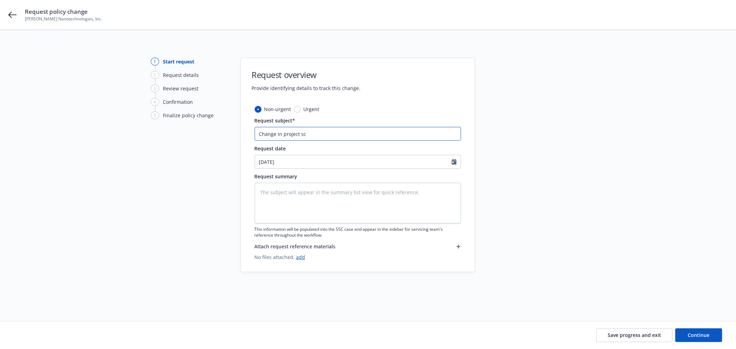
type input "Change in project sco"
type textarea "x"
type input "Change in project scop"
type textarea "x"
type input "Change in project scope"
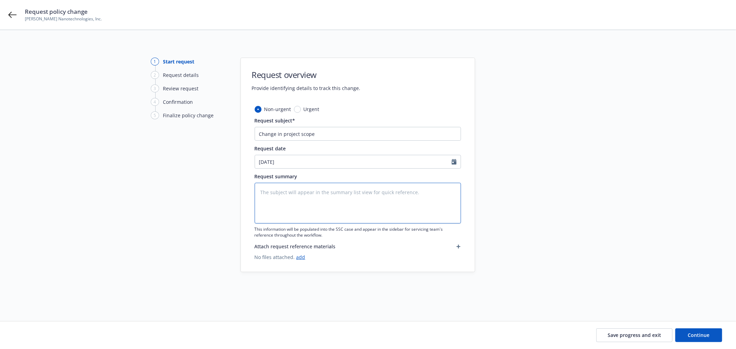
drag, startPoint x: 320, startPoint y: 202, endPoint x: 318, endPoint y: 199, distance: 3.9
click at [319, 201] on textarea at bounding box center [358, 203] width 206 height 41
drag, startPoint x: 320, startPoint y: 132, endPoint x: 229, endPoint y: 120, distance: 91.2
click at [230, 120] on div "1 Start request 2 Request details 3 Review request 4 Confirmation 5 Finalize po…" at bounding box center [367, 167] width 719 height 219
click at [367, 201] on textarea at bounding box center [358, 203] width 206 height 41
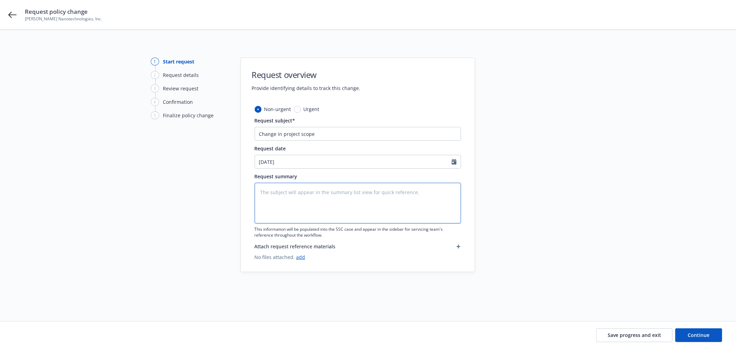
paste textarea "Change in project scope"
type textarea "x"
type textarea "Change in project scope"
click at [688, 331] on button "Continue" at bounding box center [698, 335] width 47 height 14
type textarea "x"
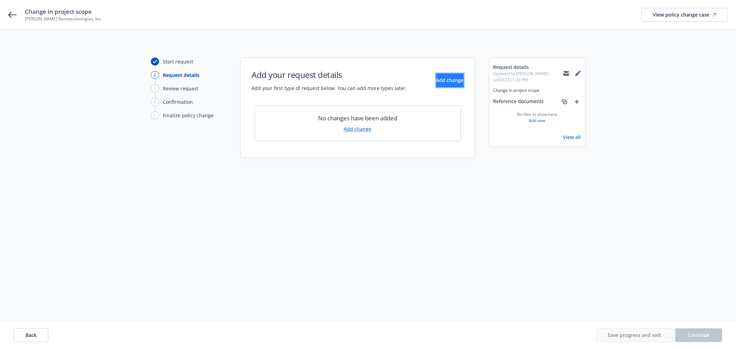
click at [436, 77] on span "Add change" at bounding box center [450, 80] width 28 height 7
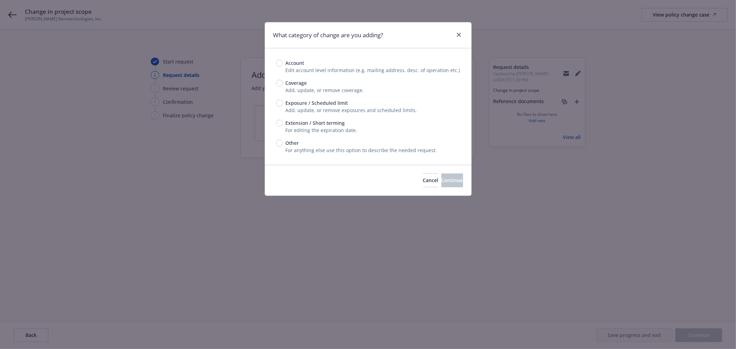
click at [296, 101] on span "Exposure / Scheduled limit" at bounding box center [317, 102] width 62 height 7
click at [283, 101] on input "Exposure / Scheduled limit" at bounding box center [279, 103] width 7 height 7
radio input "true"
click at [453, 177] on button "Continue" at bounding box center [452, 181] width 22 height 14
type textarea "x"
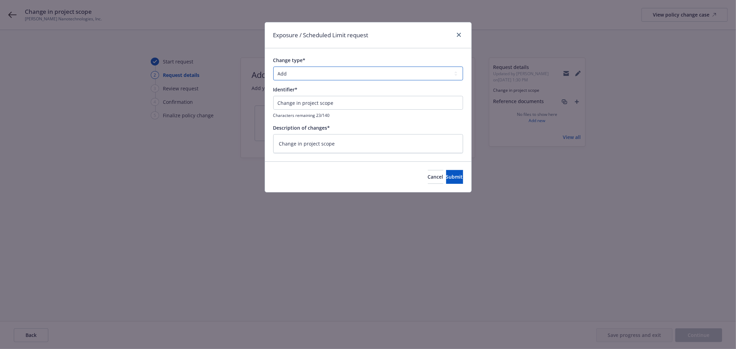
click at [295, 71] on select "Add Audit Change Remove" at bounding box center [368, 74] width 190 height 14
select select "CHANGE"
click at [273, 67] on select "Add Audit Change Remove" at bounding box center [368, 74] width 190 height 14
click at [447, 177] on span "Submit" at bounding box center [454, 177] width 17 height 7
type textarea "x"
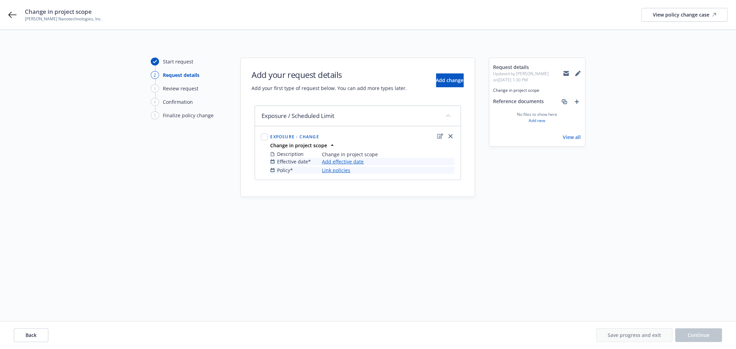
click at [351, 160] on link "Add effective date" at bounding box center [343, 161] width 42 height 7
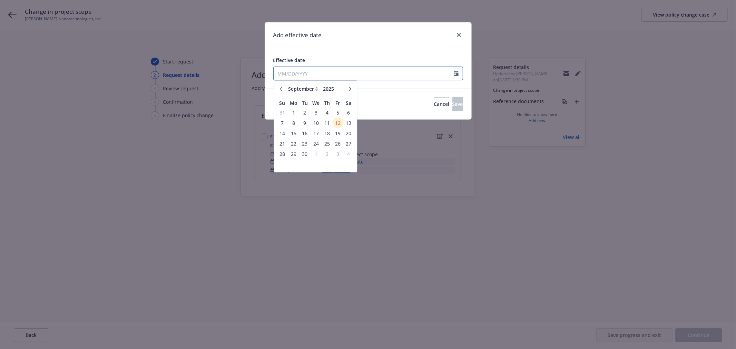
click at [341, 71] on input "Effective date" at bounding box center [364, 73] width 180 height 13
click at [280, 89] on icon "button" at bounding box center [281, 90] width 4 height 4
select select "8"
click at [298, 145] on td "18" at bounding box center [293, 144] width 12 height 10
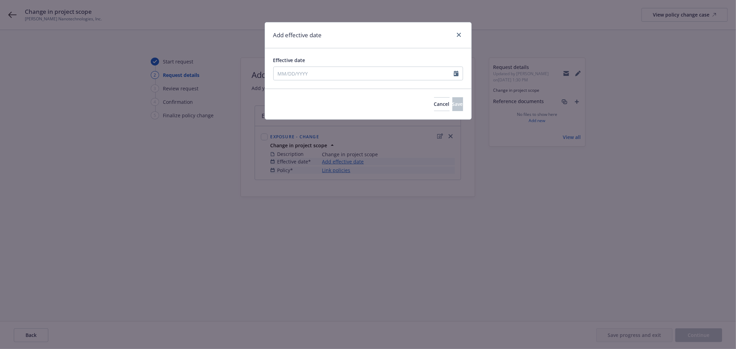
type input "08/18/2025"
click at [452, 100] on button "Save" at bounding box center [457, 104] width 11 height 14
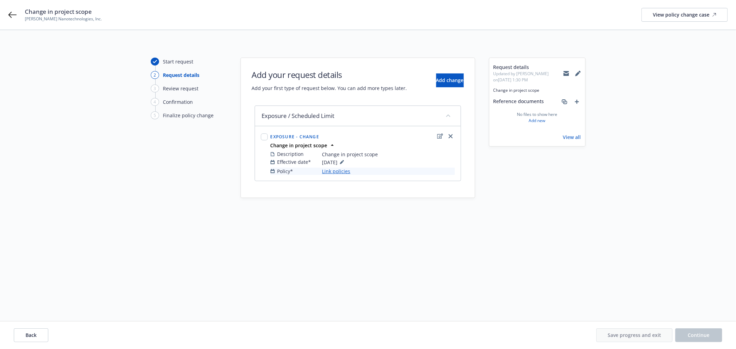
click at [323, 170] on link "Link policies" at bounding box center [336, 171] width 28 height 7
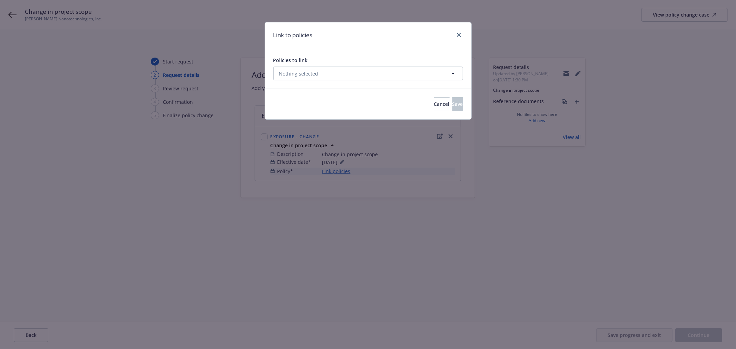
click at [304, 68] on div "Policies to link Nothing selected" at bounding box center [368, 69] width 190 height 24
click at [303, 70] on span "Nothing selected" at bounding box center [298, 73] width 39 height 7
select select "ACTIVE"
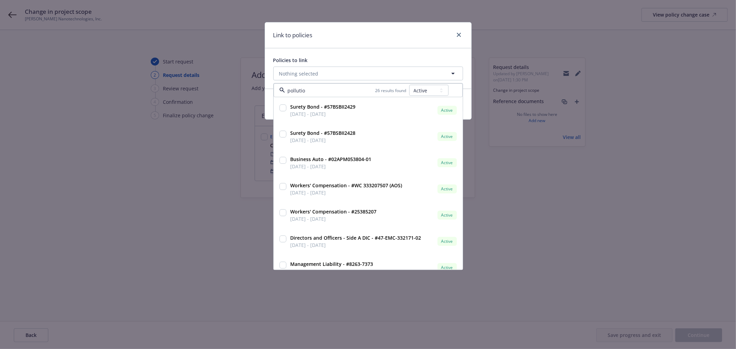
type input "pollution"
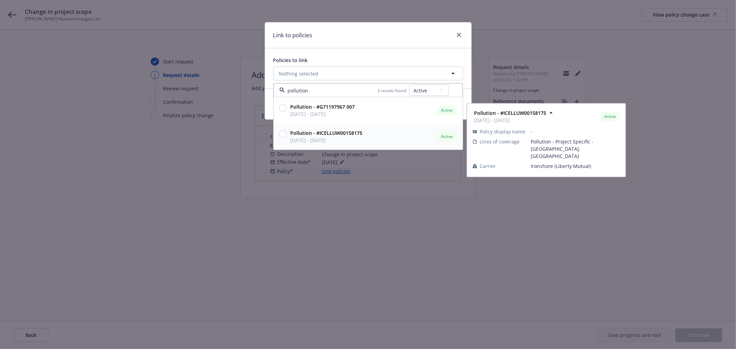
click at [278, 134] on div at bounding box center [283, 136] width 10 height 17
checkbox input "true"
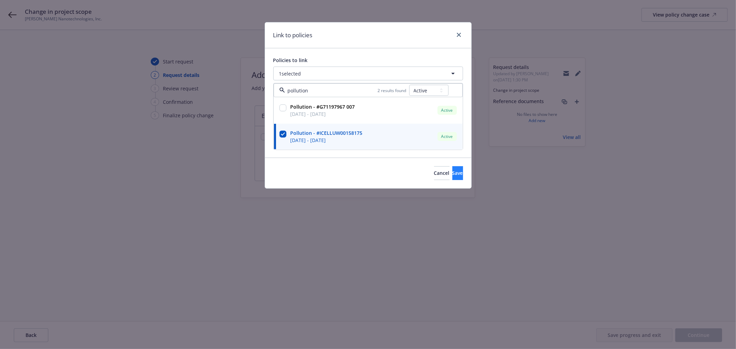
type input "pollution"
click at [452, 170] on span "Save" at bounding box center [457, 173] width 11 height 7
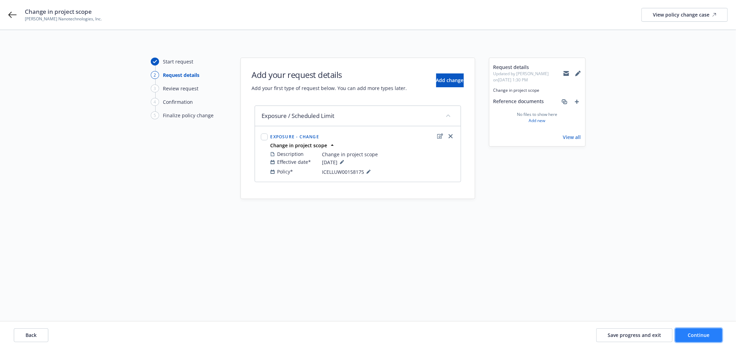
click at [701, 333] on span "Continue" at bounding box center [699, 335] width 22 height 7
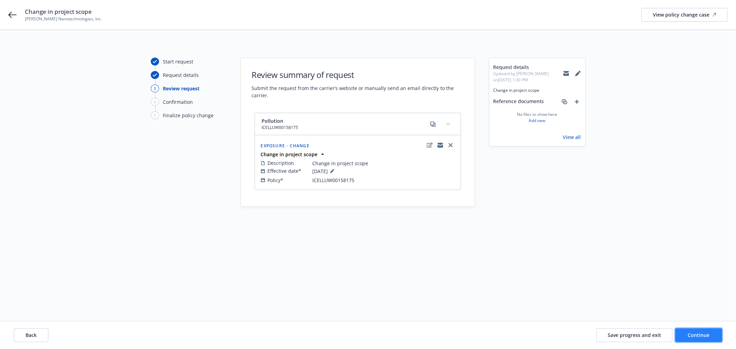
click at [708, 336] on span "Continue" at bounding box center [699, 335] width 22 height 7
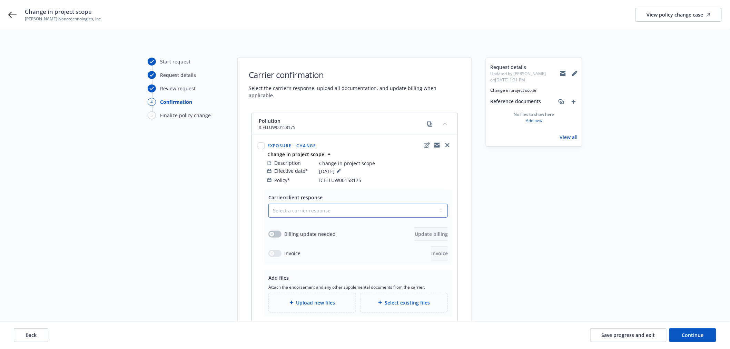
drag, startPoint x: 352, startPoint y: 206, endPoint x: 342, endPoint y: 211, distance: 11.6
click at [352, 206] on select "Select a carrier response Accepted Accepted with revision No endorsement needed…" at bounding box center [357, 211] width 179 height 14
select select "ACCEPTED"
click at [268, 204] on select "Select a carrier response Accepted Accepted with revision No endorsement needed…" at bounding box center [357, 211] width 179 height 14
click at [274, 231] on button "button" at bounding box center [274, 234] width 13 height 7
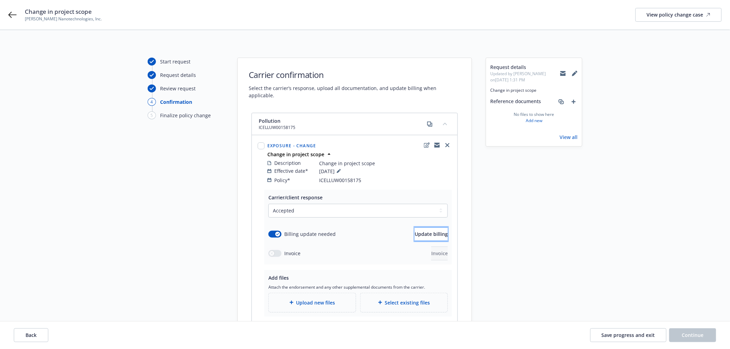
click at [415, 230] on button "Update billing" at bounding box center [431, 234] width 33 height 14
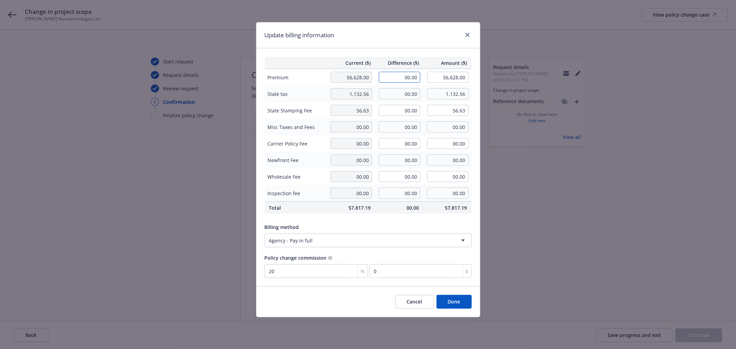
click at [398, 79] on input "00.00" at bounding box center [399, 77] width 41 height 11
type input "7,000.00"
type input "63,628.00"
type input "1400"
drag, startPoint x: 391, startPoint y: 224, endPoint x: 391, endPoint y: 221, distance: 3.5
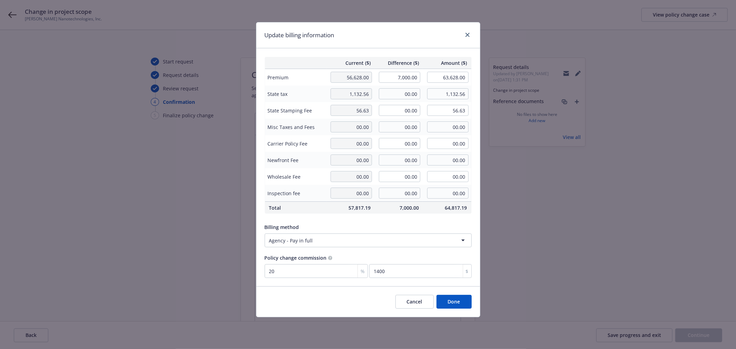
click at [391, 221] on div "Billing method Agency - Pay in full" at bounding box center [368, 234] width 207 height 27
click at [465, 304] on button "Done" at bounding box center [453, 302] width 35 height 14
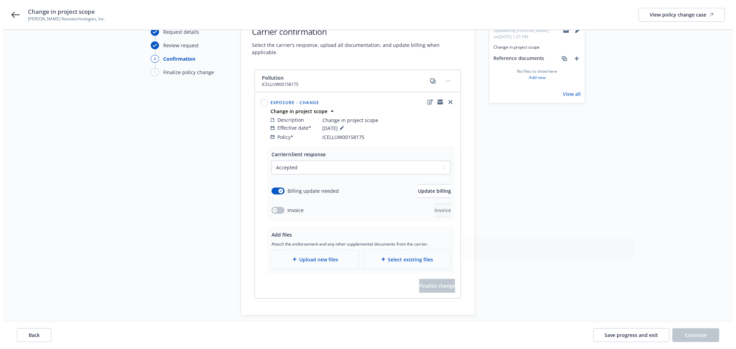
scroll to position [75, 0]
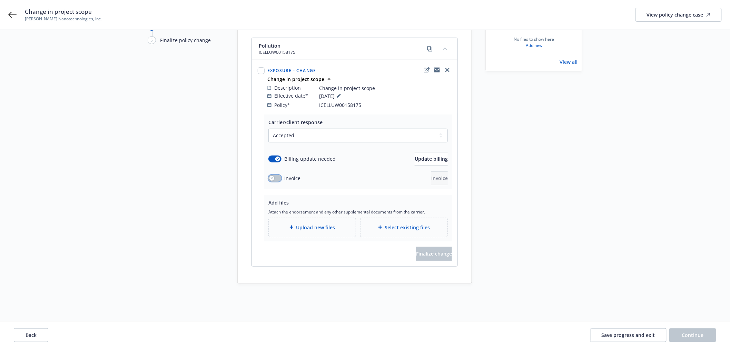
click at [270, 176] on div "button" at bounding box center [271, 178] width 5 height 5
click at [270, 175] on button "button" at bounding box center [274, 178] width 13 height 7
click at [312, 224] on span "Upload new files" at bounding box center [315, 227] width 39 height 7
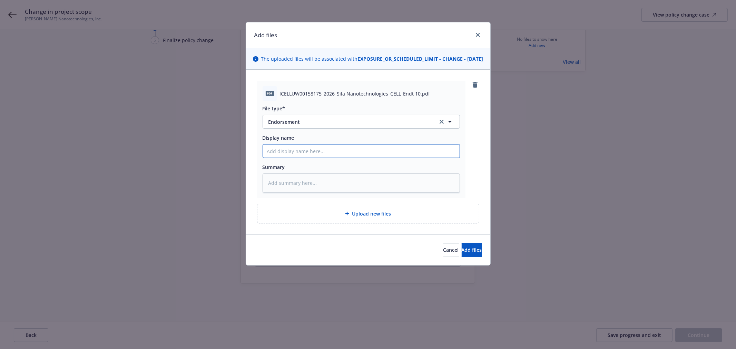
click at [284, 158] on input "Display name" at bounding box center [361, 151] width 197 height 13
type textarea "x"
type input "2"
type textarea "x"
type input "20"
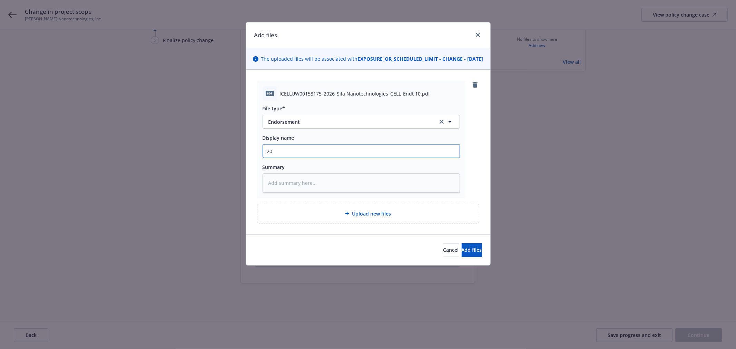
type textarea "x"
type input "202"
type textarea "x"
type input "2024"
type textarea "x"
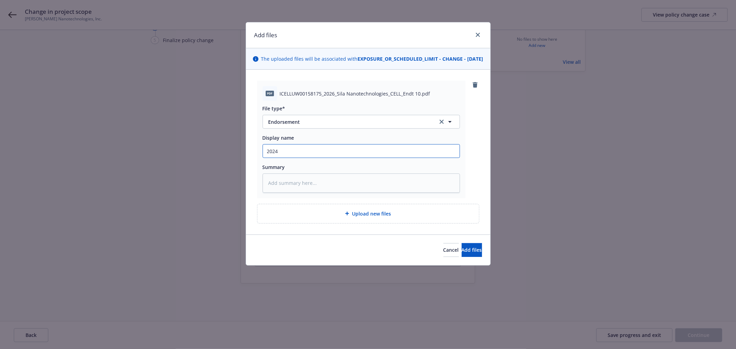
type input "2024"
type textarea "x"
type input "2024 0"
type textarea "x"
type input "2024 03"
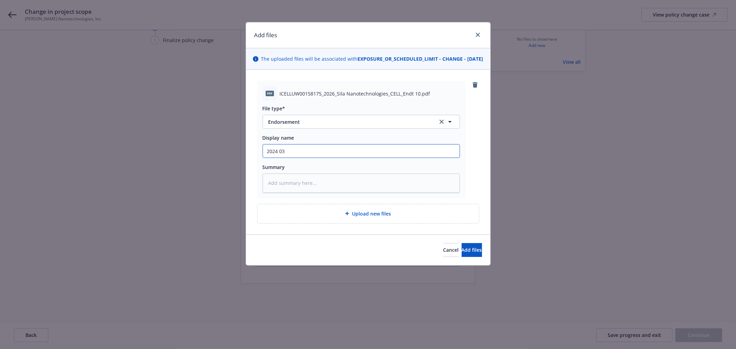
type textarea "x"
type input "2024 03"
type textarea "x"
type input "2024 03 P"
type textarea "x"
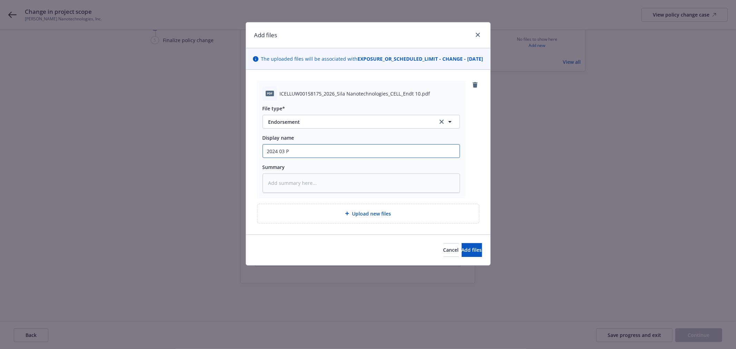
type input "2024 03 PO"
type textarea "x"
type input "2024 03 POL"
type textarea "x"
type input "2024 03 POLL"
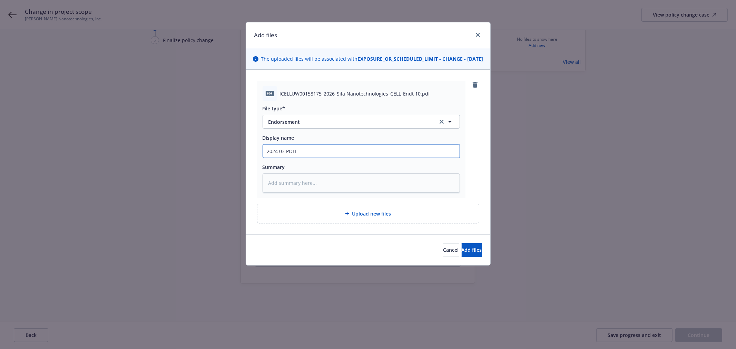
type textarea "x"
type input "2024 03 POLL"
type textarea "x"
type input "2024 03 POLL E"
type textarea "x"
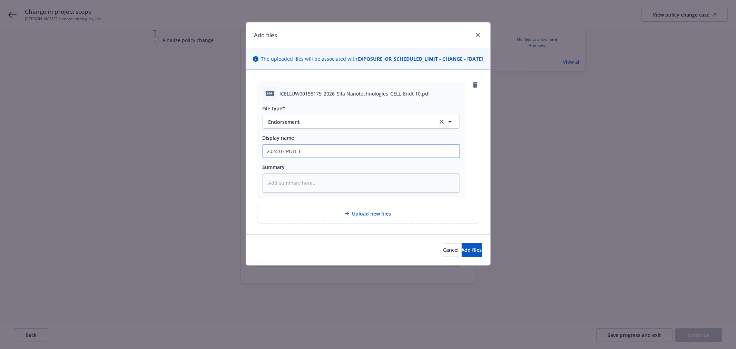
type input "2024 03 POLL EN"
type textarea "x"
type input "2024 03 POLL END"
type textarea "x"
type input "2024 03 POLL END"
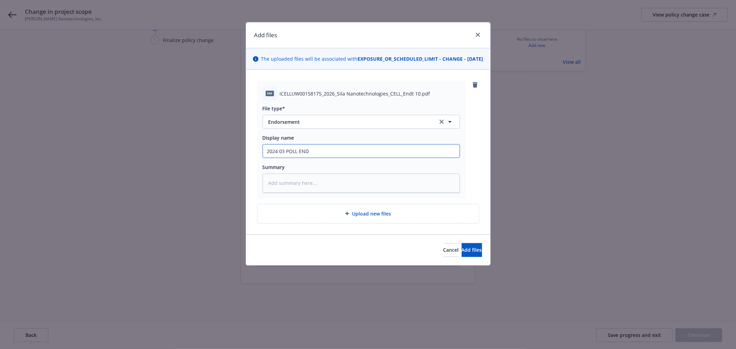
type textarea "x"
type input "2024 03 POLL END C"
type textarea "x"
type input "2024 03 POLL END Ch"
type textarea "x"
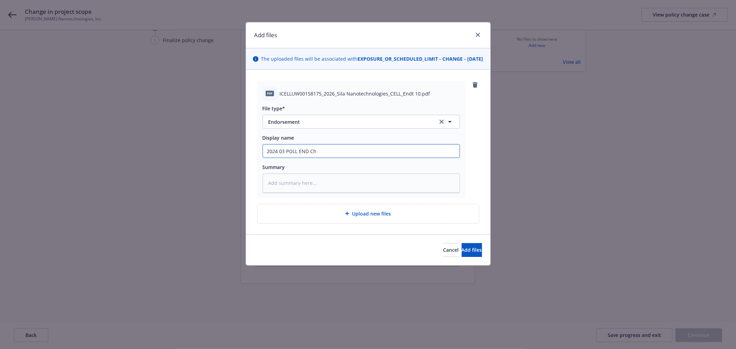
type input "2024 03 POLL END Cha"
type textarea "x"
type input "2024 03 POLL END Chan"
type textarea "x"
type input "2024 03 POLL END Chang"
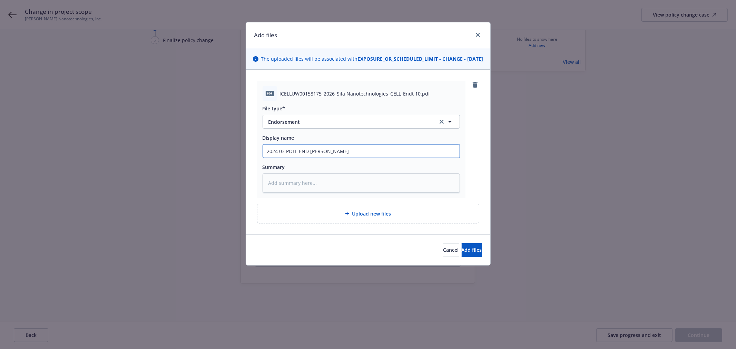
type textarea "x"
type input "2024 03 POLL END Change"
type textarea "x"
type input "2024 03 POLL END Change"
type textarea "x"
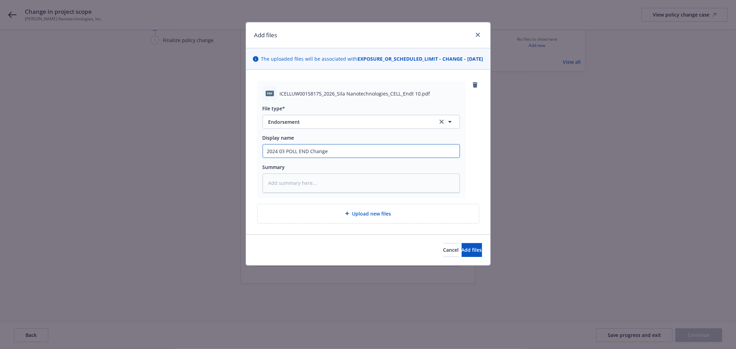
type input "2024 03 POLL END Change i"
type textarea "x"
type input "2024 03 POLL END Change in"
type textarea "x"
type input "2024 03 POLL END Change in"
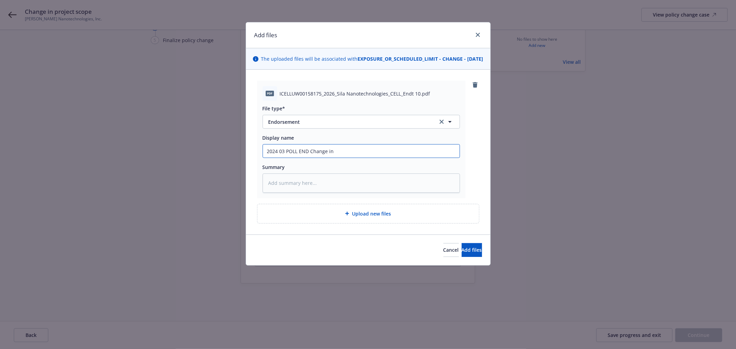
type textarea "x"
type input "2024 03 POLL END Change in p"
type textarea "x"
type input "2024 03 POLL END Change in pr"
type textarea "x"
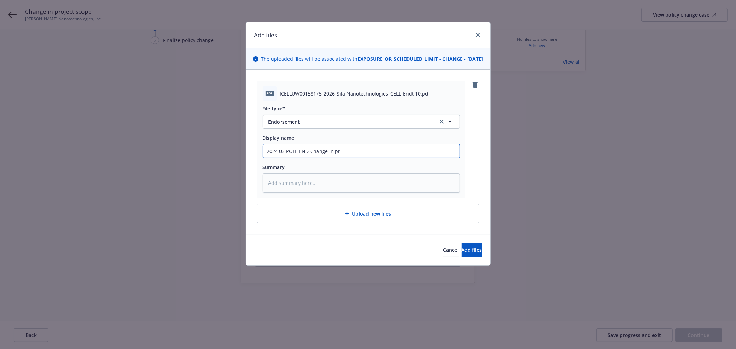
type input "2024 03 POLL END Change in pro"
type textarea "x"
type input "2024 03 POLL END Change in proj"
type textarea "x"
type input "2024 03 POLL END Change in proje"
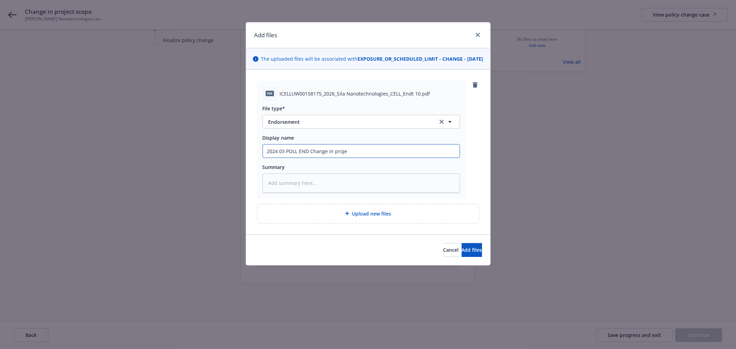
type textarea "x"
type input "2024 03 POLL END Change in projec"
type textarea "x"
type input "2024 03 POLL END Change in project"
type textarea "x"
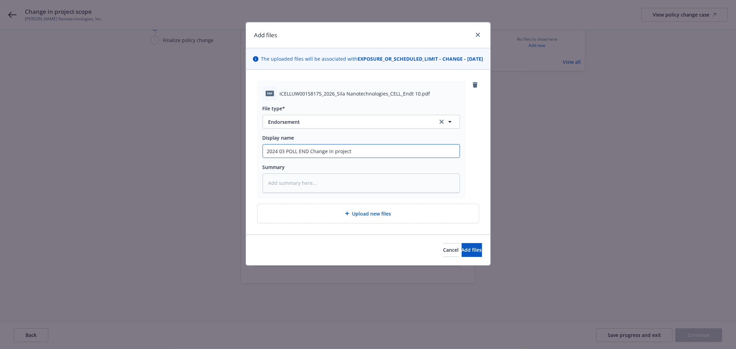
type input "2024 03 POLL END Change in project c"
type textarea "x"
type input "2024 03 POLL END Change in project cs"
type textarea "x"
type input "2024 03 POLL END Change in project cso"
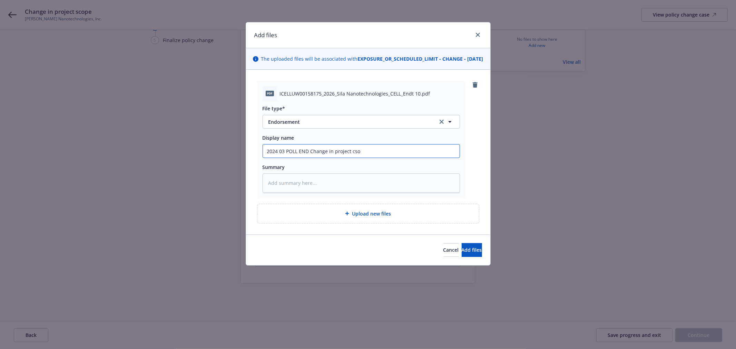
type textarea "x"
type input "2024 03 POLL END Change in project csop"
type textarea "x"
type input "2024 03 POLL END Change in project cso"
type textarea "x"
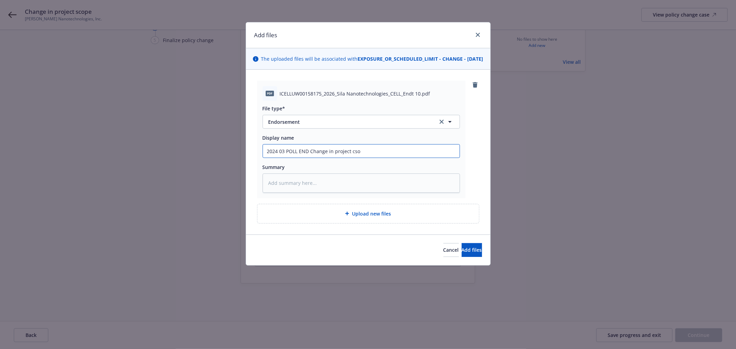
type input "2024 03 POLL END Change in project cs"
type textarea "x"
type input "2024 03 POLL END Change in project c"
type textarea "x"
type input "2024 03 POLL END Change in project"
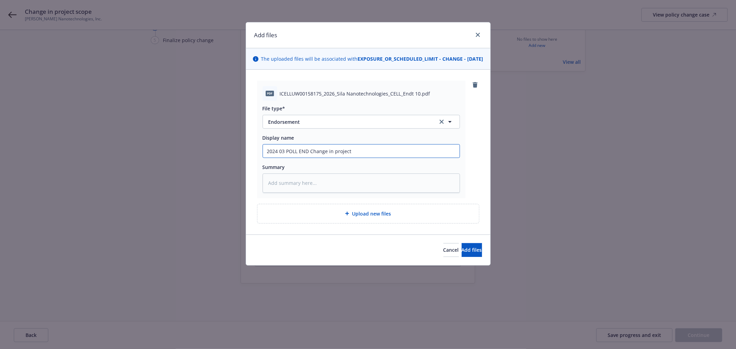
type textarea "x"
type input "2024 03 POLL END Change in project s"
type textarea "x"
type input "2024 03 POLL END Change in project sc"
type textarea "x"
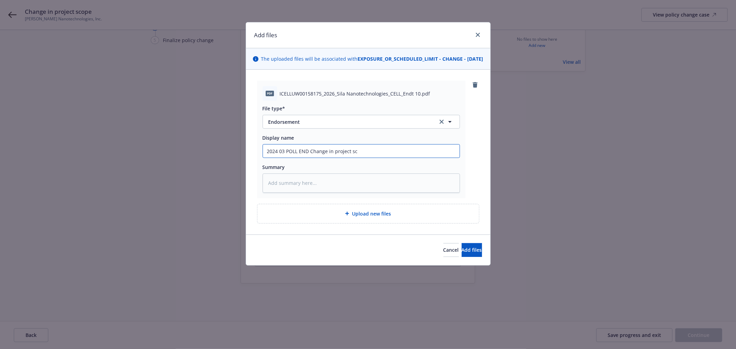
type input "2024 03 POLL END Change in project sco"
type textarea "x"
type input "2024 03 POLL END Change in project scop"
type textarea "x"
type input "2024 03 POLL END Change in project scope"
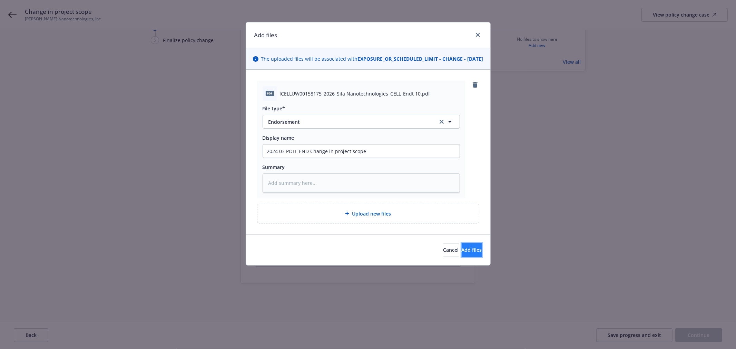
click at [470, 253] on span "Add files" at bounding box center [472, 250] width 20 height 7
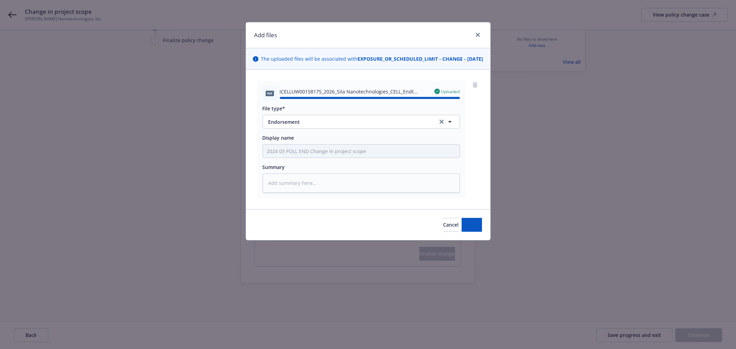
type textarea "x"
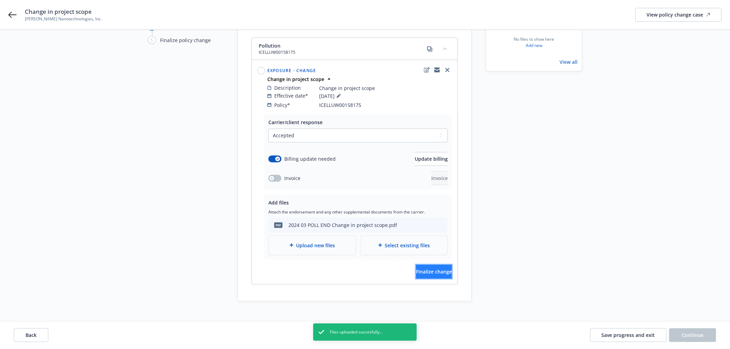
click at [423, 268] on span "Finalize change" at bounding box center [434, 271] width 36 height 7
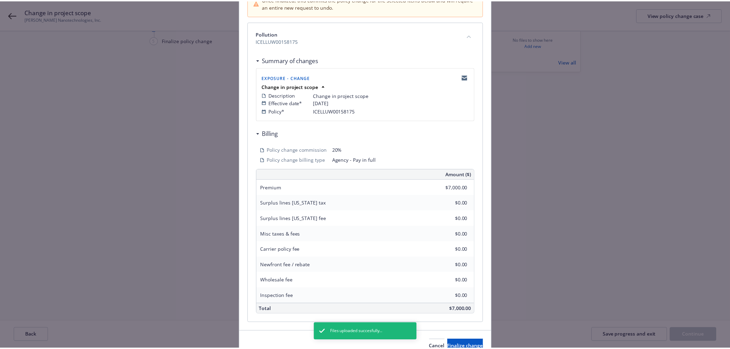
scroll to position [118, 0]
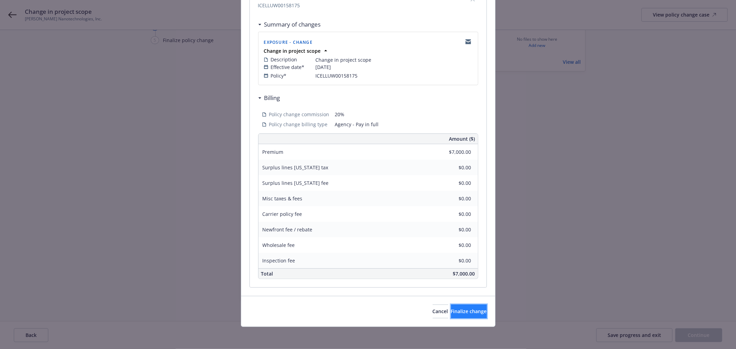
click at [459, 311] on span "Finalize change" at bounding box center [469, 311] width 36 height 7
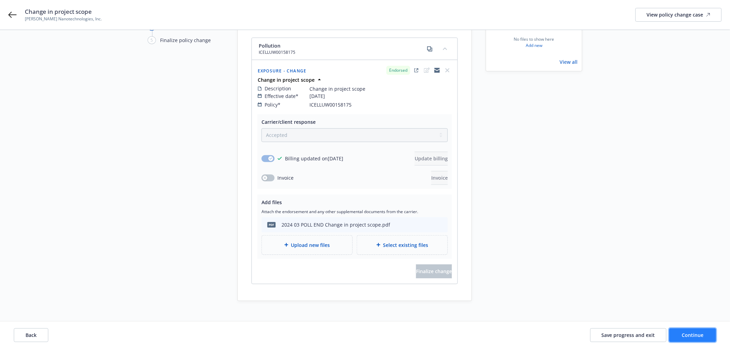
click at [680, 335] on button "Continue" at bounding box center [692, 335] width 47 height 14
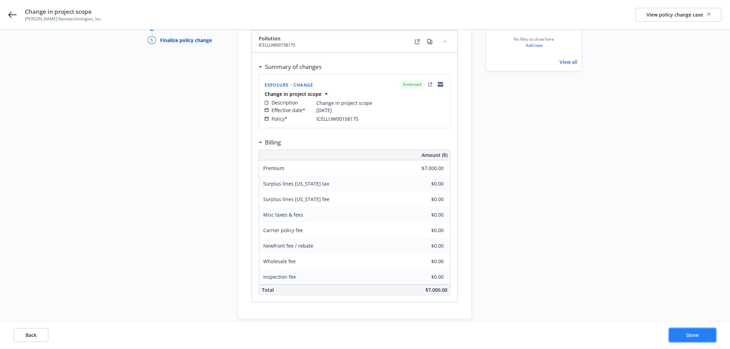
click at [686, 330] on button "Done" at bounding box center [692, 335] width 47 height 14
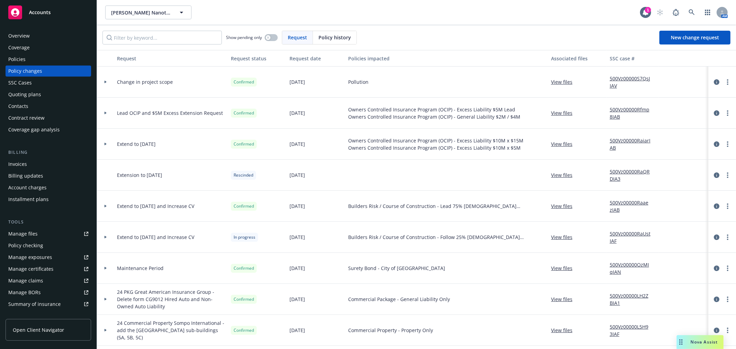
click at [441, 20] on div "Sila Nanotechnologies, Inc. Sila Nanotechnologies, Inc. 1 AM" at bounding box center [416, 12] width 639 height 25
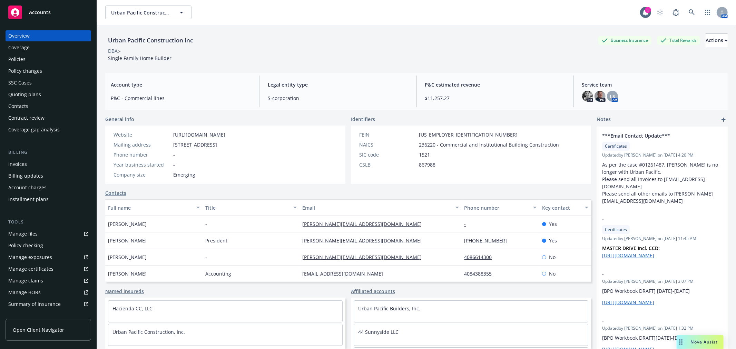
click at [45, 269] on div "Manage certificates" at bounding box center [30, 269] width 45 height 11
click at [54, 61] on div "Policies" at bounding box center [48, 59] width 80 height 11
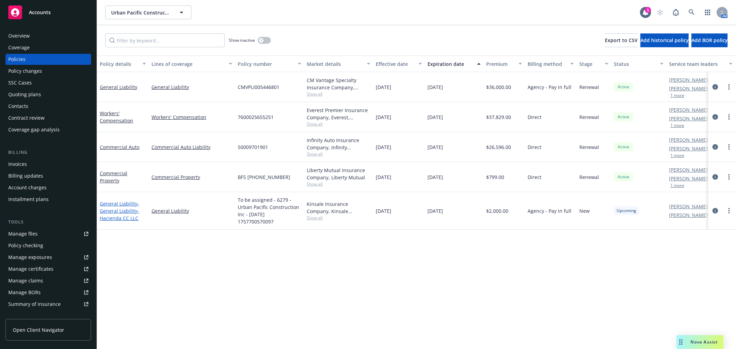
click at [115, 210] on span "- General Liability- Hacienda CC LLC" at bounding box center [119, 210] width 39 height 21
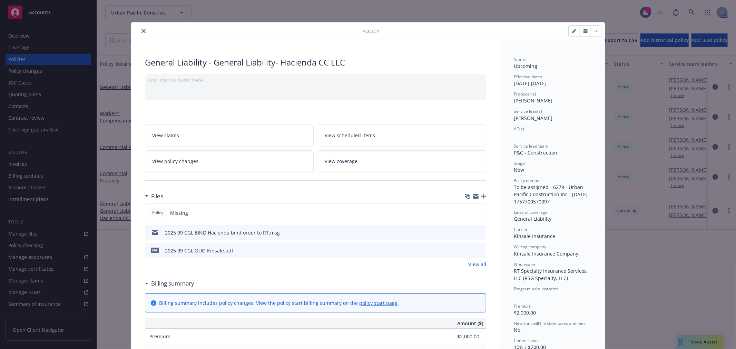
click at [572, 30] on icon "button" at bounding box center [574, 31] width 4 height 4
select select "NEW"
select select "12"
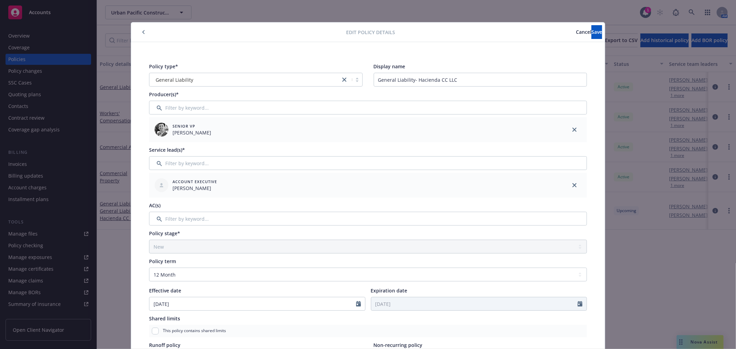
click at [137, 36] on div at bounding box center [240, 32] width 213 height 8
click at [142, 29] on button "button" at bounding box center [143, 32] width 8 height 8
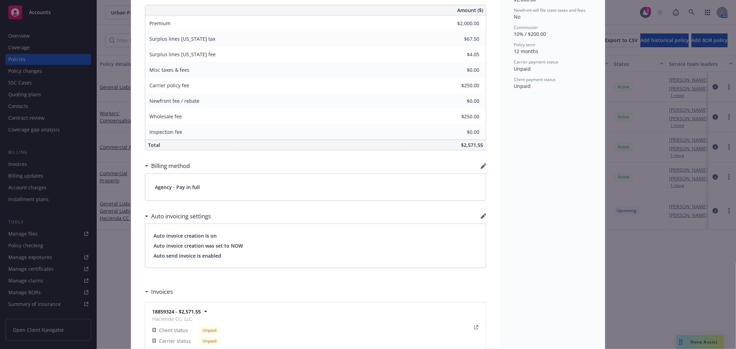
scroll to position [418, 0]
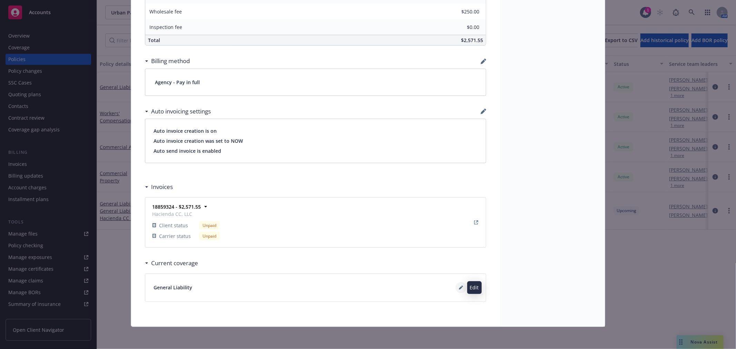
click at [459, 287] on icon at bounding box center [461, 288] width 4 height 4
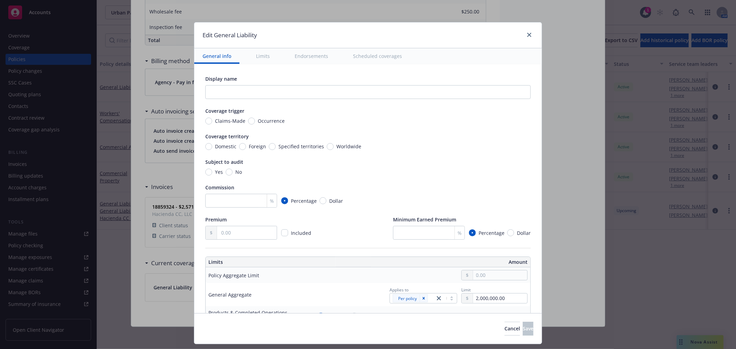
click at [255, 122] on span "Occurrence" at bounding box center [270, 120] width 30 height 7
click at [250, 122] on input "Occurrence" at bounding box center [251, 121] width 7 height 7
radio input "true"
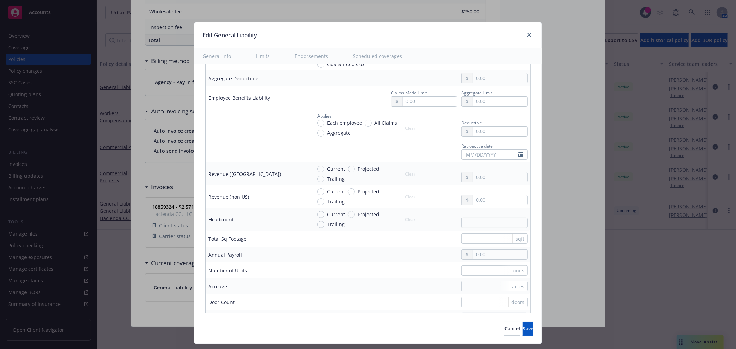
scroll to position [536, 0]
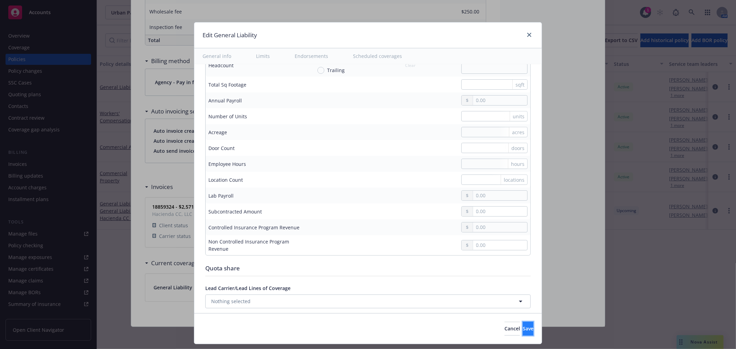
click at [523, 325] on span "Save" at bounding box center [528, 328] width 11 height 7
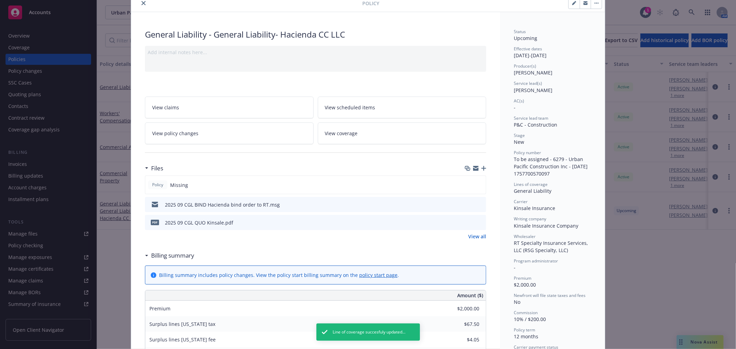
scroll to position [0, 0]
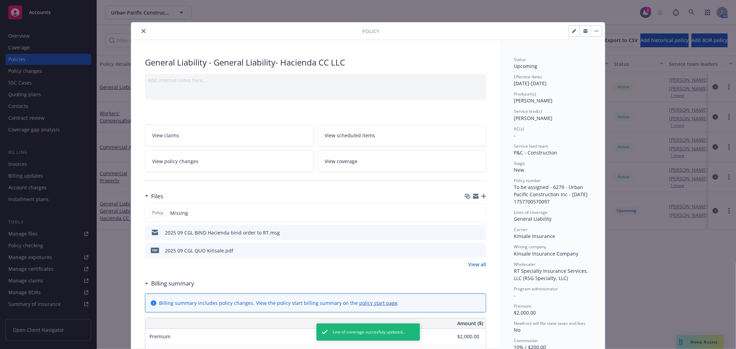
click at [141, 30] on icon "close" at bounding box center [143, 31] width 4 height 4
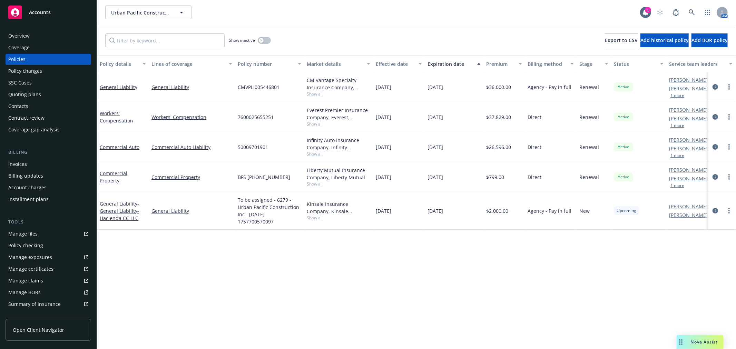
click at [28, 163] on div "Invoices" at bounding box center [48, 164] width 80 height 11
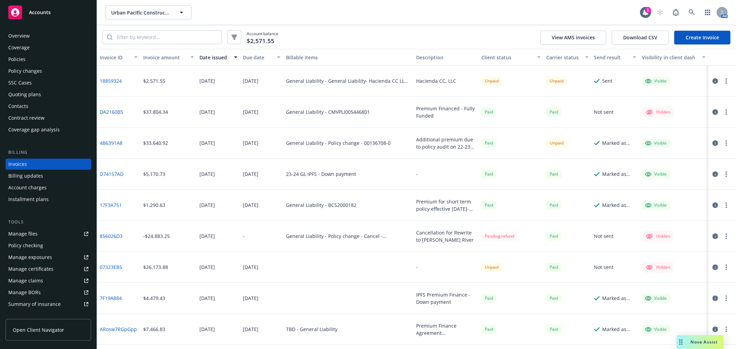
click at [115, 78] on link "18859324" at bounding box center [111, 80] width 22 height 7
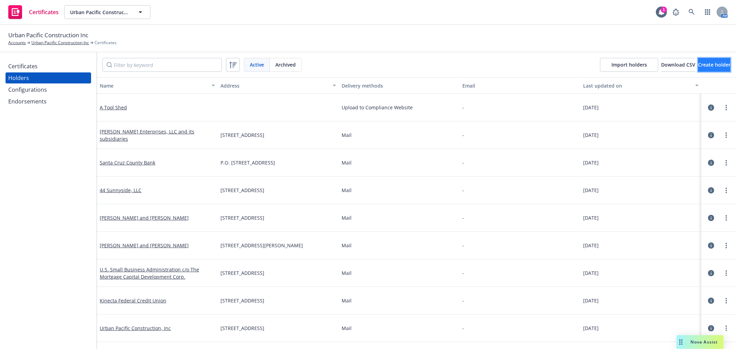
click at [698, 63] on span "Create holder" at bounding box center [714, 64] width 32 height 7
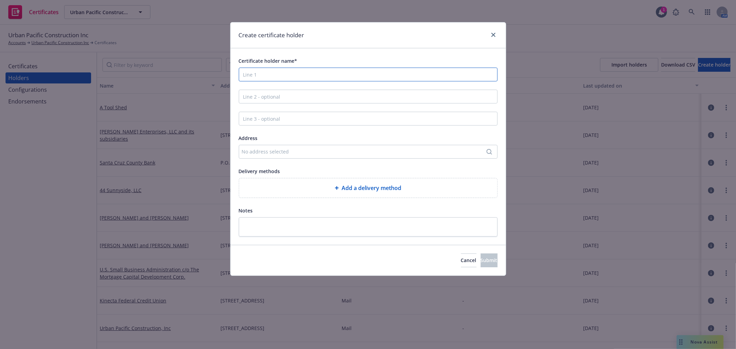
click at [256, 71] on input "Certificate holder name*" at bounding box center [368, 75] width 259 height 14
drag, startPoint x: 289, startPoint y: 77, endPoint x: 349, endPoint y: 72, distance: 60.9
click at [289, 77] on input "Certificate holder name*" at bounding box center [368, 75] width 259 height 14
paste input "ISLB Trust, a [US_STATE] Statutory Trust, Its Successors, and/or Assigns ATIMA"
type input "ISLB Trust, a [US_STATE] Statutory Trust, Its Successors, and/or Assigns ATIMA"
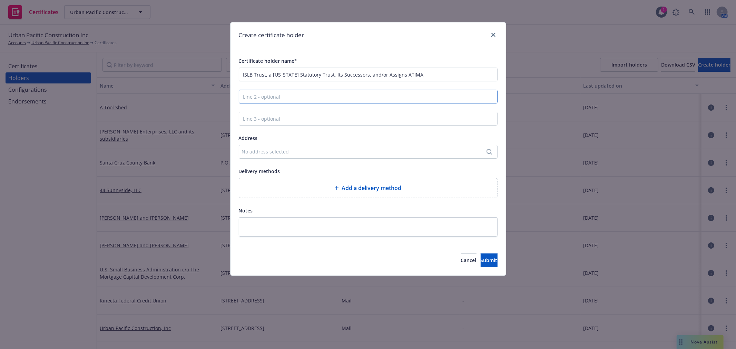
click at [274, 99] on input "Line 2 - optional" at bounding box center [368, 97] width 259 height 14
paste input "c/o Ascent DS SERVICING DEPT"
type input "c/o Ascent DS SERVICING DEPT"
click at [489, 150] on icon "Search" at bounding box center [489, 152] width 6 height 6
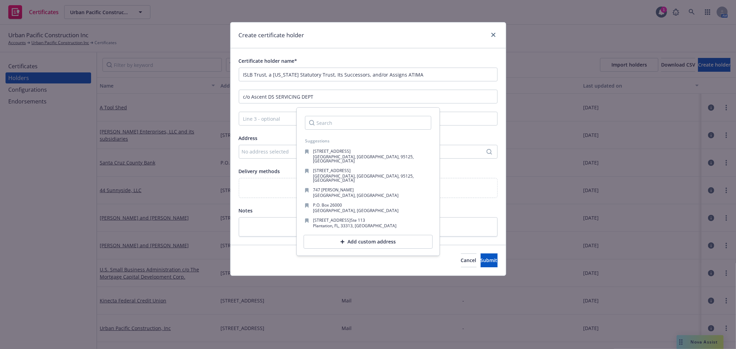
click at [374, 235] on div "Add custom address" at bounding box center [368, 242] width 129 height 14
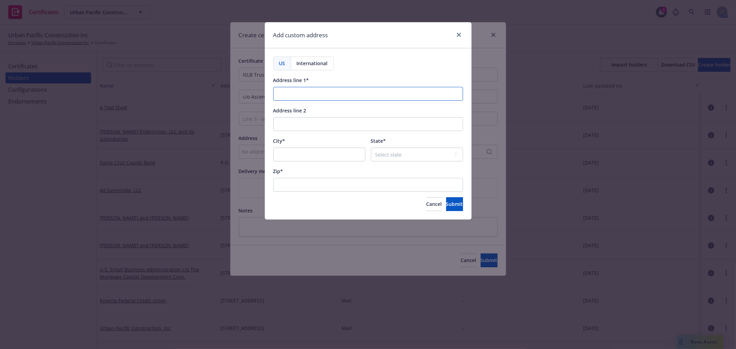
click at [305, 99] on input "Address line 1*" at bounding box center [368, 94] width 190 height 14
paste input "[STREET_ADDRESS]"
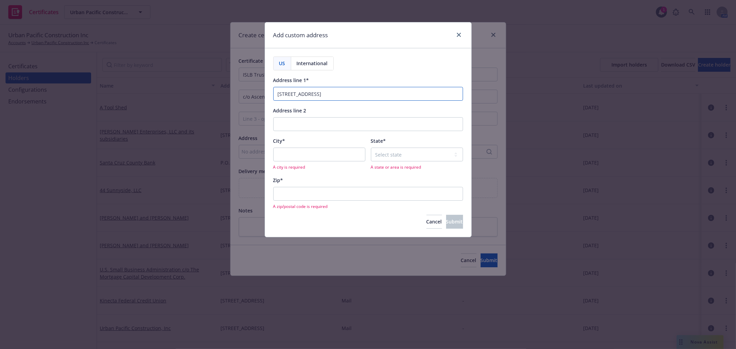
type input "[STREET_ADDRESS]"
drag, startPoint x: 305, startPoint y: 142, endPoint x: 299, endPoint y: 150, distance: 9.5
click at [301, 145] on div "City*" at bounding box center [319, 141] width 92 height 8
click at [299, 150] on input "City*" at bounding box center [319, 155] width 92 height 14
type input "Encino"
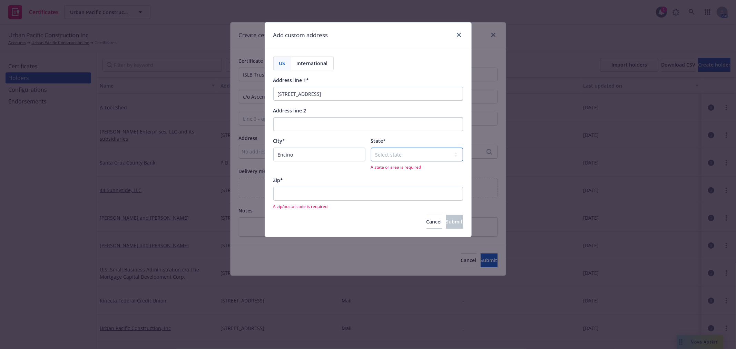
select select "CA"
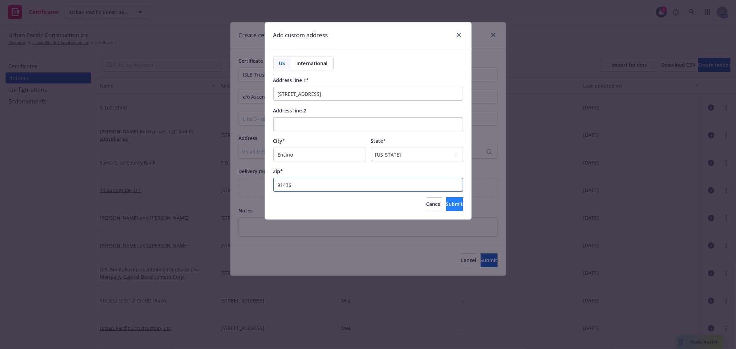
type input "91436"
click at [449, 205] on span "Submit" at bounding box center [454, 204] width 17 height 7
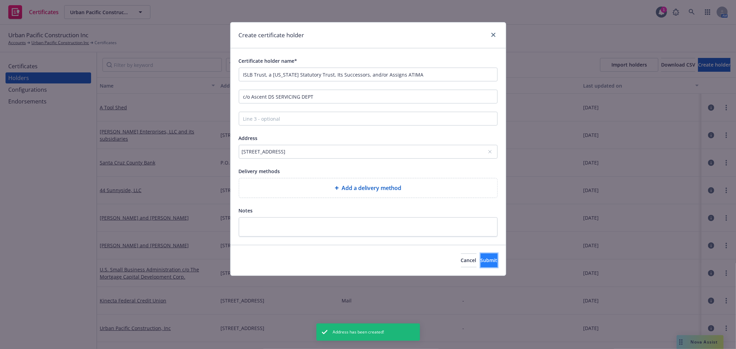
click at [481, 259] on span "Submit" at bounding box center [489, 260] width 17 height 7
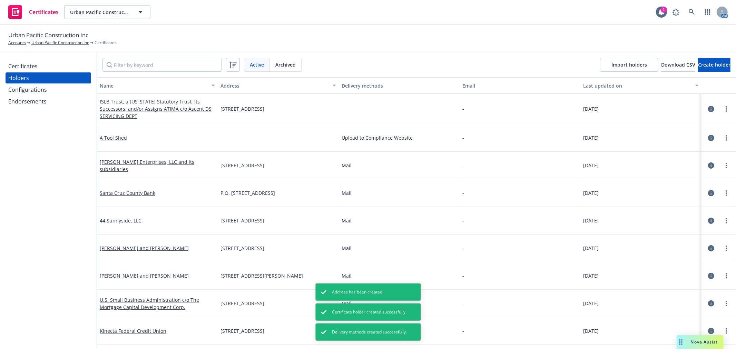
click at [48, 88] on div "Configurations" at bounding box center [48, 89] width 80 height 11
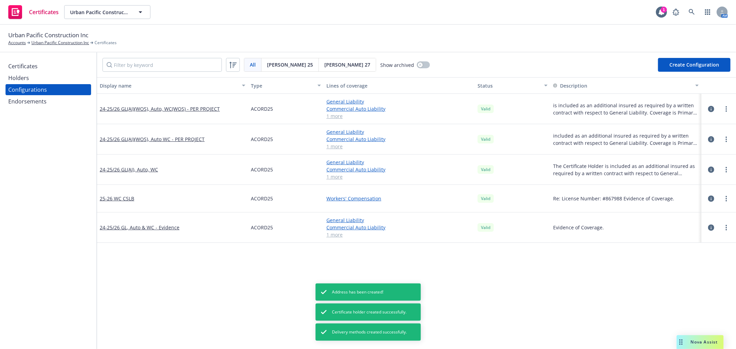
click at [687, 61] on button "Create Configuration" at bounding box center [694, 65] width 72 height 14
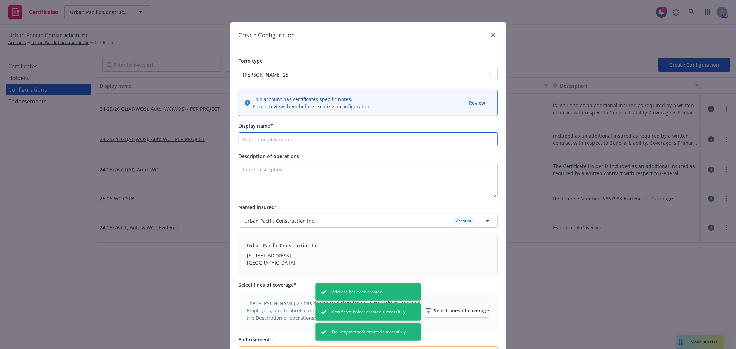
click at [263, 138] on input "Display name*" at bounding box center [368, 139] width 259 height 14
type input "Hacienda"
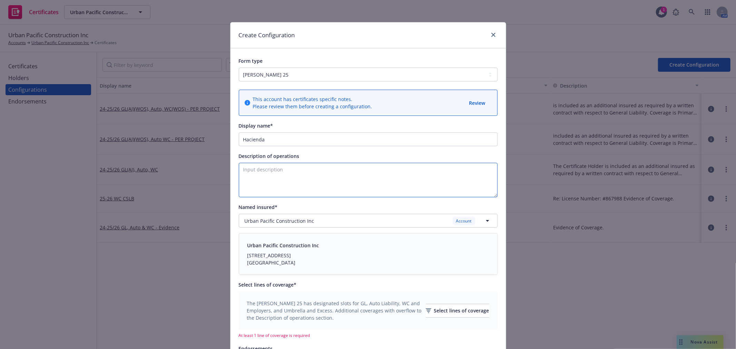
click at [339, 165] on textarea "Description of operations" at bounding box center [368, 180] width 259 height 35
paste textarea "Loan No. 254671"
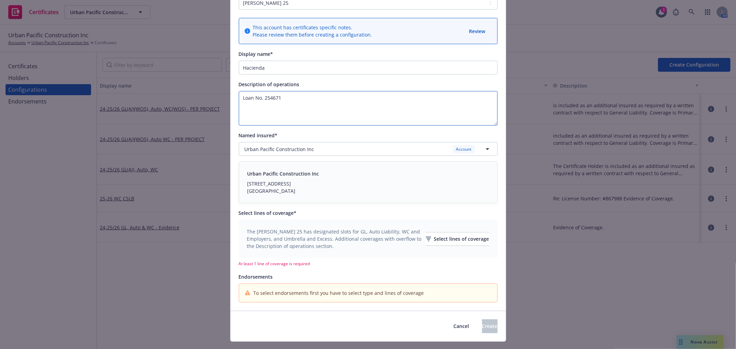
scroll to position [87, 0]
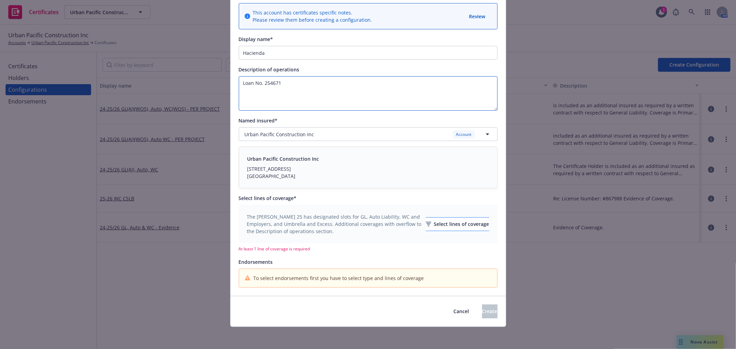
type textarea "Loan No. 254671"
click at [451, 224] on div "Select lines of coverage" at bounding box center [457, 224] width 63 height 13
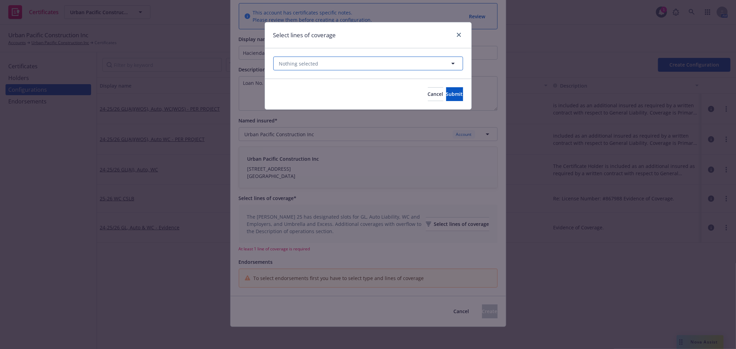
click at [382, 70] on button "Nothing selected" at bounding box center [368, 64] width 190 height 14
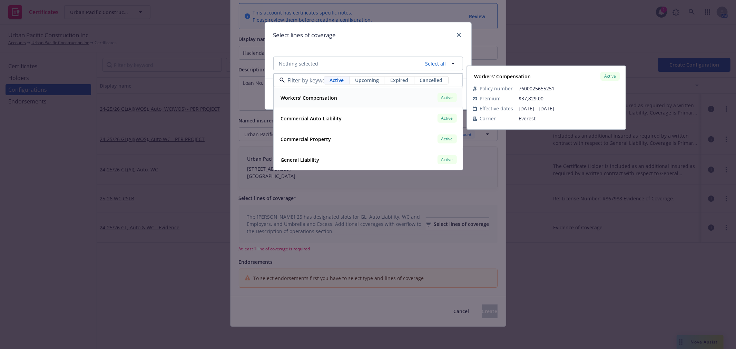
click at [361, 81] on span "Upcoming" at bounding box center [367, 80] width 24 height 7
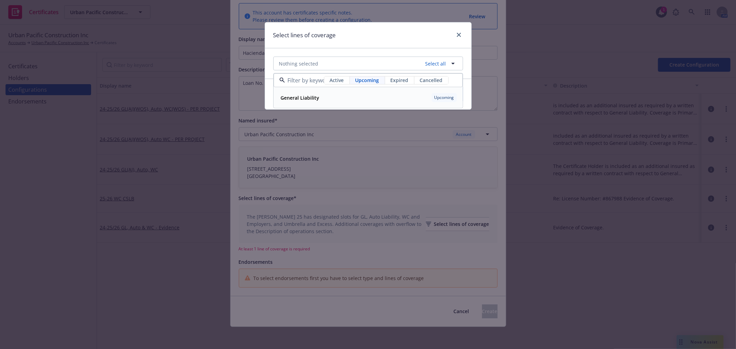
click at [352, 100] on div "General Liability Upcoming" at bounding box center [368, 98] width 180 height 12
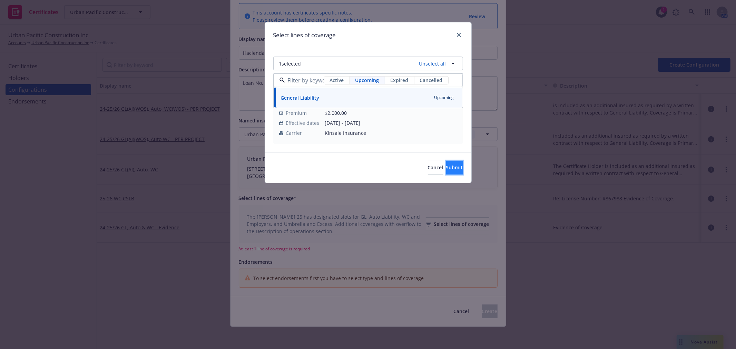
click at [446, 165] on span "Submit" at bounding box center [454, 167] width 17 height 7
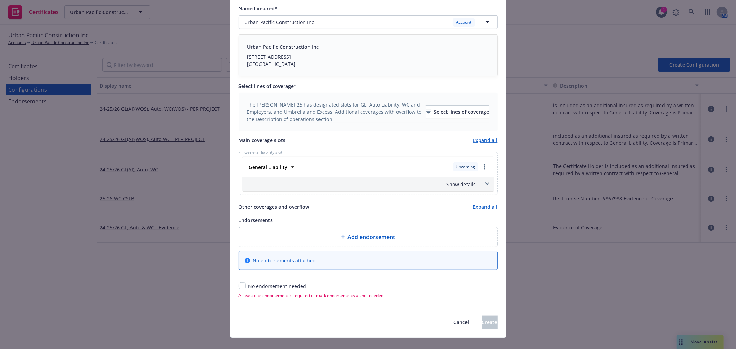
scroll to position [211, 0]
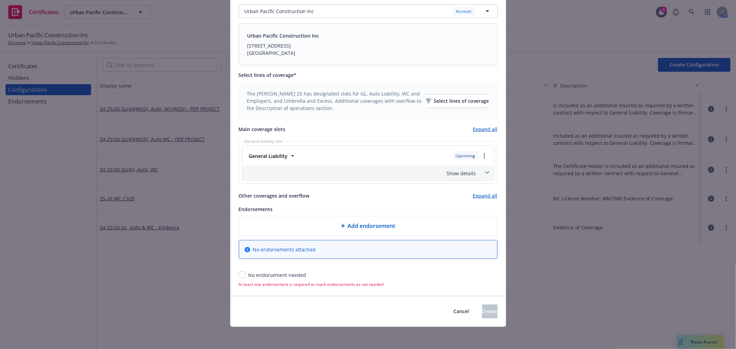
click at [484, 170] on span at bounding box center [487, 172] width 11 height 11
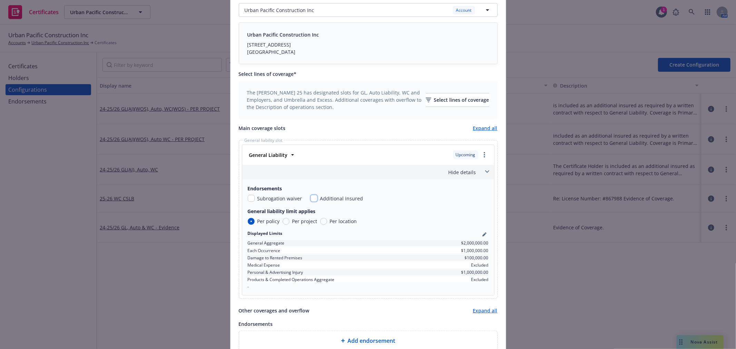
click at [311, 199] on input "checkbox" at bounding box center [314, 198] width 7 height 7
checkbox input "true"
click at [251, 198] on input "checkbox" at bounding box center [251, 198] width 7 height 7
checkbox input "true"
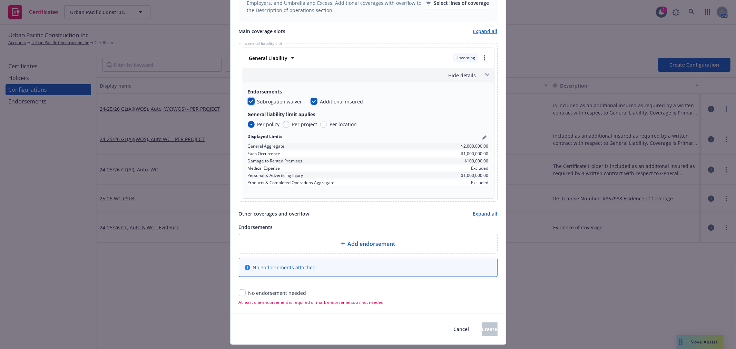
scroll to position [326, 0]
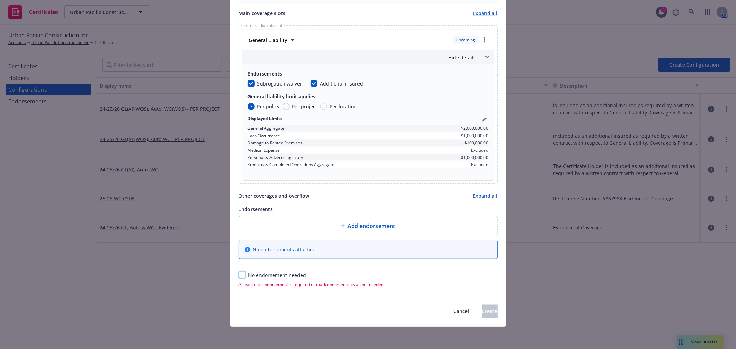
click at [240, 275] on input "checkbox" at bounding box center [242, 275] width 7 height 7
checkbox input "true"
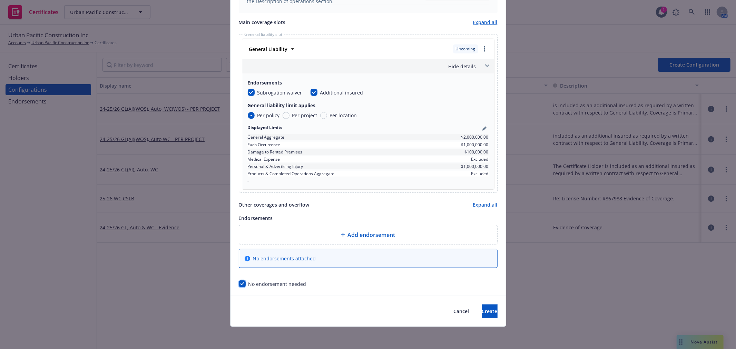
scroll to position [318, 0]
click at [482, 313] on span "Create" at bounding box center [490, 311] width 16 height 7
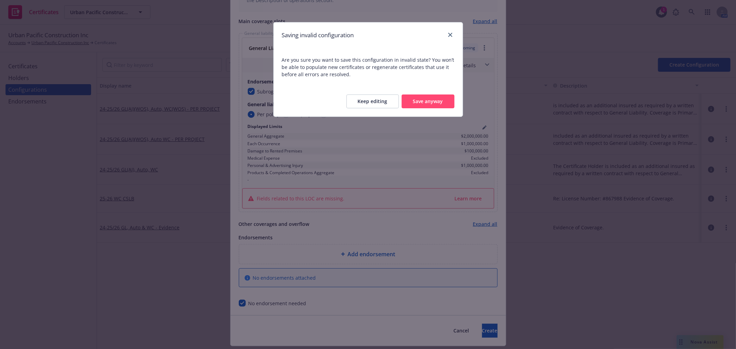
click at [430, 102] on button "Save anyway" at bounding box center [428, 102] width 53 height 14
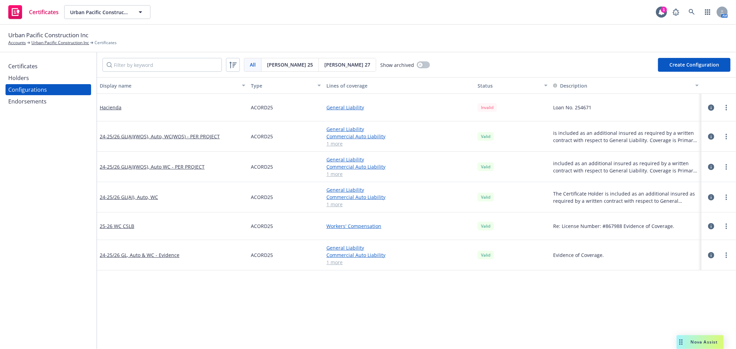
click at [26, 61] on div "Certificates" at bounding box center [22, 66] width 29 height 11
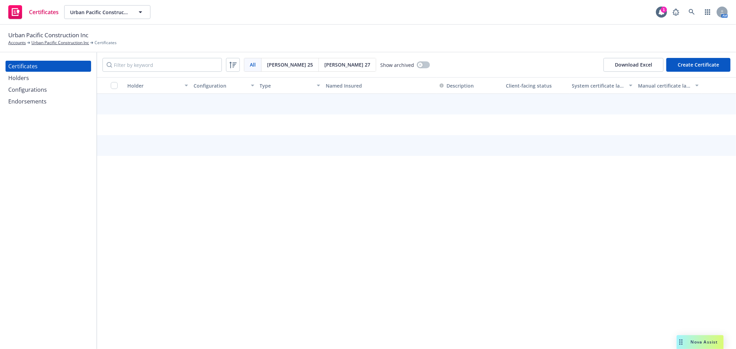
click at [701, 70] on button "Create Certificate" at bounding box center [698, 65] width 64 height 14
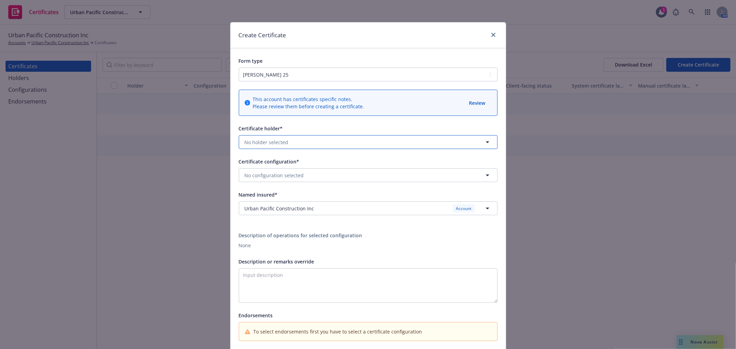
click at [271, 139] on span "No holder selected" at bounding box center [267, 142] width 44 height 7
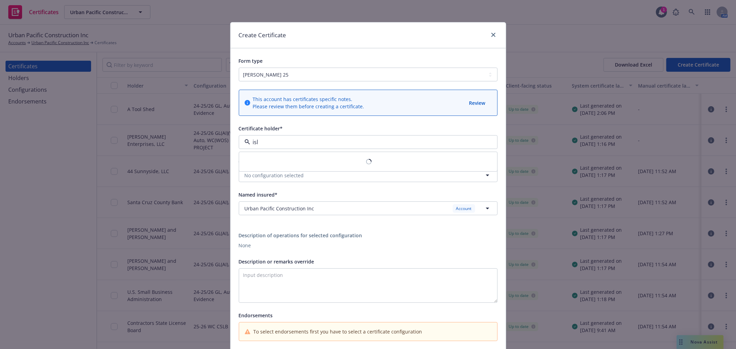
type input "islb"
click at [269, 157] on div "ISLB Trust, a [US_STATE] Statutory Trust, Its Successors, and/or Assigns ATIMA …" at bounding box center [367, 169] width 246 height 24
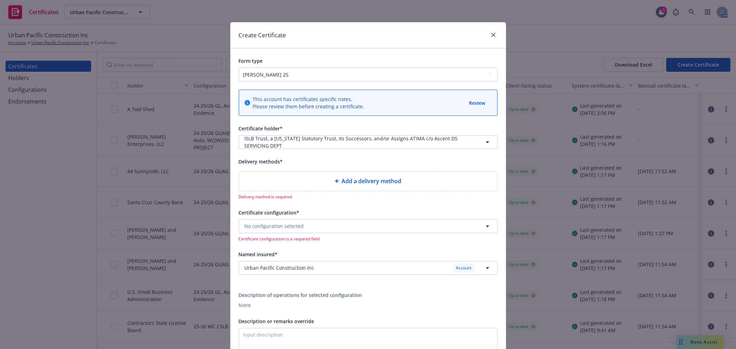
click at [291, 185] on div "Add a delivery method" at bounding box center [368, 181] width 247 height 8
select select "EMAIL"
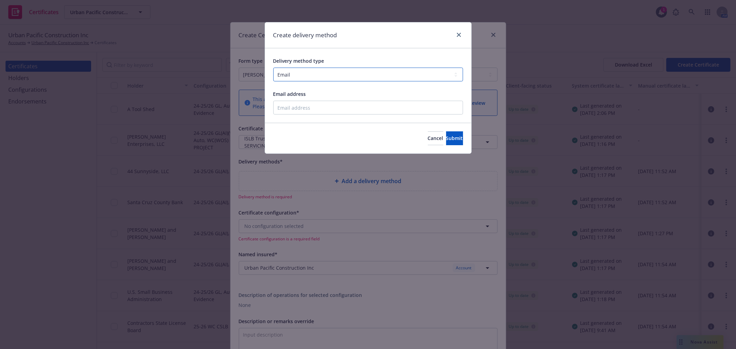
click at [303, 75] on select "Select delivery method type Email Mail Fax Upload to Compliance Website" at bounding box center [368, 75] width 190 height 14
click at [333, 57] on div "Delivery method type" at bounding box center [368, 61] width 190 height 8
click at [313, 103] on input "Email address" at bounding box center [368, 108] width 190 height 14
type input "lee.sheppard@newfront.com"
click at [466, 140] on div "Cancel Submit" at bounding box center [368, 138] width 206 height 31
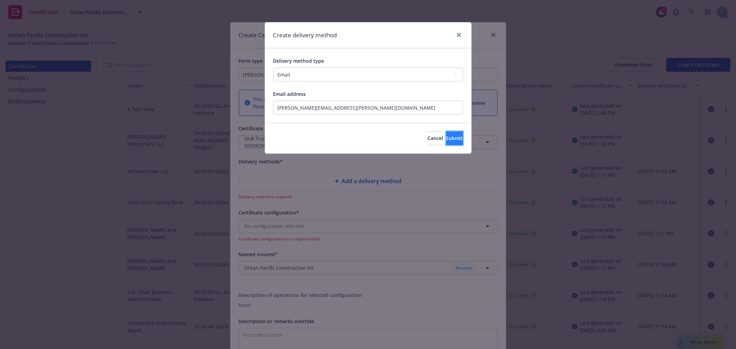
click at [448, 139] on span "Submit" at bounding box center [454, 138] width 17 height 7
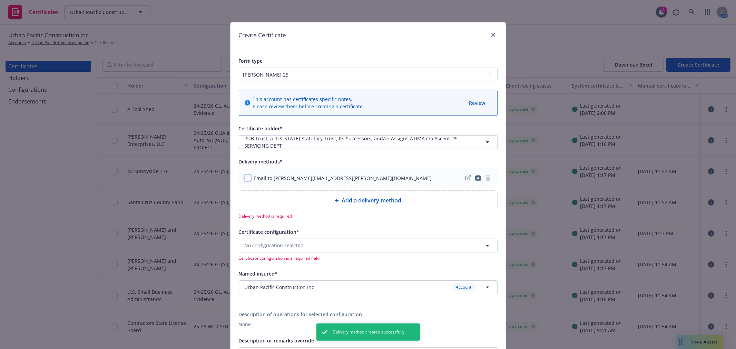
click at [244, 176] on input "checkbox" at bounding box center [247, 178] width 7 height 7
checkbox input "true"
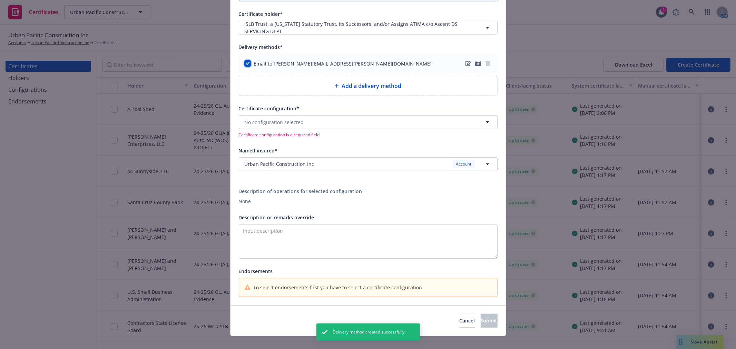
scroll to position [125, 0]
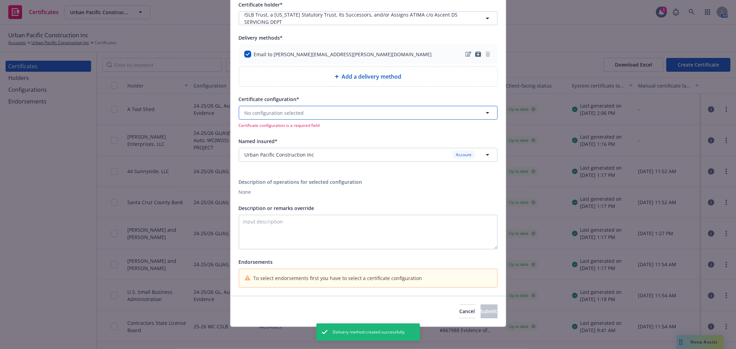
click at [292, 116] on button "No configuration selected" at bounding box center [368, 113] width 259 height 14
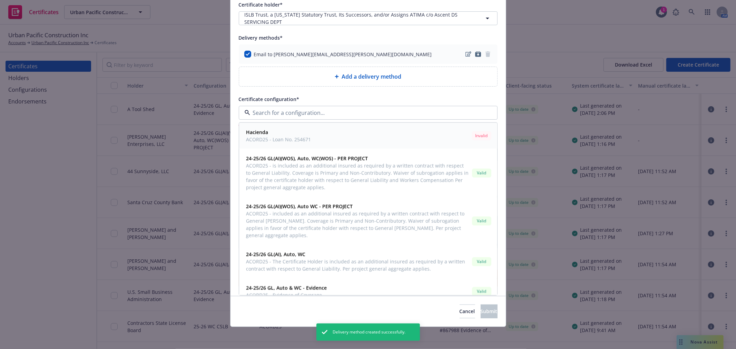
click at [295, 135] on span "Hacienda" at bounding box center [278, 132] width 65 height 7
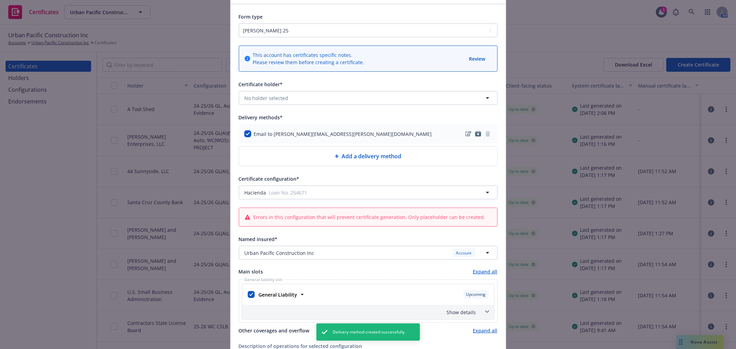
scroll to position [153, 0]
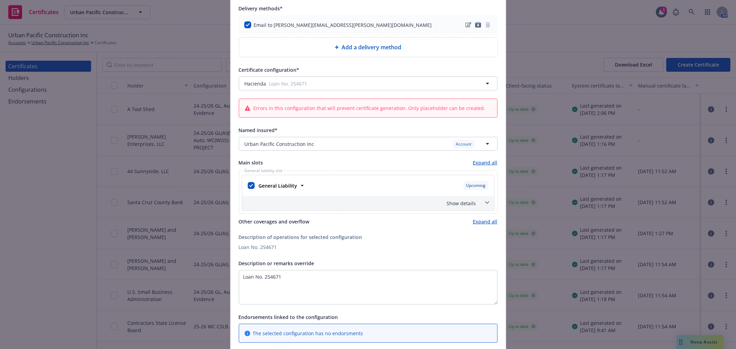
click at [485, 203] on icon at bounding box center [487, 202] width 4 height 3
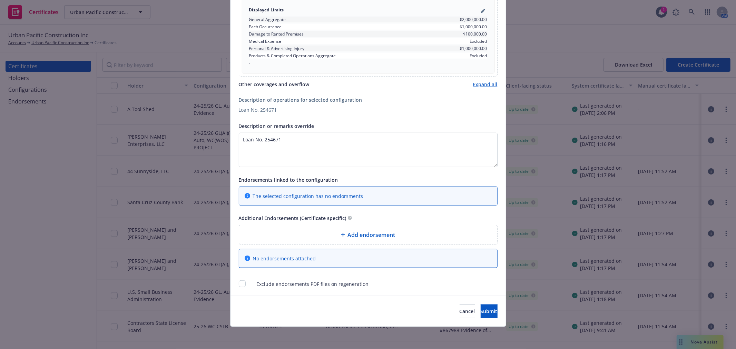
scroll to position [392, 0]
click at [481, 306] on button "Submit" at bounding box center [489, 312] width 17 height 14
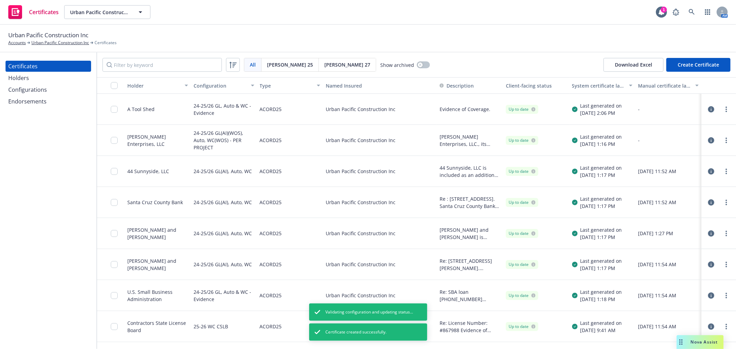
click at [38, 91] on div "Configurations" at bounding box center [27, 89] width 39 height 11
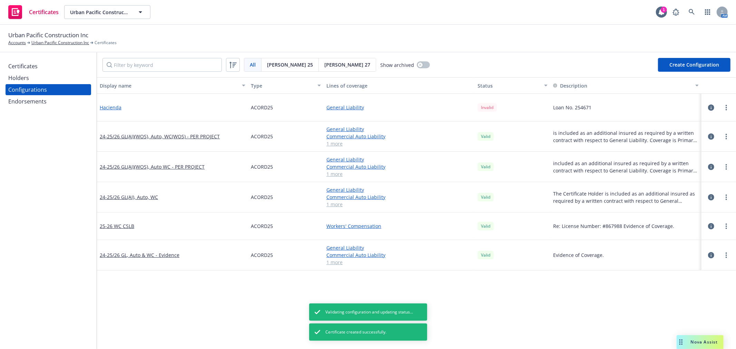
click at [110, 107] on link "Hacienda" at bounding box center [111, 107] width 22 height 7
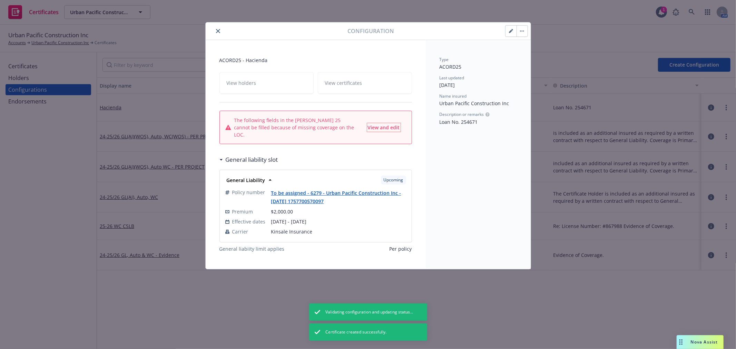
click at [389, 124] on span "View and edit" at bounding box center [384, 127] width 32 height 7
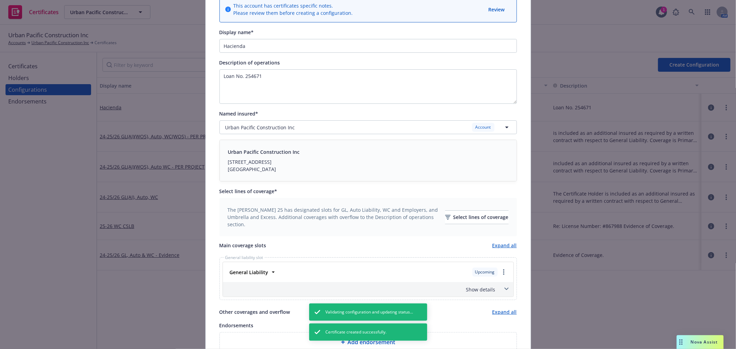
scroll to position [157, 0]
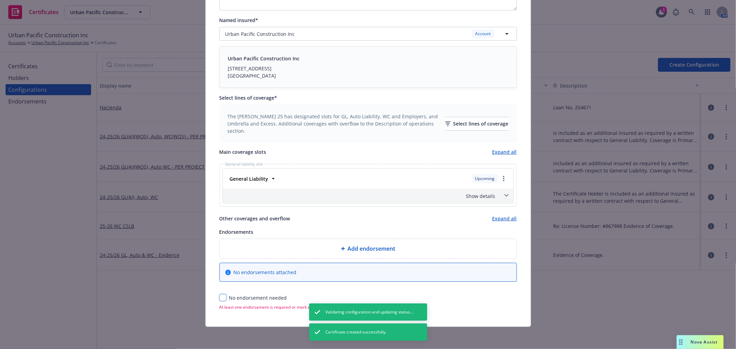
click at [221, 298] on input "checkbox" at bounding box center [222, 297] width 7 height 7
checkbox input "true"
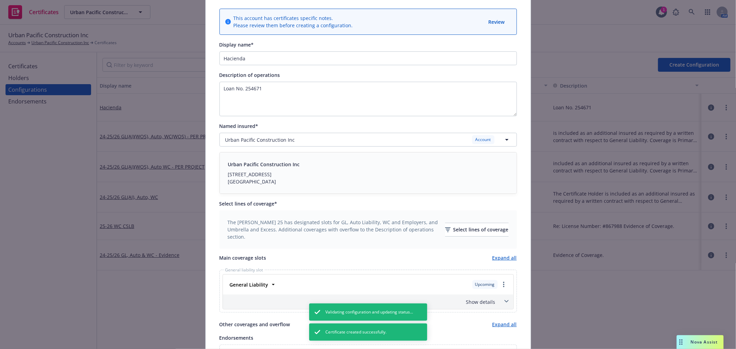
scroll to position [0, 0]
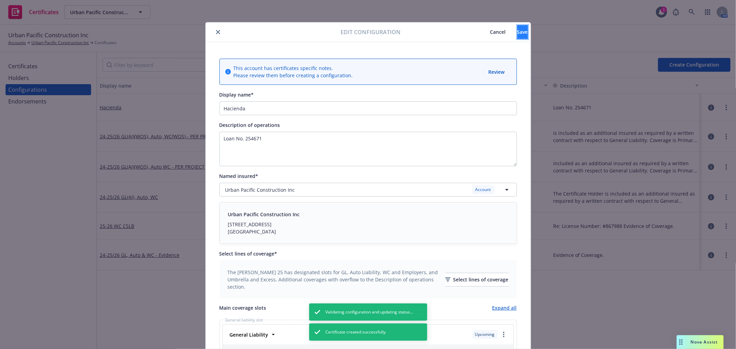
click at [517, 31] on button "Save" at bounding box center [522, 32] width 11 height 14
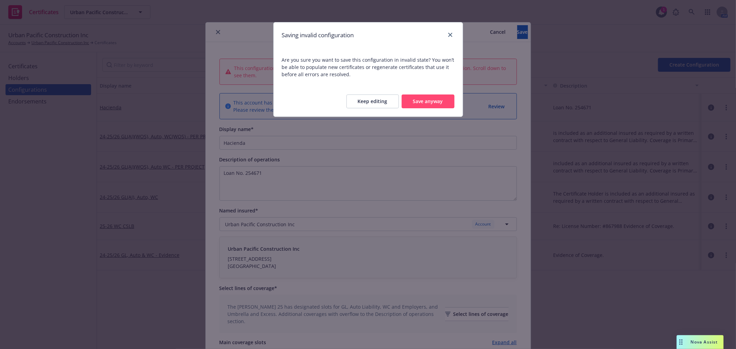
click at [422, 103] on button "Save anyway" at bounding box center [428, 102] width 53 height 14
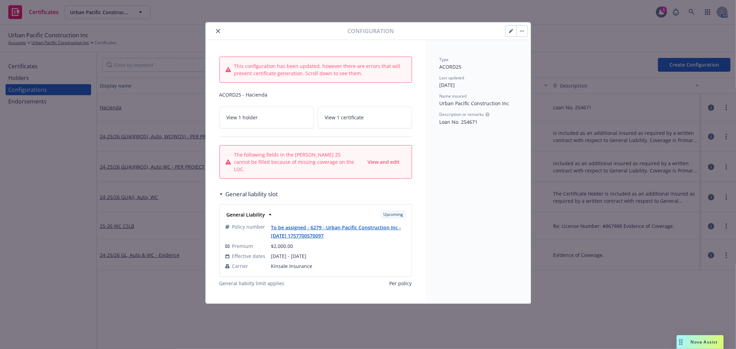
drag, startPoint x: 383, startPoint y: 160, endPoint x: 332, endPoint y: 180, distance: 54.3
click at [332, 187] on div "General liability slot" at bounding box center [315, 194] width 193 height 14
click at [388, 159] on span "View and edit" at bounding box center [384, 162] width 32 height 7
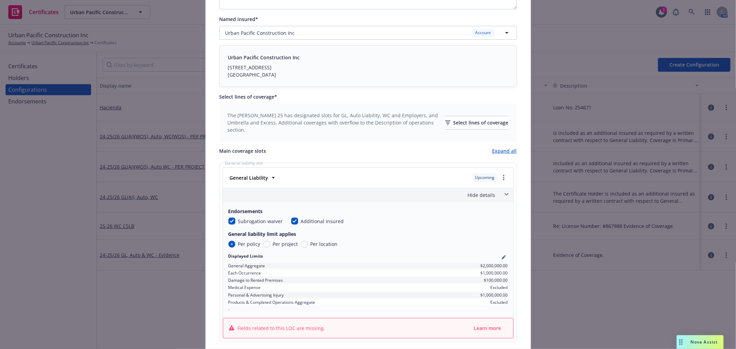
scroll to position [268, 0]
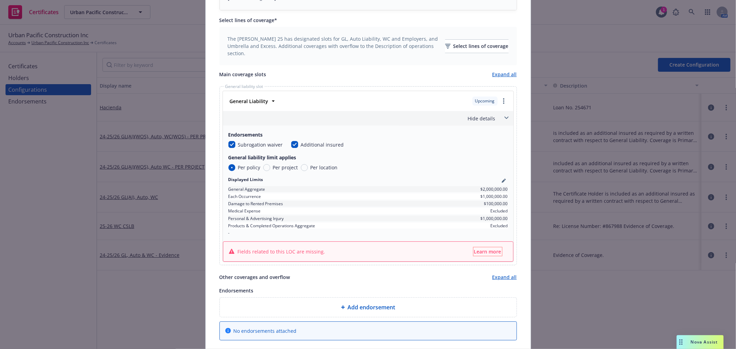
click at [483, 251] on span "Learn more" at bounding box center [487, 251] width 27 height 7
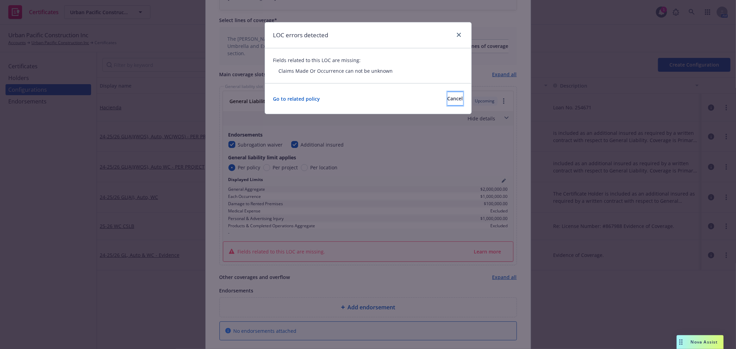
click at [447, 100] on span "Cancel" at bounding box center [455, 98] width 16 height 7
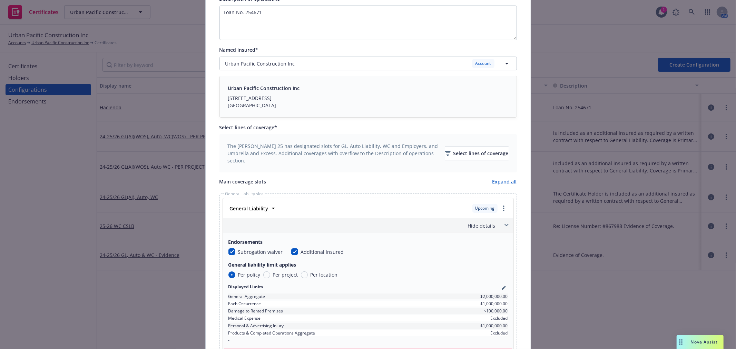
scroll to position [0, 0]
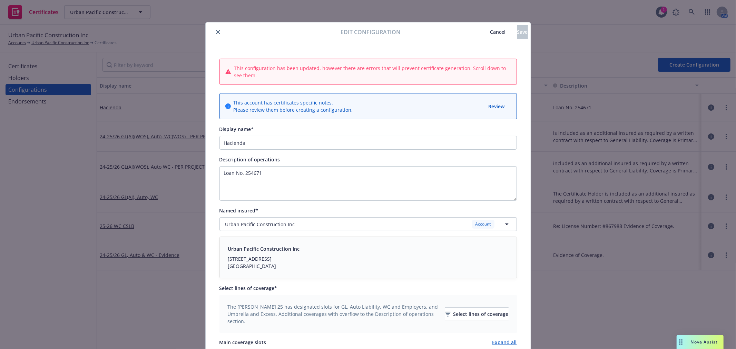
click at [209, 35] on div at bounding box center [274, 32] width 132 height 8
click at [490, 29] on span "Cancel" at bounding box center [498, 32] width 16 height 7
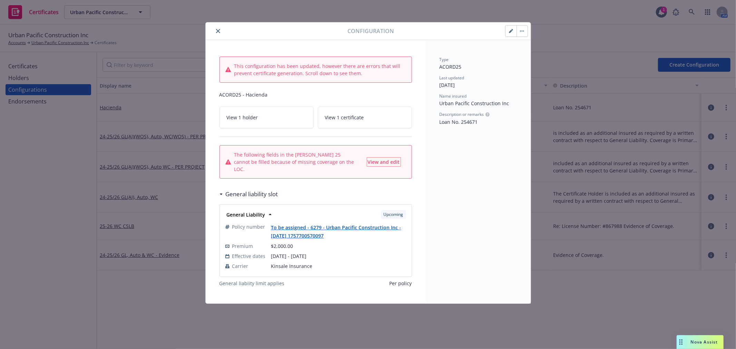
click at [388, 161] on span "View and edit" at bounding box center [384, 162] width 32 height 7
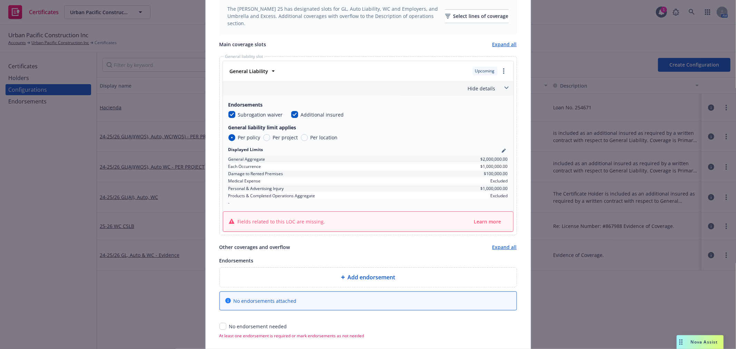
scroll to position [328, 0]
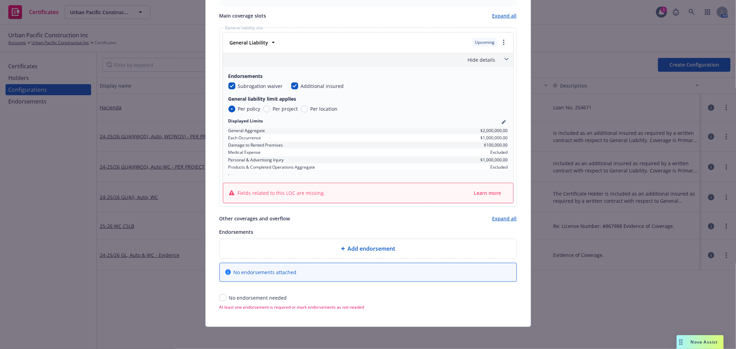
drag, startPoint x: 511, startPoint y: 57, endPoint x: 499, endPoint y: 61, distance: 13.3
click at [509, 59] on div "General liability slot General Liability Upcoming Policy number To be assigned …" at bounding box center [367, 117] width 297 height 179
click at [501, 61] on span at bounding box center [506, 59] width 11 height 11
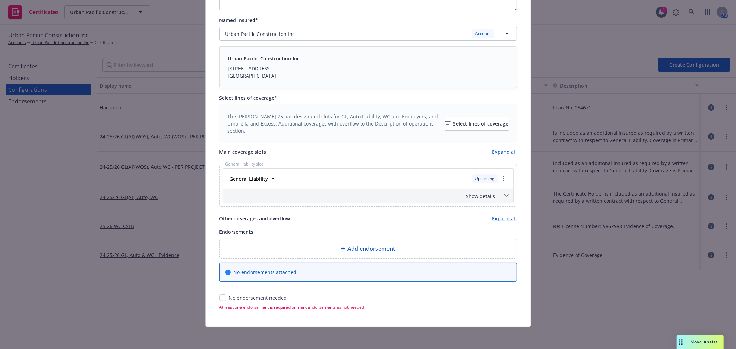
scroll to position [191, 0]
click at [503, 177] on link "more" at bounding box center [504, 179] width 8 height 8
click at [405, 145] on div "This account has certificates specific notes. Please review them before creatin…" at bounding box center [367, 106] width 297 height 407
drag, startPoint x: 214, startPoint y: 301, endPoint x: 218, endPoint y: 301, distance: 4.5
click at [216, 301] on div "This configuration has been updated, however there are errors that will prevent…" at bounding box center [368, 89] width 325 height 475
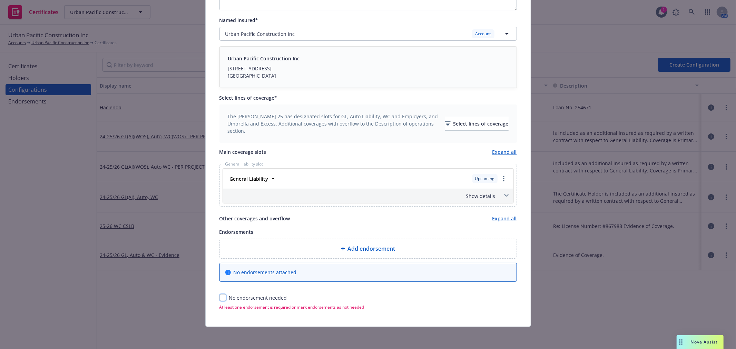
click at [219, 301] on input "checkbox" at bounding box center [222, 297] width 7 height 7
checkbox input "true"
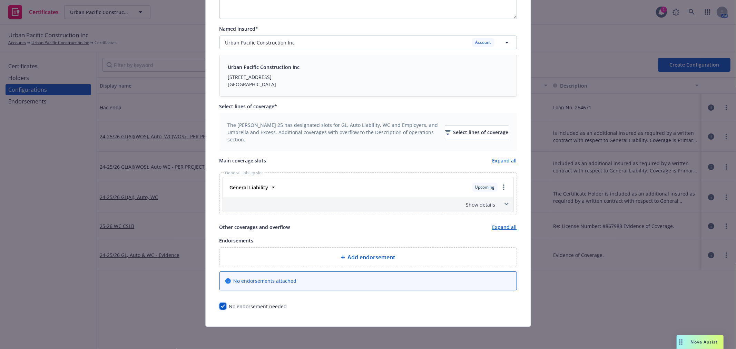
scroll to position [0, 0]
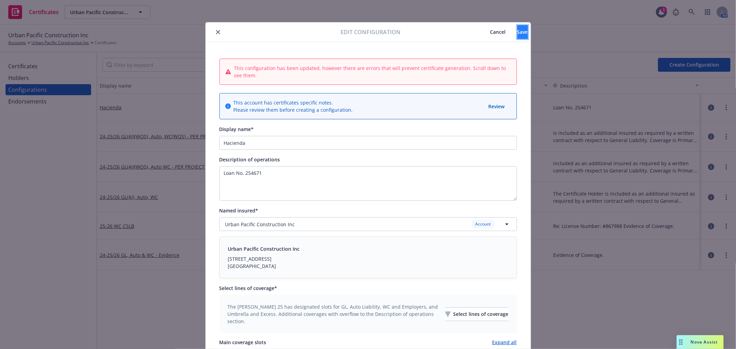
click at [517, 30] on button "Save" at bounding box center [522, 32] width 11 height 14
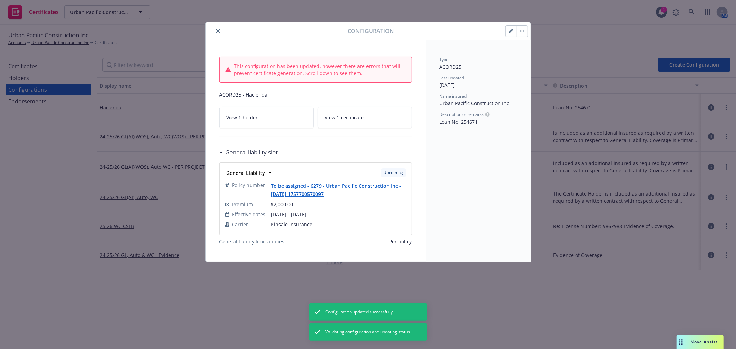
click at [216, 28] on button "close" at bounding box center [218, 31] width 8 height 8
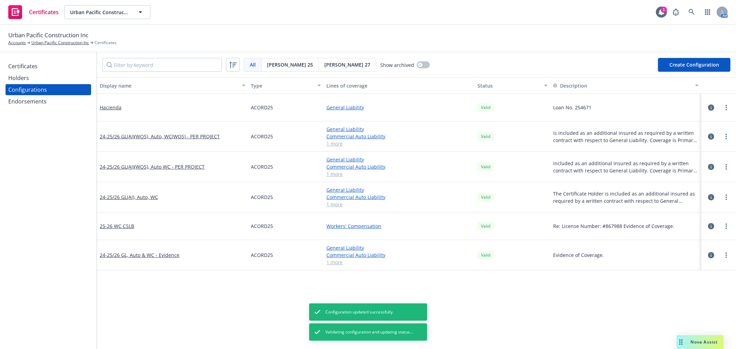
click at [33, 67] on div "Certificates" at bounding box center [22, 66] width 29 height 11
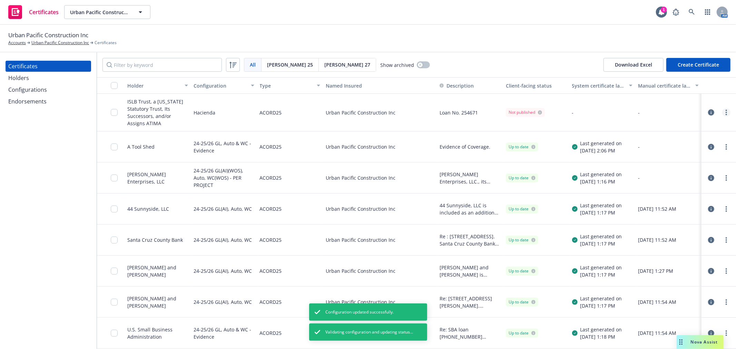
click at [722, 113] on link "more" at bounding box center [726, 112] width 8 height 8
click at [723, 112] on link "more" at bounding box center [726, 112] width 8 height 8
click at [685, 155] on link "Regenerate" at bounding box center [669, 155] width 110 height 14
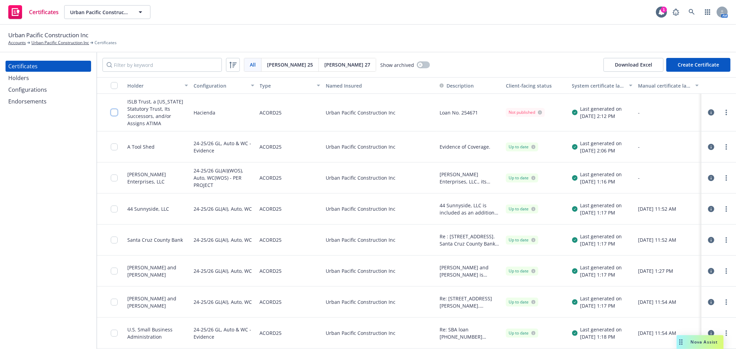
drag, startPoint x: 112, startPoint y: 112, endPoint x: 123, endPoint y: 114, distance: 10.8
click at [112, 112] on input "checkbox" at bounding box center [114, 112] width 7 height 7
click at [352, 331] on button "Download certificate" at bounding box center [328, 334] width 52 height 14
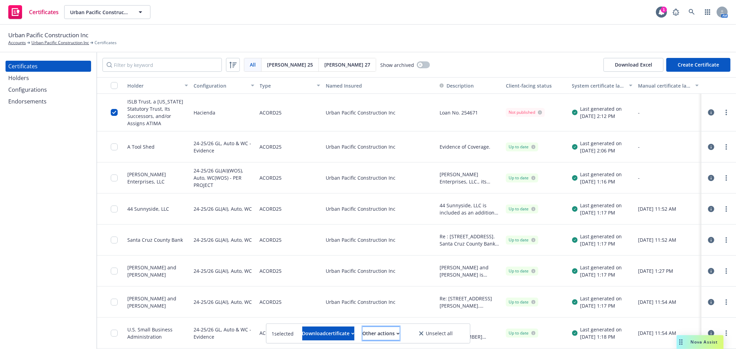
click at [384, 332] on div "Other actions" at bounding box center [381, 333] width 37 height 13
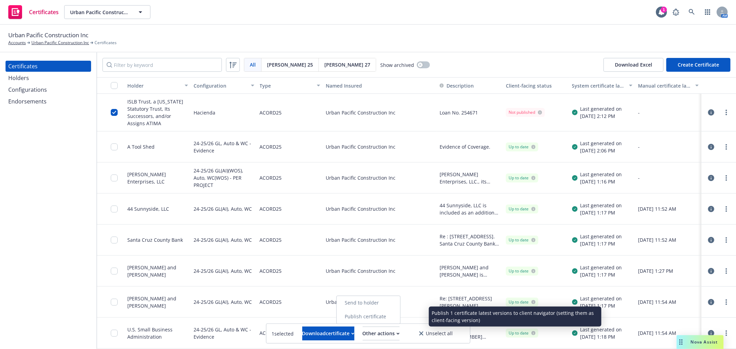
click at [397, 317] on link "Publish certificate" at bounding box center [367, 317] width 63 height 14
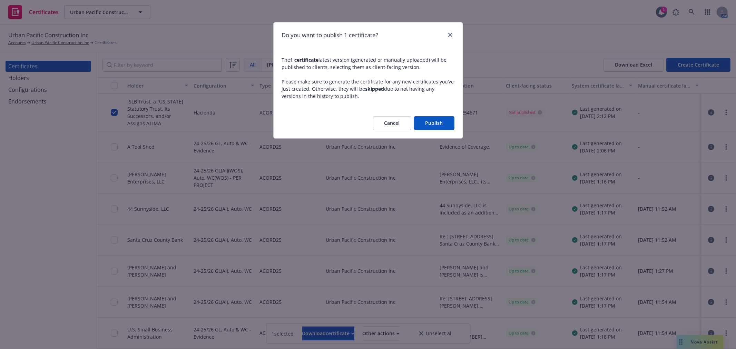
click at [442, 118] on button "Publish" at bounding box center [434, 123] width 40 height 14
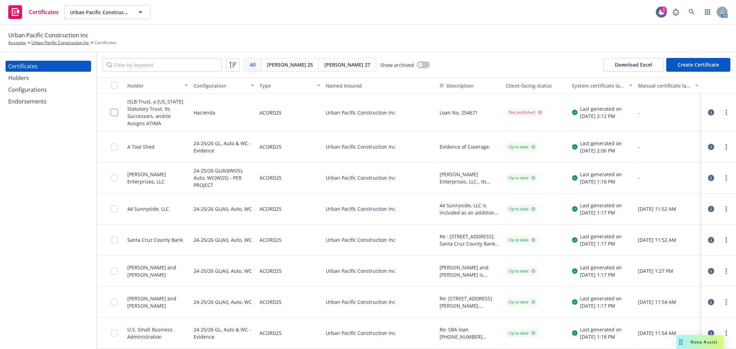
click at [116, 112] on input "checkbox" at bounding box center [114, 112] width 7 height 7
click at [354, 334] on button "Download certificate" at bounding box center [328, 334] width 52 height 14
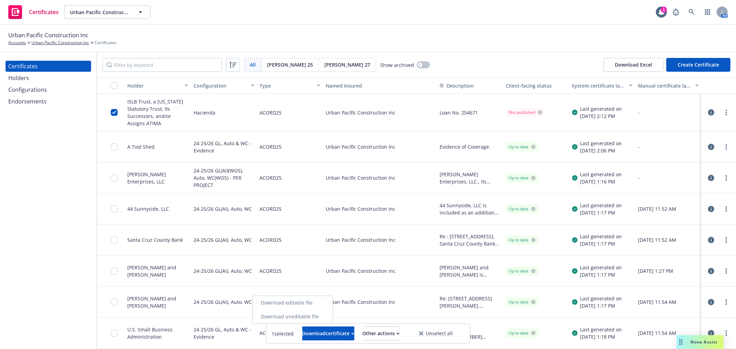
click at [333, 318] on link "Download uneditable file" at bounding box center [293, 317] width 80 height 14
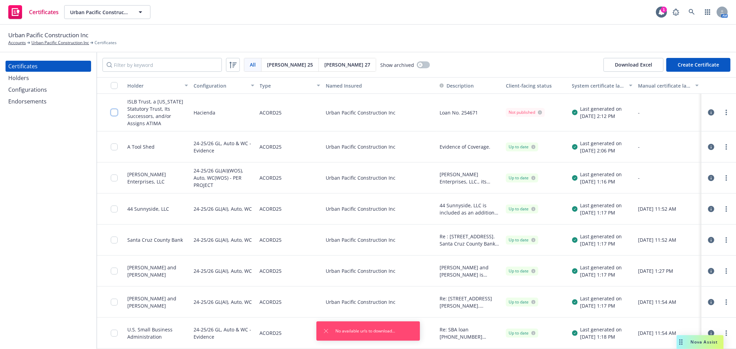
click at [111, 111] on input "checkbox" at bounding box center [114, 112] width 7 height 7
click at [400, 332] on button "Other actions" at bounding box center [381, 334] width 37 height 14
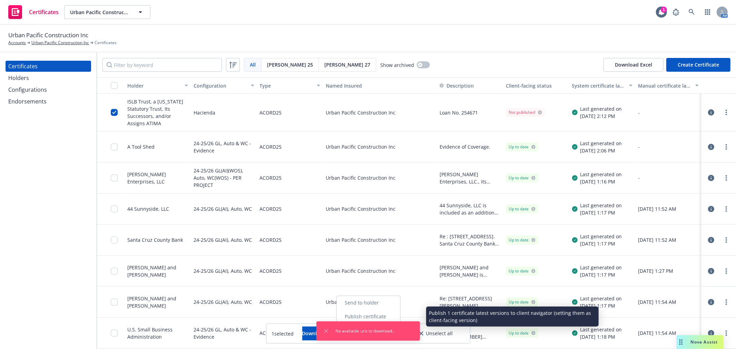
click at [400, 314] on link "Publish certificate" at bounding box center [367, 317] width 63 height 14
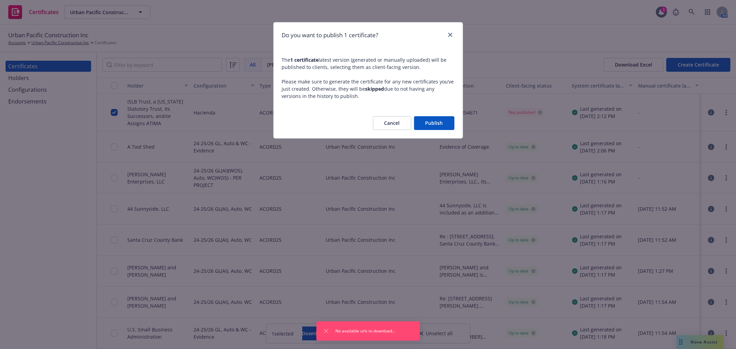
click at [439, 127] on button "Publish" at bounding box center [434, 123] width 40 height 14
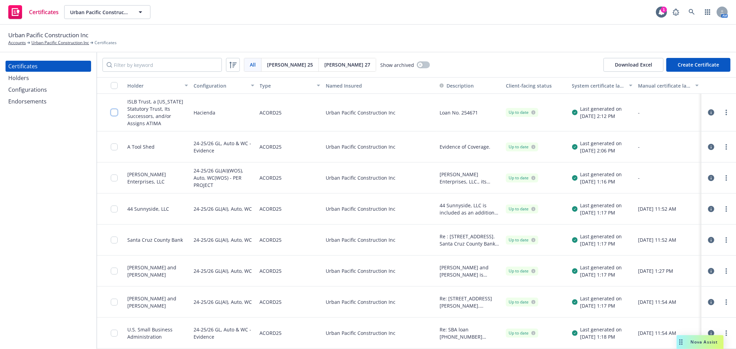
click at [114, 112] on input "checkbox" at bounding box center [114, 112] width 7 height 7
click at [341, 335] on div "Download certificate" at bounding box center [328, 333] width 52 height 13
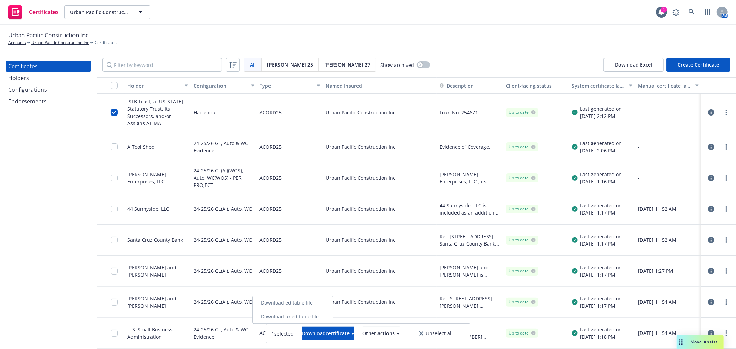
click at [333, 315] on link "Download uneditable file" at bounding box center [293, 317] width 80 height 14
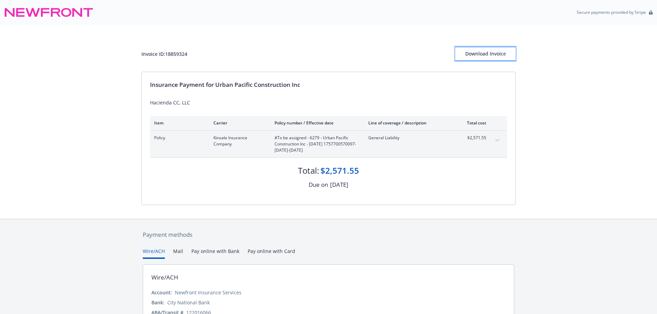
click at [486, 56] on div "Download Invoice" at bounding box center [485, 53] width 60 height 13
